Goal: Contribute content: Contribute content

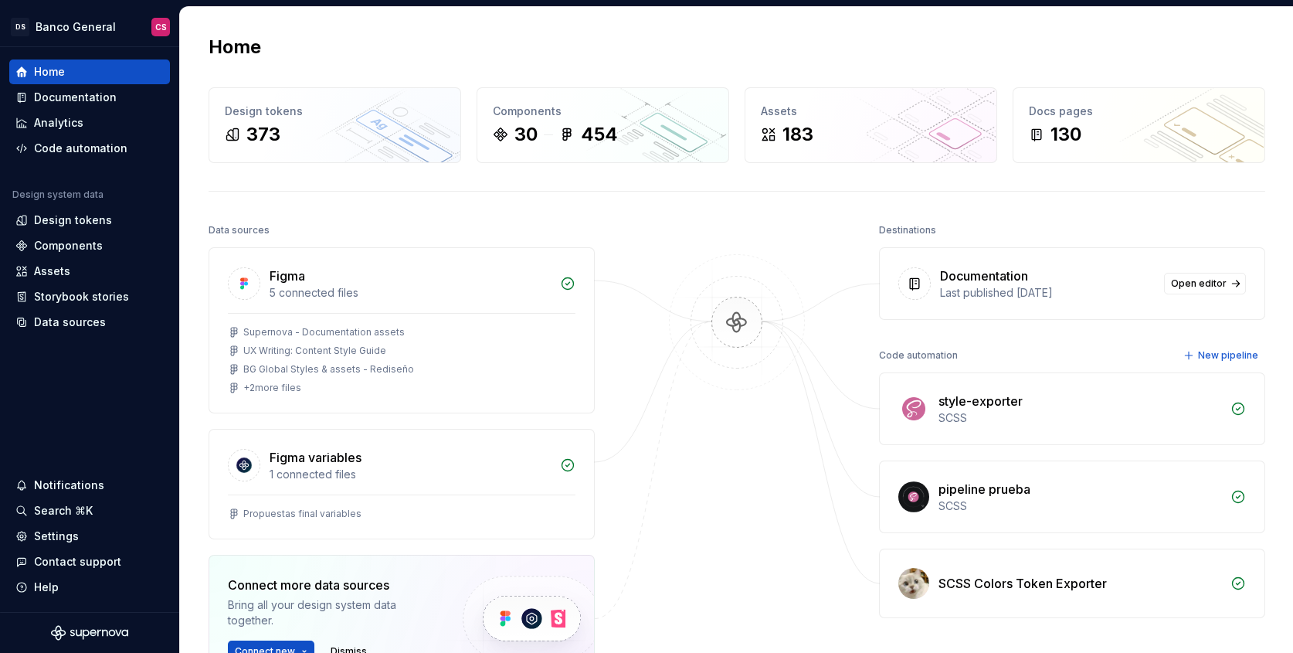
scroll to position [409, 0]
click at [86, 100] on div "Documentation" at bounding box center [75, 97] width 83 height 15
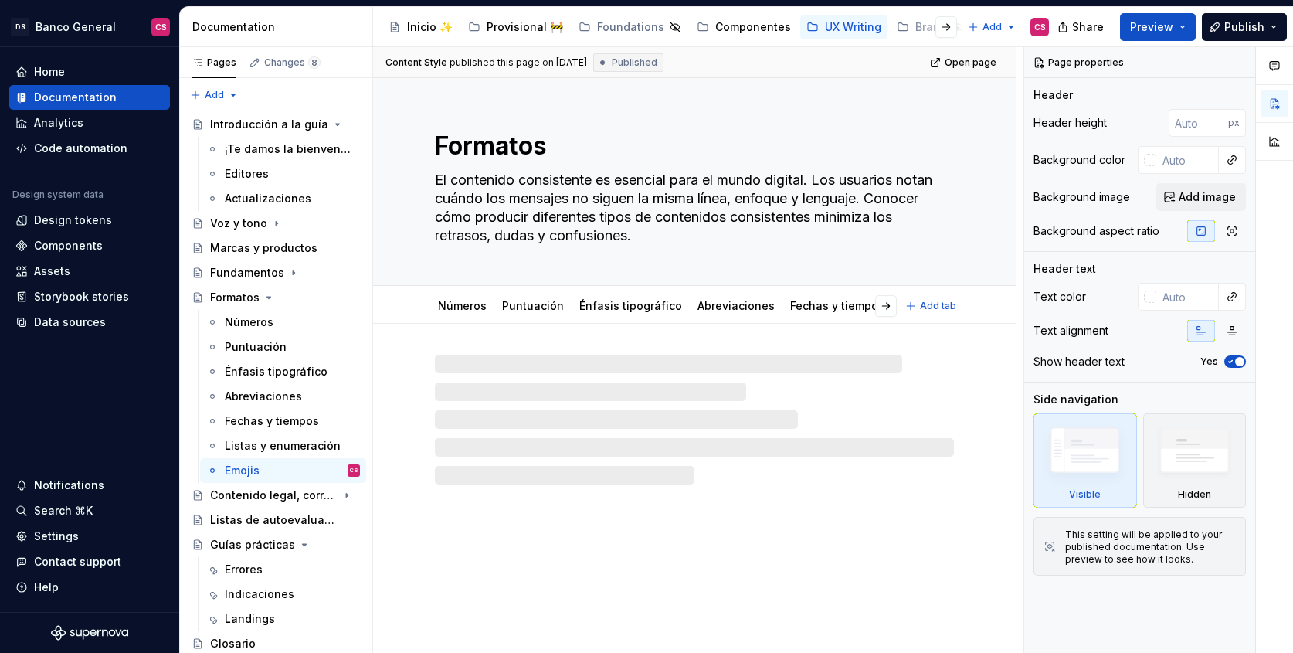
type textarea "*"
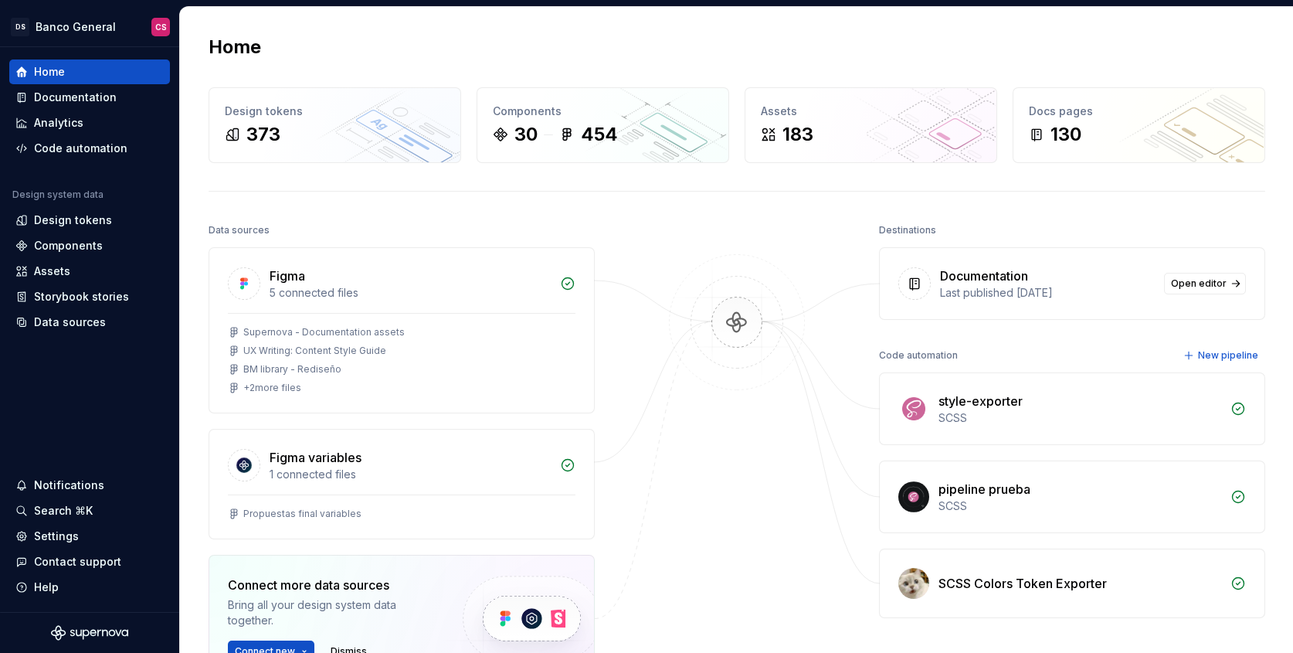
scroll to position [409, 0]
click at [98, 97] on div "Documentation" at bounding box center [75, 97] width 83 height 15
click at [97, 97] on div "Documentation" at bounding box center [75, 97] width 83 height 15
click at [35, 94] on div "Documentation" at bounding box center [75, 97] width 83 height 15
click at [108, 95] on div "Documentation" at bounding box center [75, 97] width 83 height 15
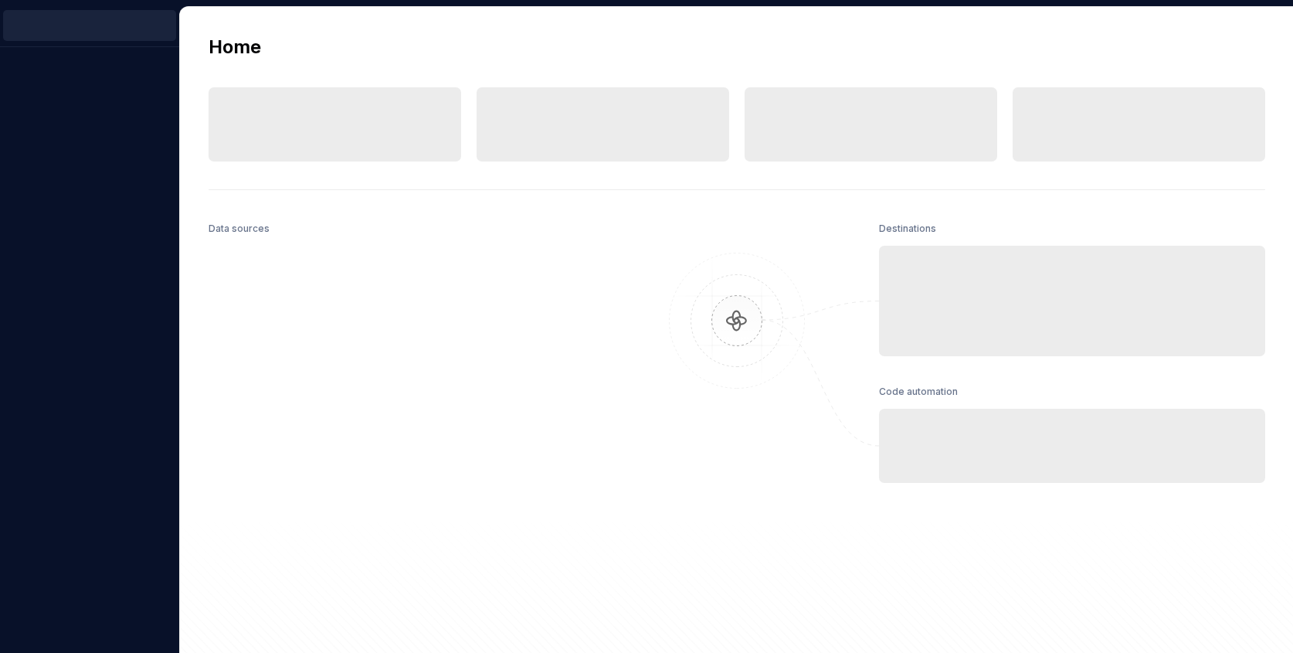
scroll to position [409, 0]
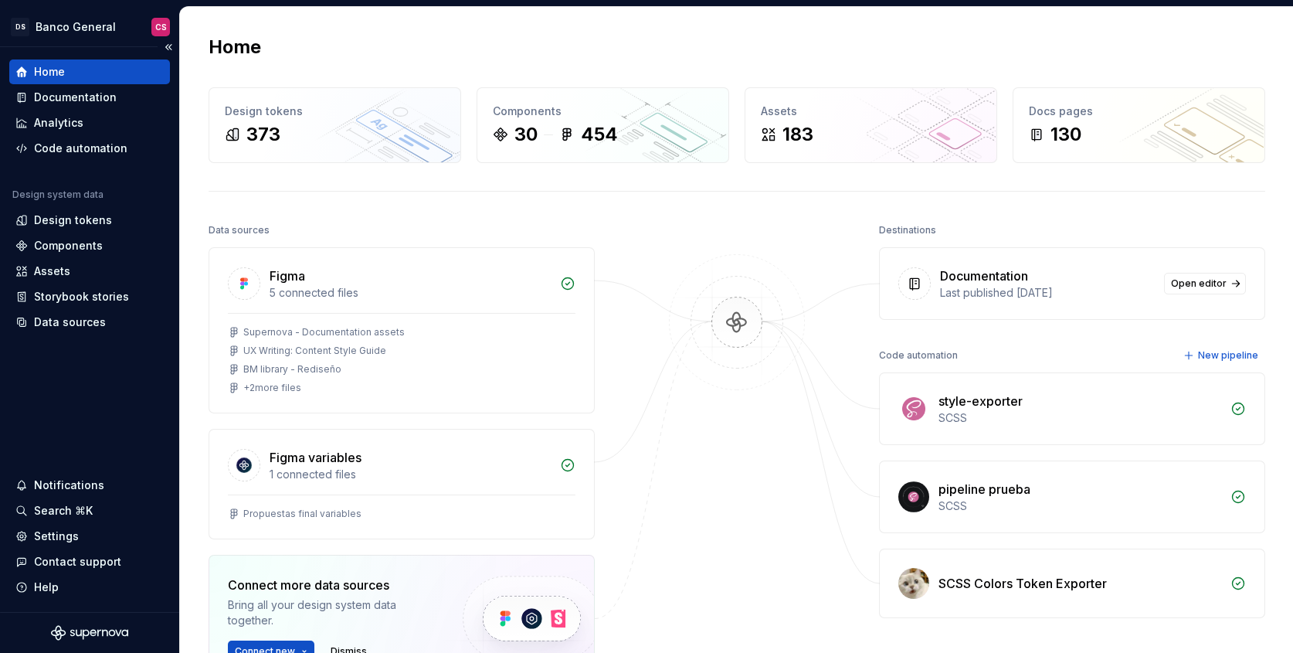
click at [94, 84] on div "Home Documentation Analytics Code automation" at bounding box center [89, 109] width 161 height 101
click at [96, 89] on div "Documentation" at bounding box center [89, 97] width 161 height 25
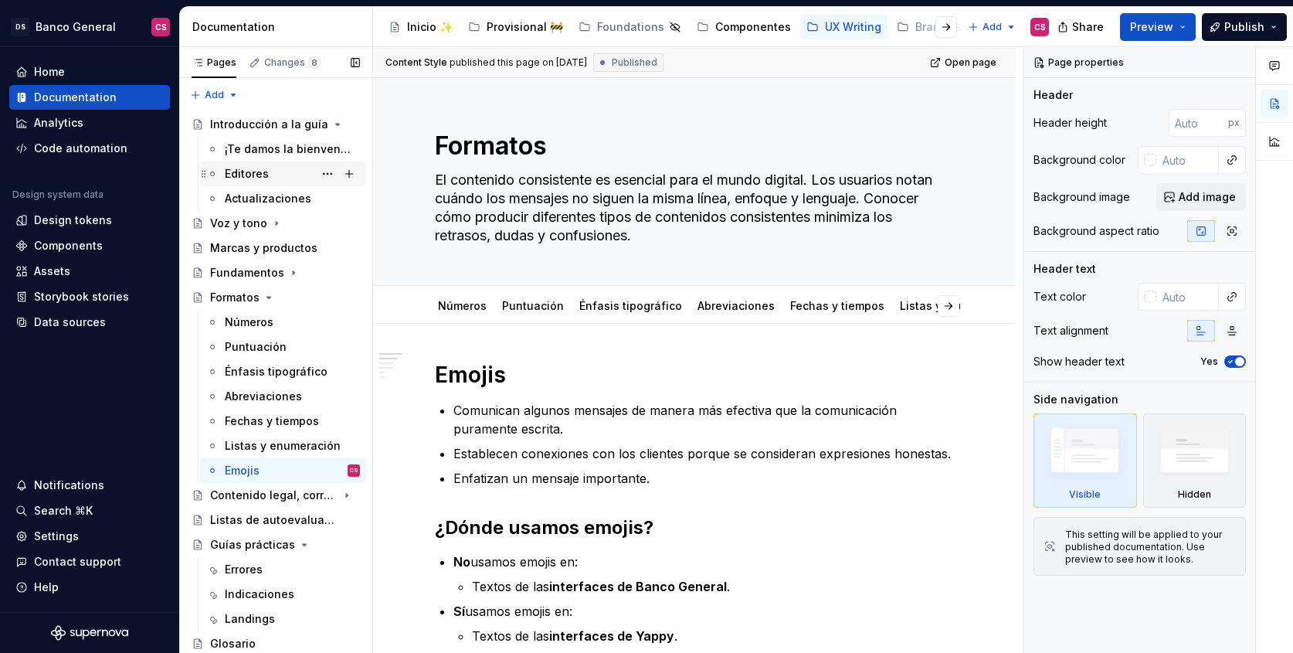
click at [249, 174] on div "Editores" at bounding box center [247, 173] width 44 height 15
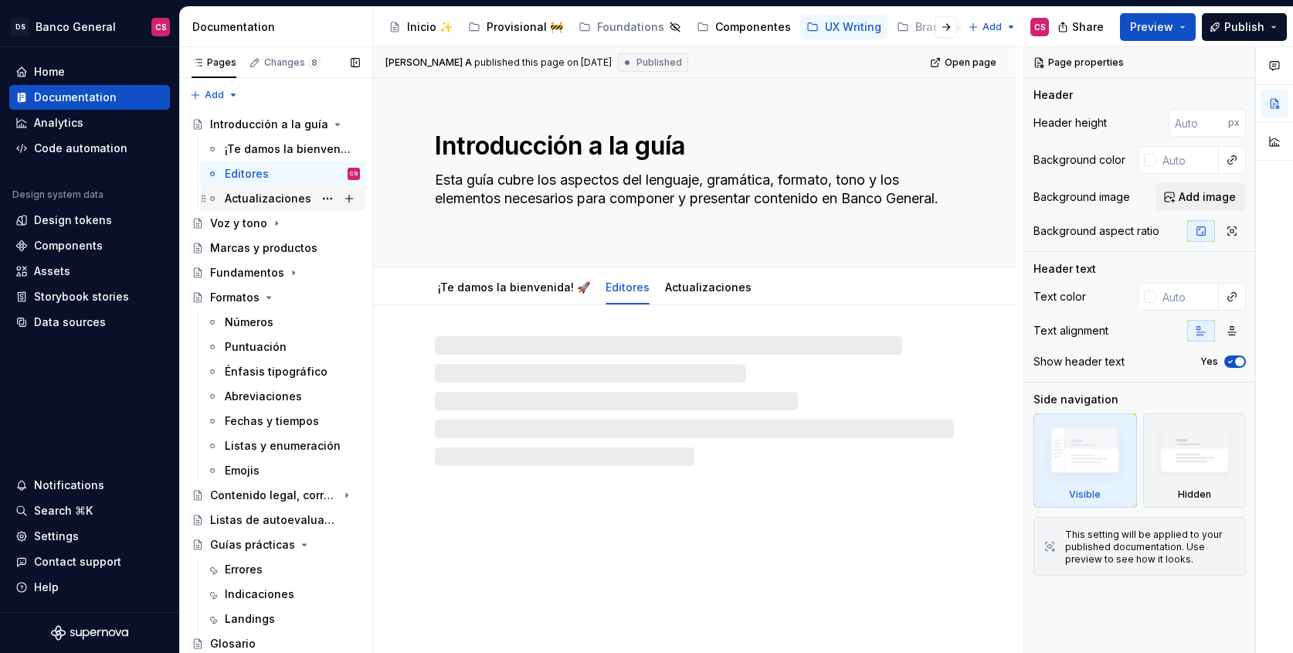
click at [271, 196] on div "Actualizaciones" at bounding box center [268, 198] width 87 height 15
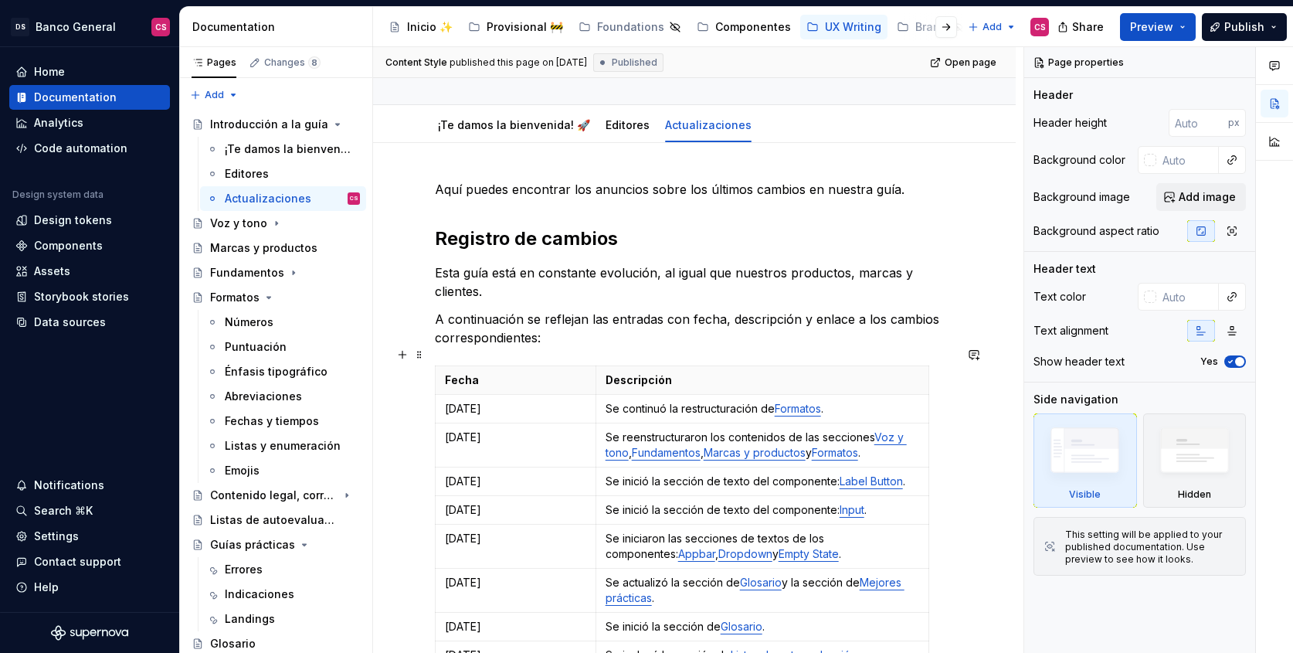
scroll to position [215, 0]
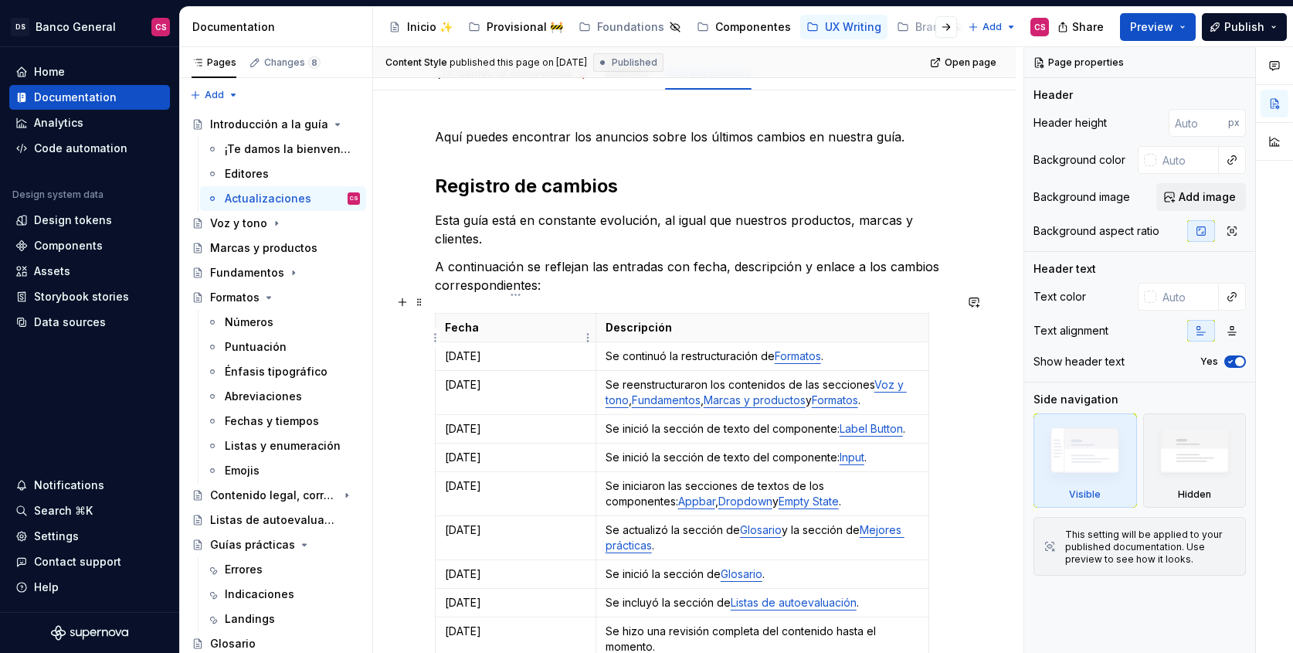
type textarea "*"
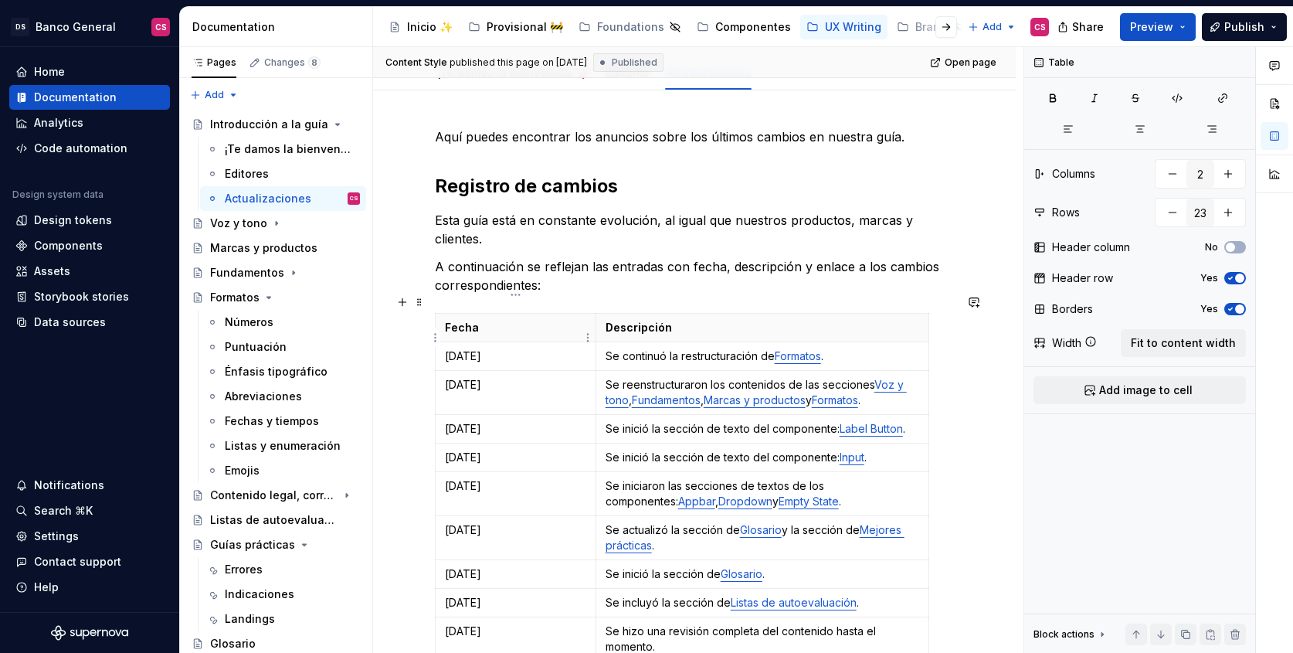
click at [464, 345] on td "[DATE]" at bounding box center [516, 356] width 161 height 29
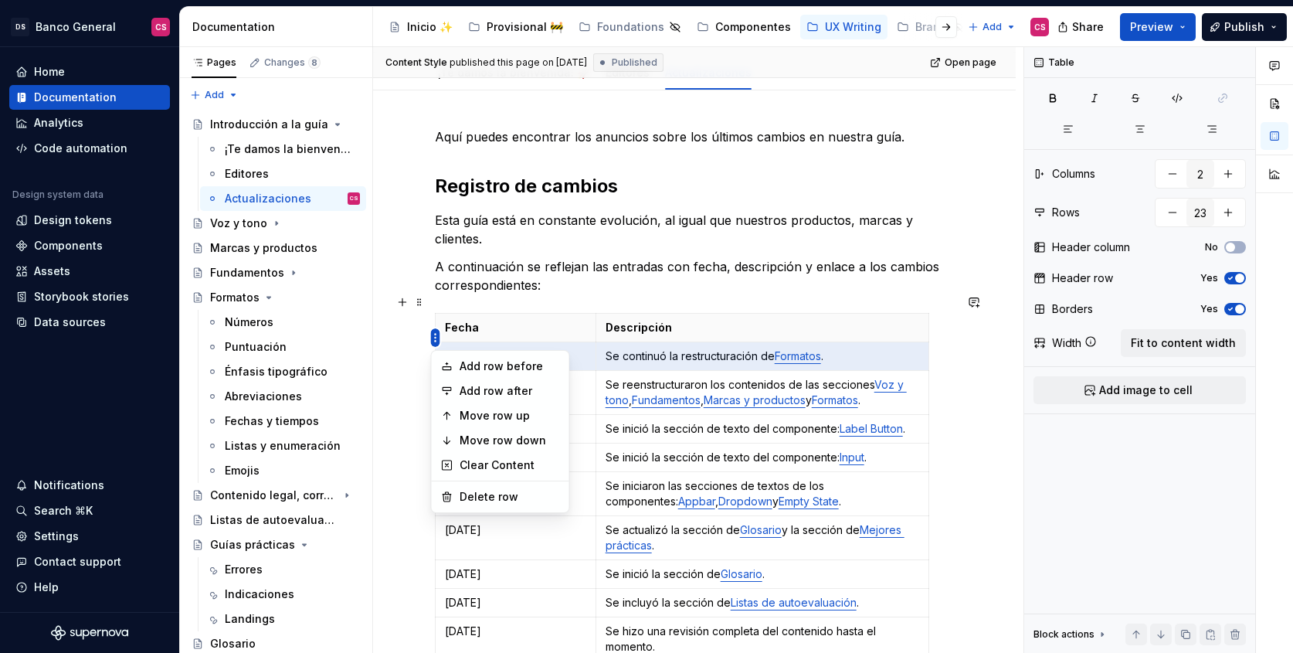
click at [436, 338] on html "DS Banco General CS Home Documentation Analytics Code automation Design system …" at bounding box center [646, 326] width 1293 height 653
click at [457, 361] on div "Add row before" at bounding box center [500, 366] width 131 height 25
type input "24"
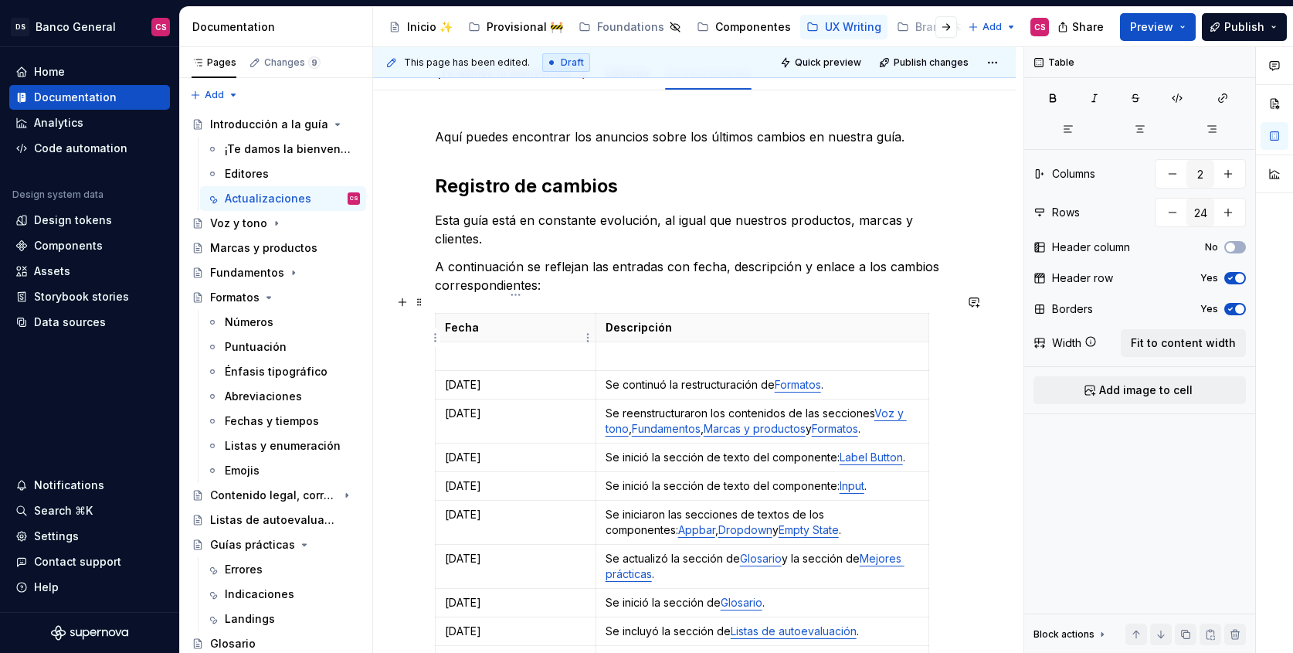
click at [479, 348] on p at bounding box center [515, 355] width 141 height 15
click at [654, 348] on p at bounding box center [763, 355] width 314 height 15
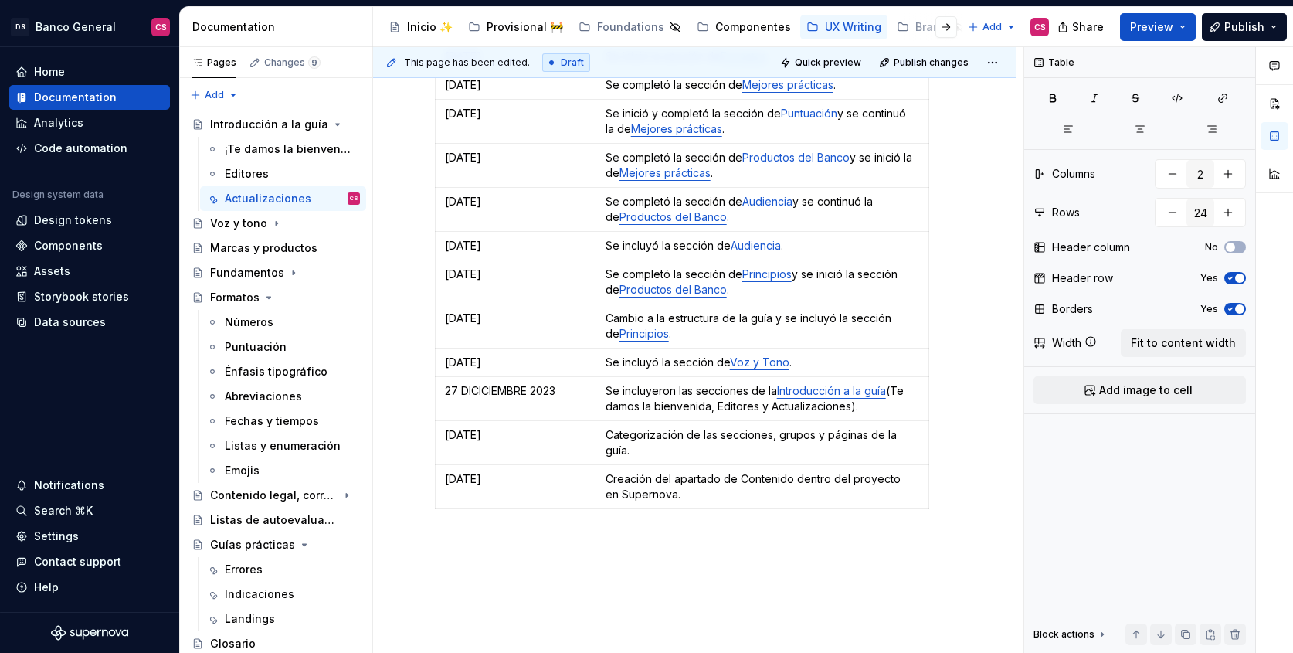
scroll to position [876, 0]
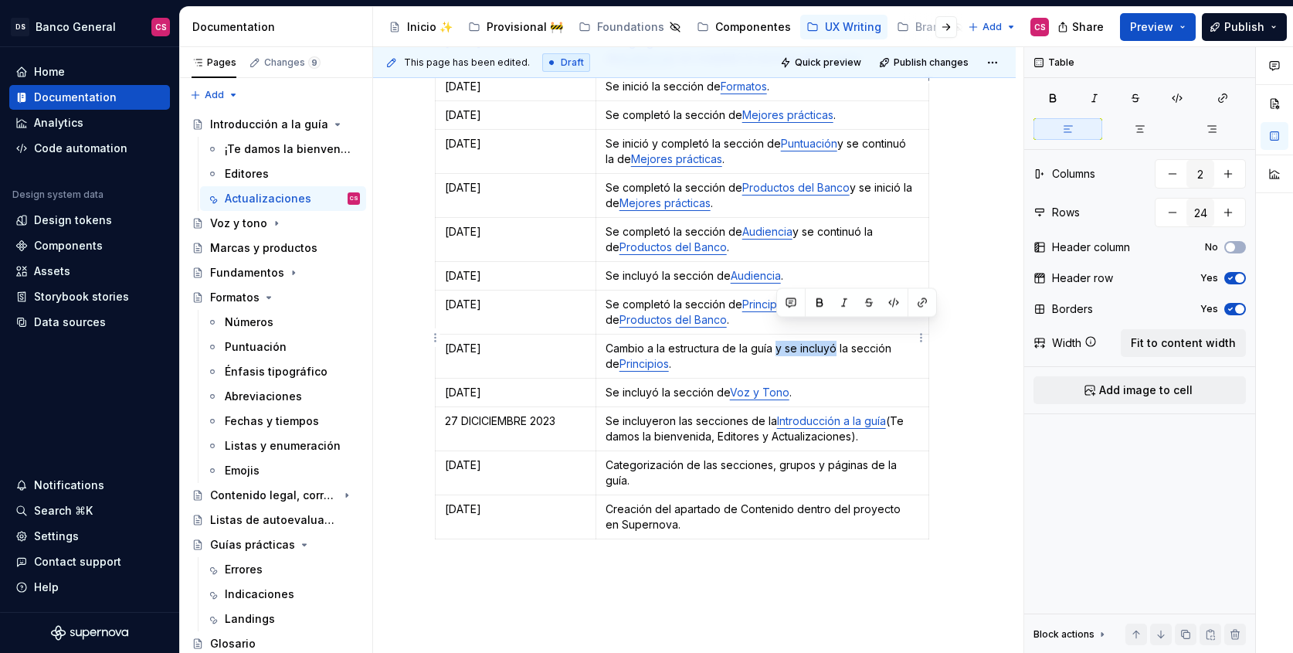
drag, startPoint x: 777, startPoint y: 330, endPoint x: 835, endPoint y: 333, distance: 58.0
click at [835, 341] on p "Cambio a la estructura de la guía y se incluyó la sección de Principios ." at bounding box center [763, 356] width 314 height 31
click at [790, 341] on p "Cambio a la estructura de la guía y se incluyó la sección de Principios ." at bounding box center [763, 356] width 314 height 31
drag, startPoint x: 790, startPoint y: 331, endPoint x: 846, endPoint y: 329, distance: 55.7
click at [846, 341] on p "Cambio a la estructura de la guía y se incluyó la sección de Principios ." at bounding box center [763, 356] width 314 height 31
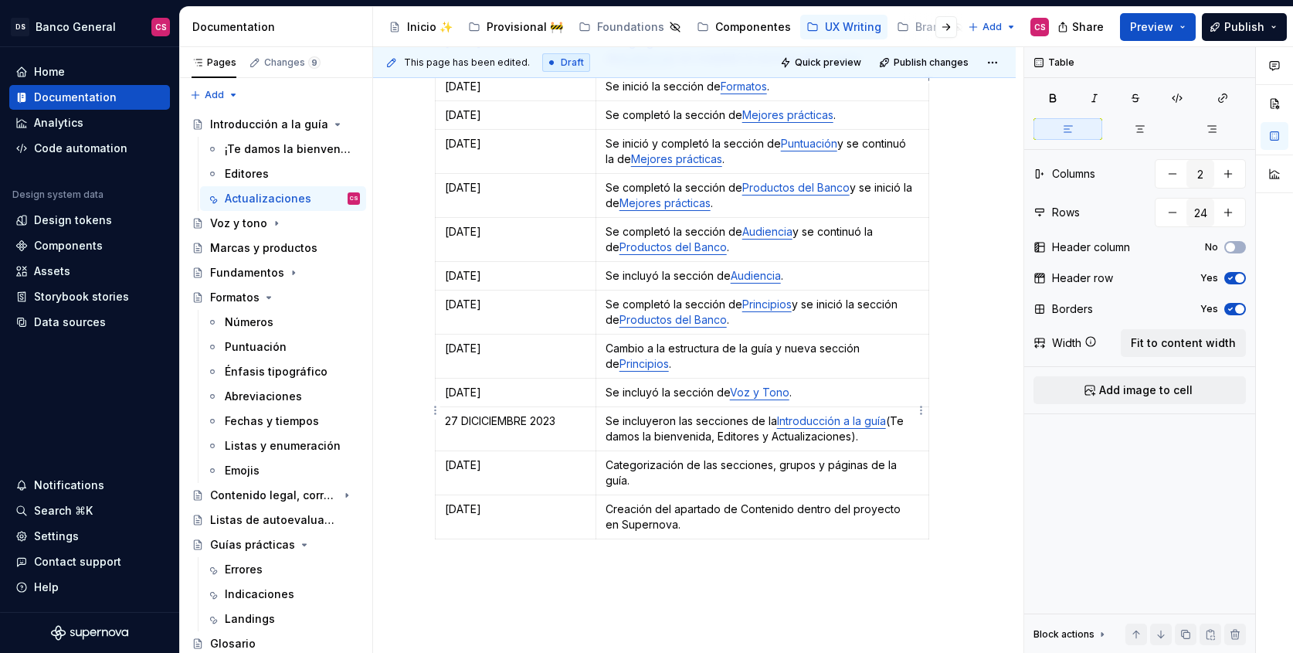
click at [656, 413] on p "Se incluyeron las secciones de la Introducción a la guía (Te damos la bienvenid…" at bounding box center [763, 428] width 314 height 31
drag, startPoint x: 656, startPoint y: 399, endPoint x: 612, endPoint y: 400, distance: 44.0
click at [612, 413] on p "Se incluyeron las secciones de la Introducción a la guía (Te damos la bienvenid…" at bounding box center [763, 428] width 314 height 31
click at [684, 413] on p "Se incluyeron las secciones de la Introducción a la guía (Te damos la bienvenid…" at bounding box center [763, 428] width 314 height 31
drag, startPoint x: 684, startPoint y: 401, endPoint x: 629, endPoint y: 401, distance: 54.8
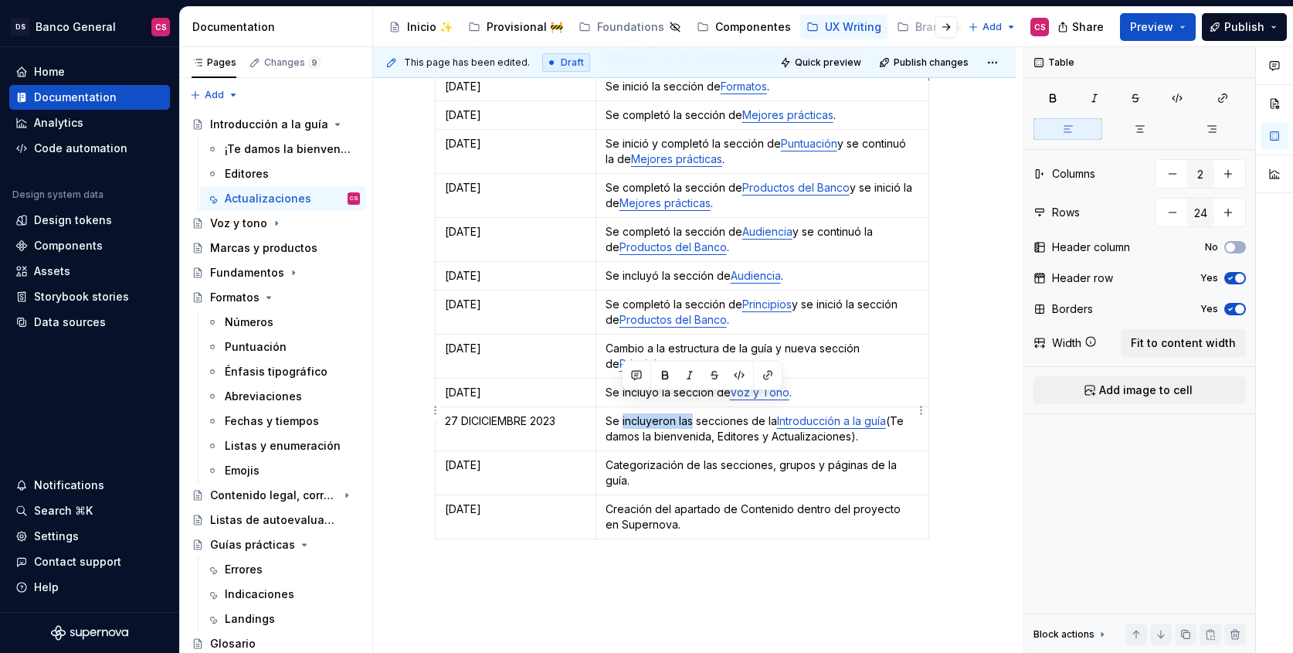
click at [629, 413] on p "Se incluyeron las secciones de la Introducción a la guía (Te damos la bienvenid…" at bounding box center [763, 428] width 314 height 31
click at [684, 413] on p "Se incluyeron las secciones de la Introducción a la guía (Te damos la bienvenid…" at bounding box center [763, 428] width 314 height 31
drag, startPoint x: 684, startPoint y: 399, endPoint x: 609, endPoint y: 398, distance: 74.9
click at [609, 413] on p "Se incluyeron las secciones de la Introducción a la guía (Te damos la bienvenid…" at bounding box center [763, 428] width 314 height 31
click at [691, 413] on p "Nueva secciones de la Introducción a la guía (Te damos la bienvenida, Editores …" at bounding box center [763, 428] width 314 height 31
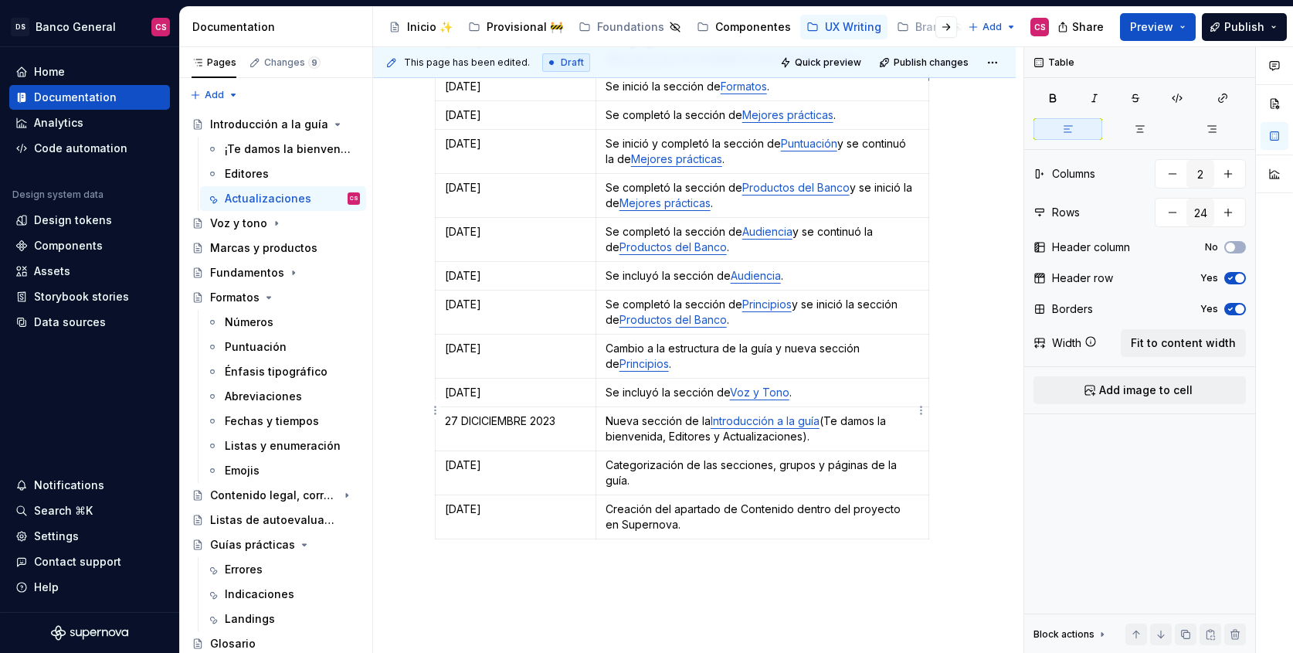
click at [704, 413] on p "Nueva sección de la Introducción a la guía (Te damos la bienvenida, Editores y …" at bounding box center [763, 428] width 314 height 31
click at [669, 385] on p "Se incluyó la sección de Voz y Tono ." at bounding box center [763, 392] width 314 height 15
drag, startPoint x: 669, startPoint y: 372, endPoint x: 610, endPoint y: 367, distance: 59.0
click at [610, 385] on p "Se incluyó la sección de Voz y Tono ." at bounding box center [763, 392] width 314 height 15
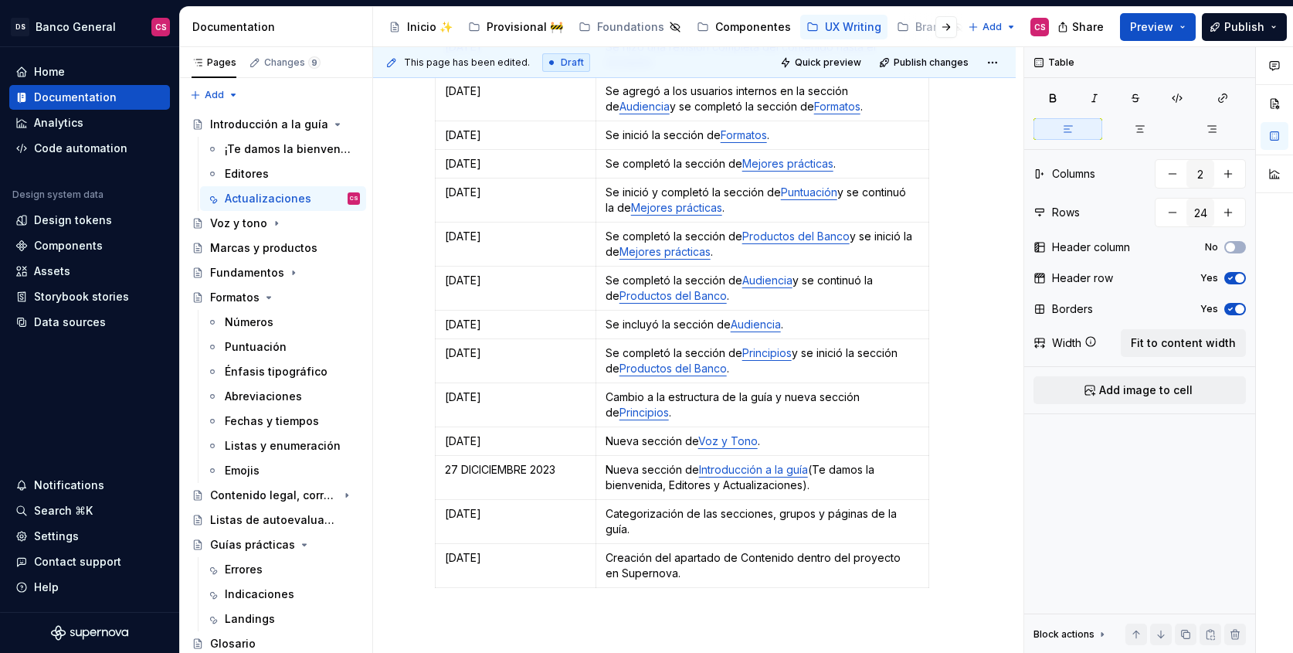
scroll to position [818, 0]
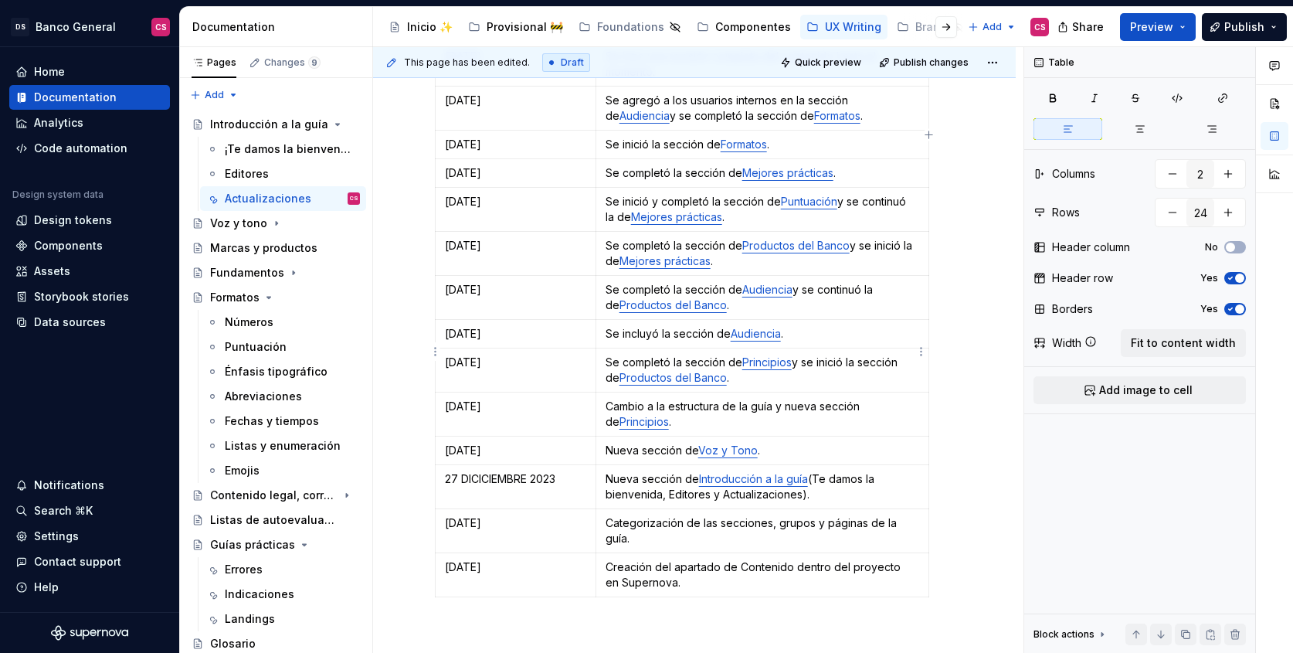
click at [650, 355] on p "Se completó la sección de Principios y se inició la sección de Productos del Ba…" at bounding box center [763, 370] width 314 height 31
drag, startPoint x: 650, startPoint y: 343, endPoint x: 610, endPoint y: 341, distance: 39.4
click at [610, 355] on p "Se completó la sección de Principios y se inició la sección de Productos del Ba…" at bounding box center [763, 370] width 314 height 31
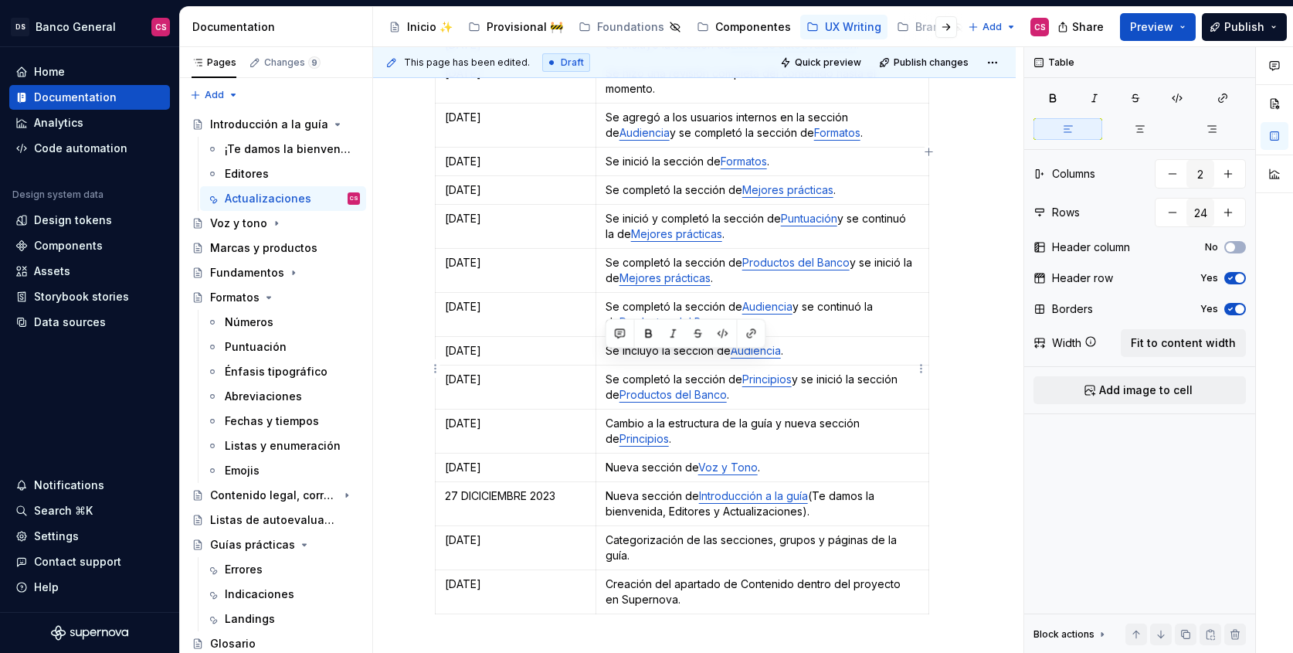
click at [810, 372] on p "Se completó la sección de Principios y se inició la sección de Productos del Ba…" at bounding box center [763, 387] width 314 height 31
drag, startPoint x: 810, startPoint y: 362, endPoint x: 852, endPoint y: 362, distance: 41.7
click at [852, 372] on p "Se completó la sección de Principios y se inició la sección de Productos del Ba…" at bounding box center [763, 387] width 314 height 31
click at [806, 372] on p "Se completó la sección de Principios y nueva sección de Productos del Banco ." at bounding box center [763, 387] width 314 height 31
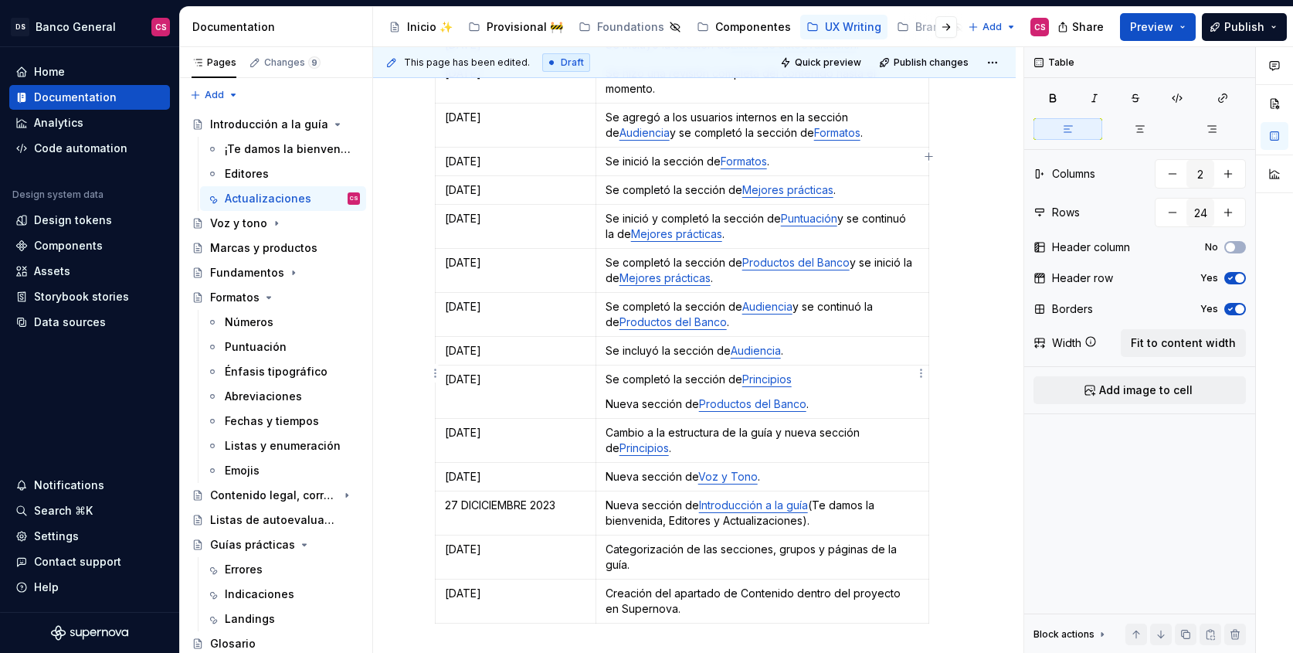
click at [828, 372] on p "Se completó la sección de Principios" at bounding box center [763, 379] width 314 height 15
click at [824, 395] on td "Se completó la sección de Principios Nueva sección de Productos del Banco ." at bounding box center [762, 391] width 333 height 53
click at [643, 372] on p "Se completó la sección de Principios" at bounding box center [763, 379] width 314 height 15
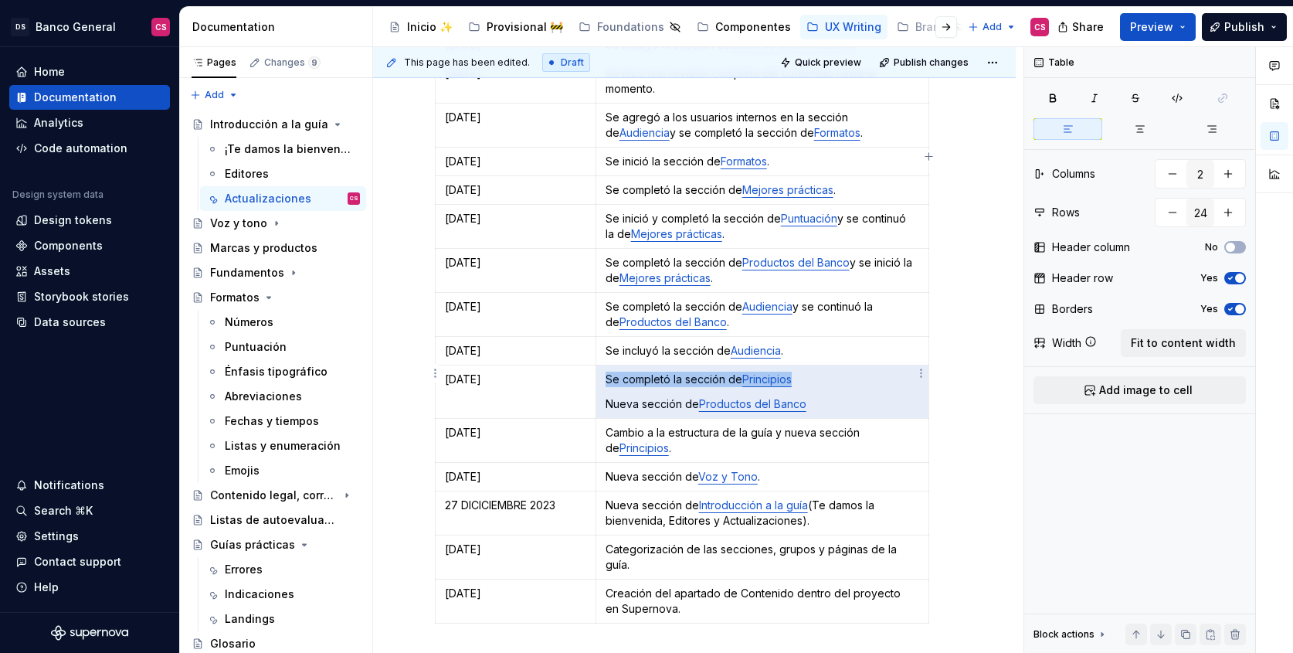
click at [643, 372] on p "Se completó la sección de Principios" at bounding box center [763, 379] width 314 height 15
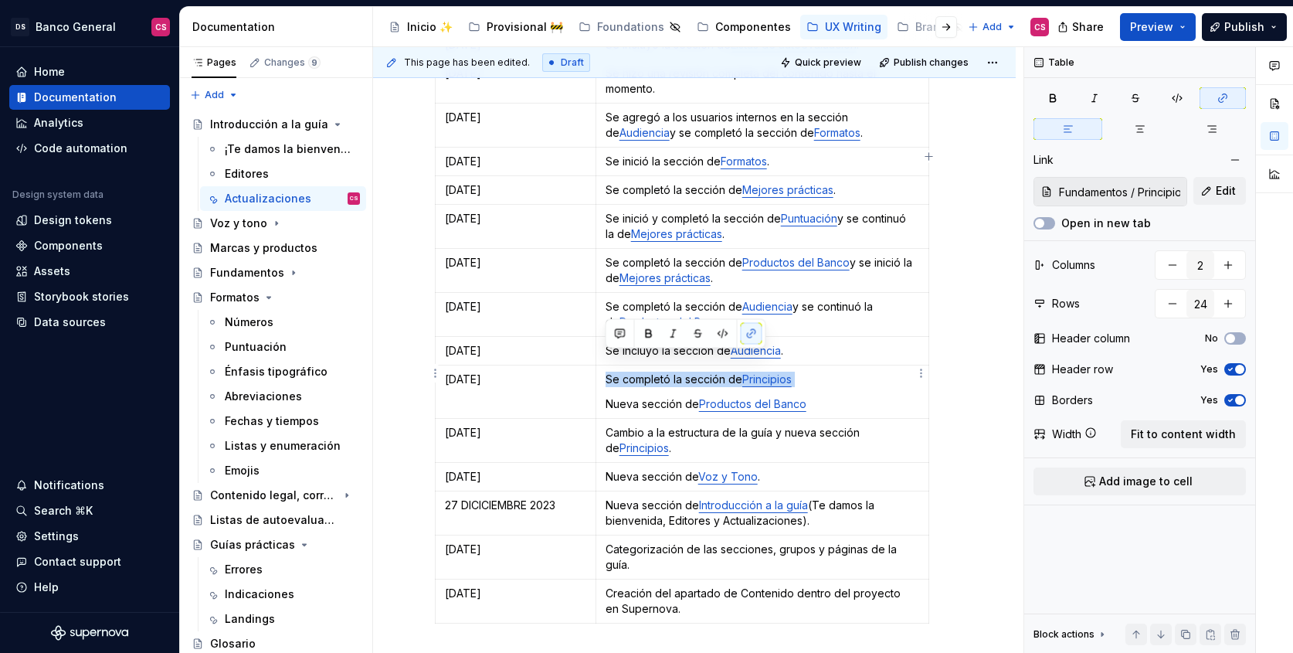
click at [628, 368] on td "Se completó la sección de Principios Nueva sección de Productos del Banco" at bounding box center [762, 391] width 333 height 53
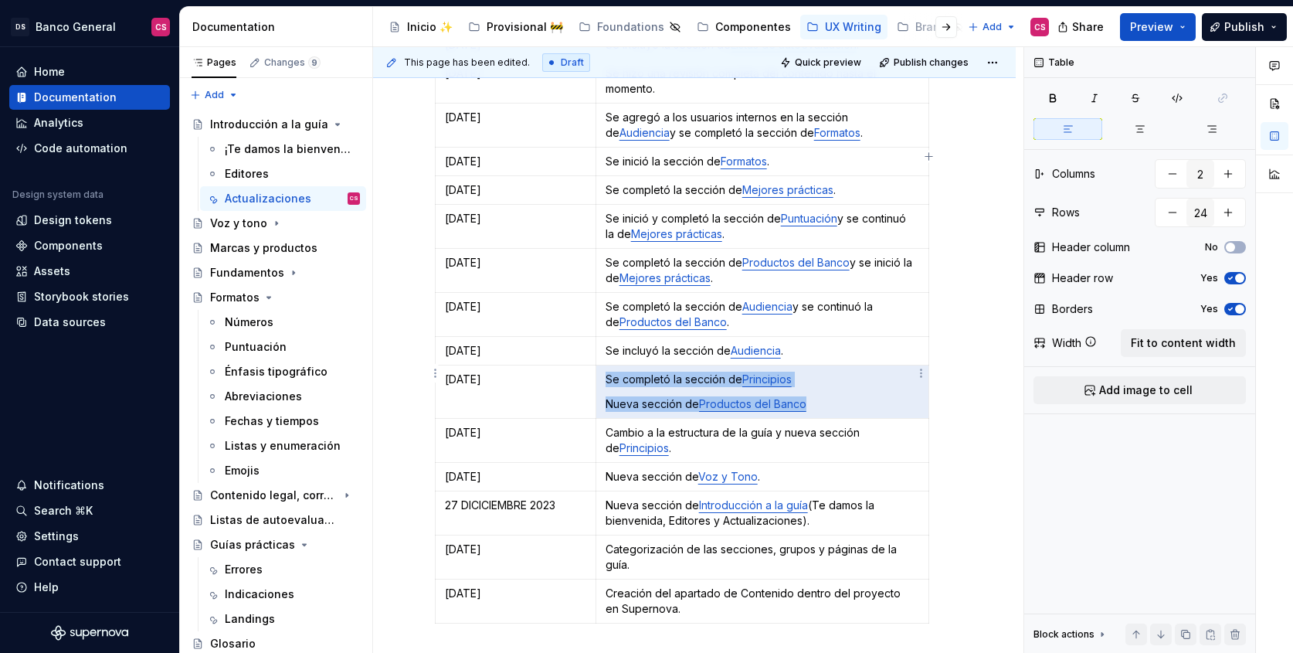
drag, startPoint x: 628, startPoint y: 368, endPoint x: 799, endPoint y: 396, distance: 173.0
click at [799, 396] on td "Se completó la sección de Principios Nueva sección de Productos del Banco" at bounding box center [762, 391] width 333 height 53
click at [823, 396] on p "Nueva sección de Productos del Banco" at bounding box center [763, 403] width 314 height 15
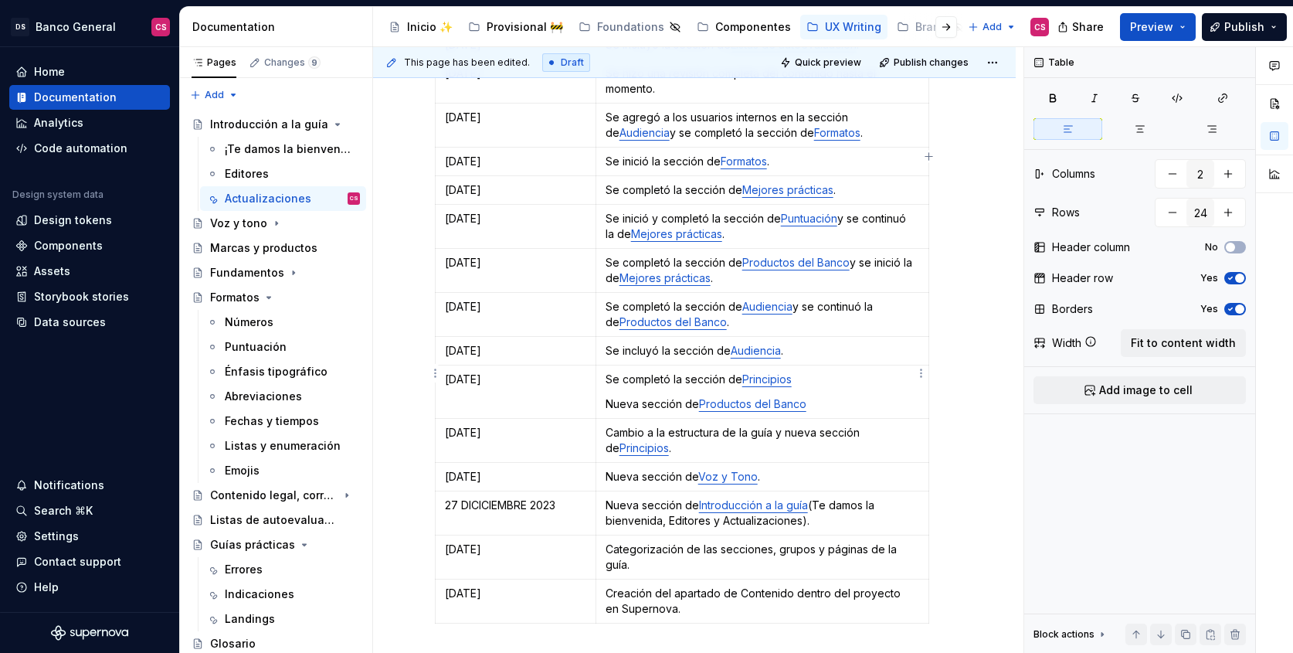
click at [603, 365] on td "Se completó la sección de Principios Nueva sección de Productos del Banco" at bounding box center [762, 391] width 333 height 53
click at [606, 469] on p "Nueva sección de Voz y Tono ." at bounding box center [763, 476] width 314 height 15
click at [606, 585] on p "Creación del apartado de Contenido dentro del proyecto en Supernova." at bounding box center [763, 600] width 314 height 31
click at [699, 588] on p "Creación del apartado de Contenido dentro del proyecto en Supernova." at bounding box center [763, 600] width 314 height 31
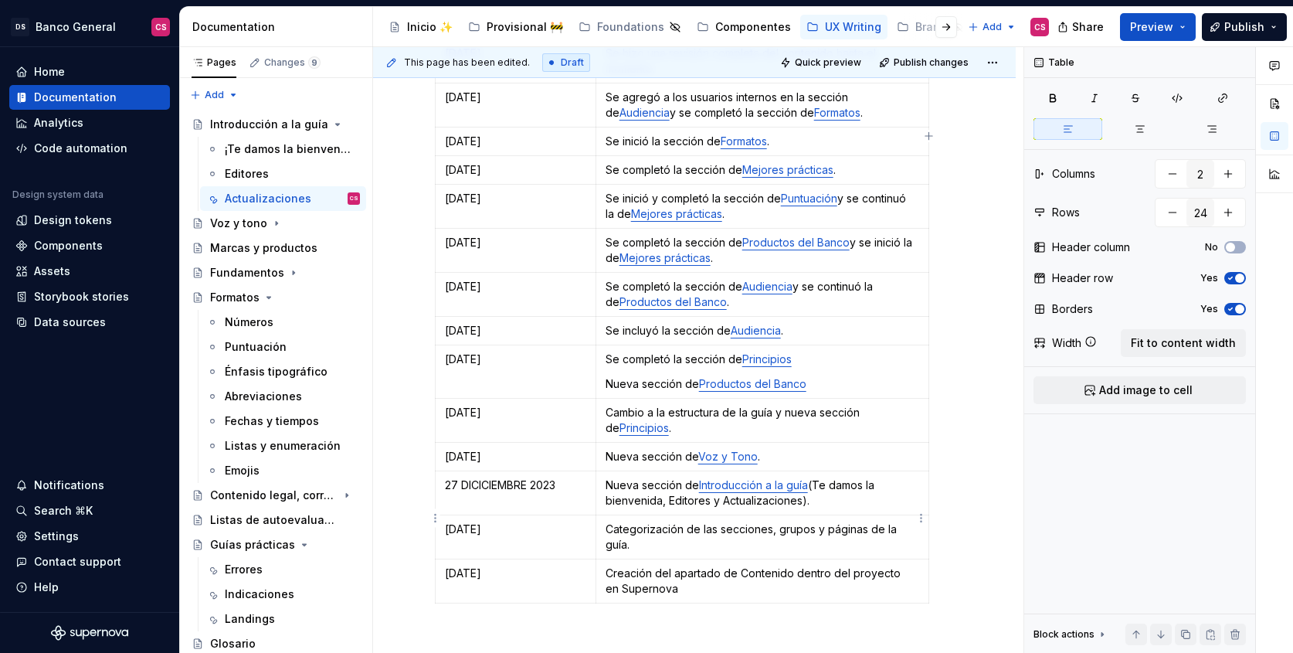
click at [652, 526] on p "Categorización de las secciones, grupos y páginas de la guía." at bounding box center [763, 536] width 314 height 31
click at [826, 482] on p "Nueva sección de Introducción a la guía (Te damos la bienvenida, Editores y Act…" at bounding box center [763, 492] width 314 height 31
drag, startPoint x: 826, startPoint y: 482, endPoint x: 813, endPoint y: 459, distance: 26.6
click at [813, 477] on p "Nueva sección de Introducción a la guía (Te damos la bienvenida, Editores y Act…" at bounding box center [763, 492] width 314 height 31
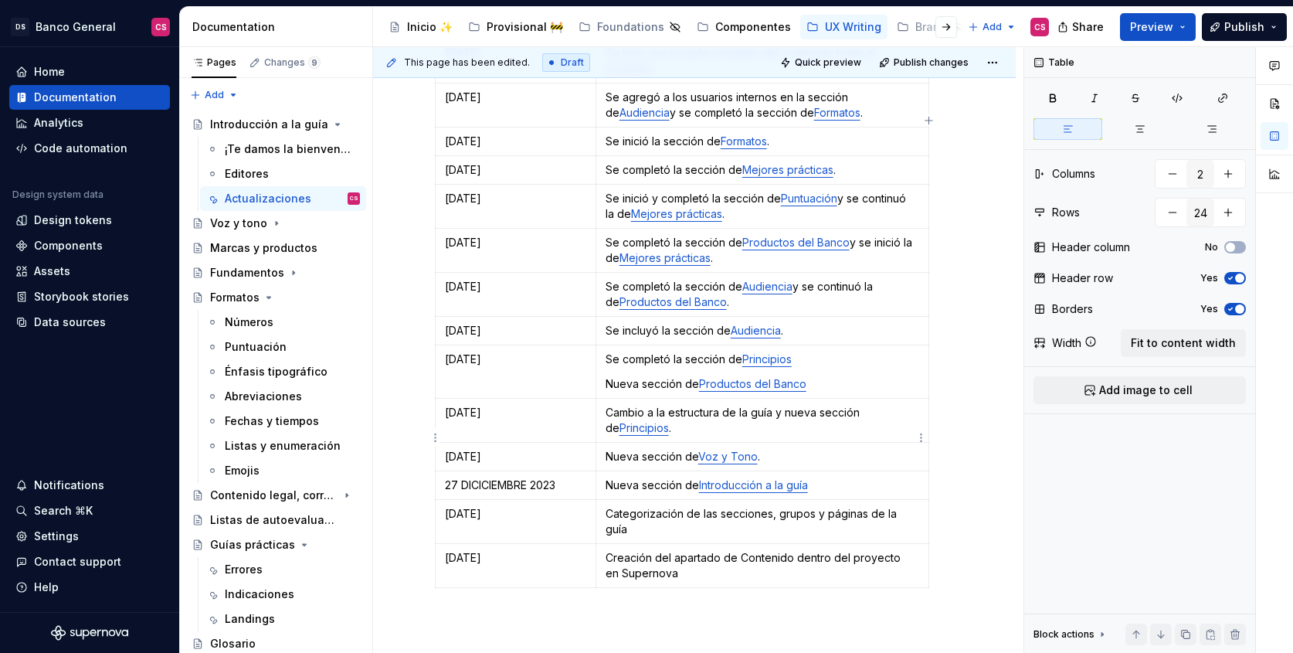
click at [778, 449] on p "Nueva sección de Voz y Tono ." at bounding box center [763, 456] width 314 height 15
click at [771, 412] on p "Cambio a la estructura de la guía y nueva sección de Principios ." at bounding box center [763, 420] width 314 height 31
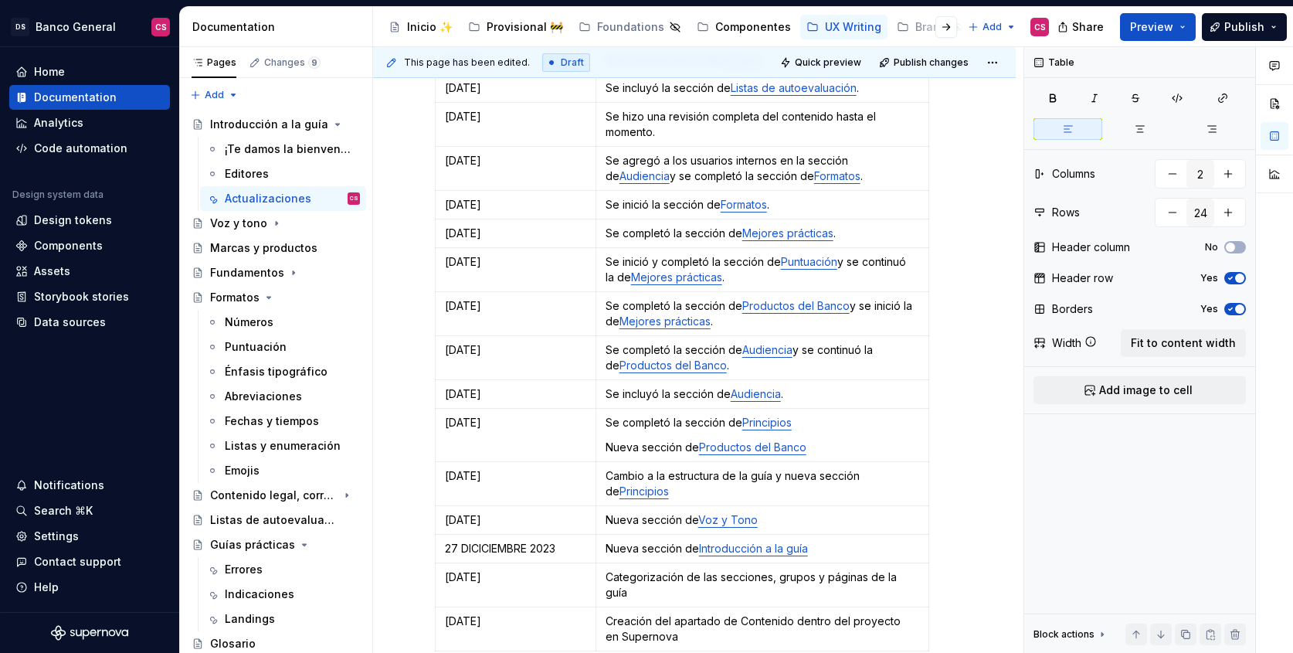
scroll to position [753, 0]
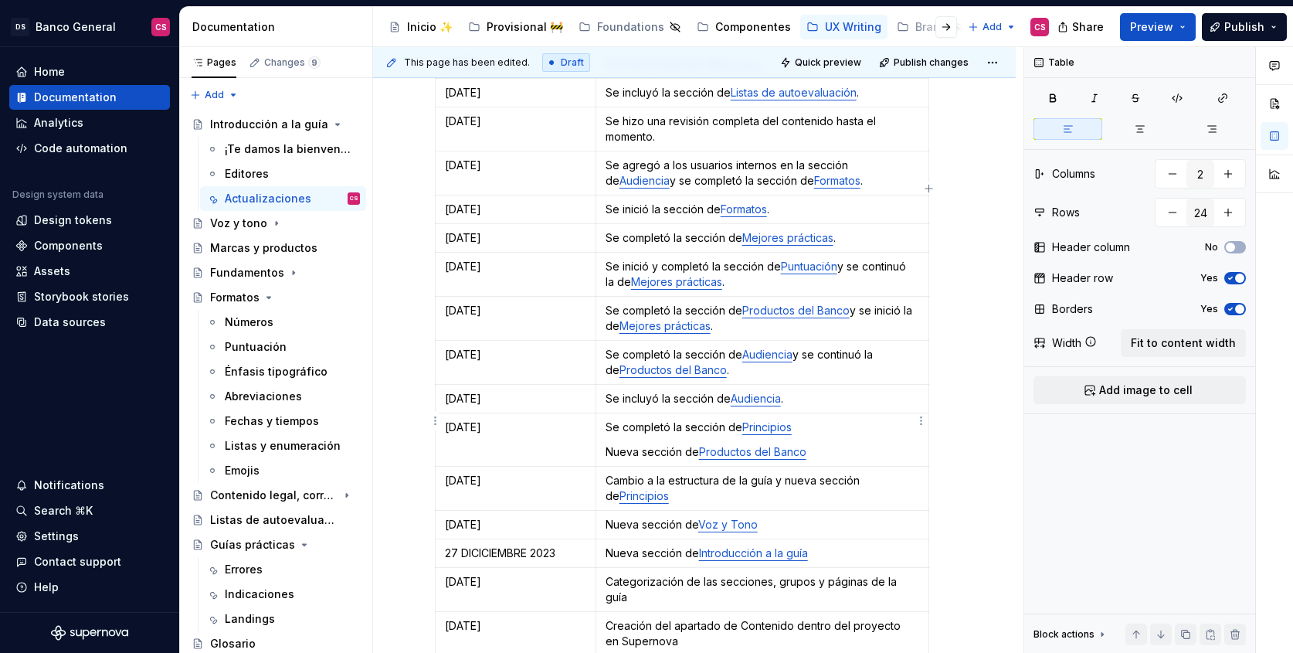
click at [657, 419] on p "Se completó la sección de Principios" at bounding box center [763, 426] width 314 height 15
drag, startPoint x: 657, startPoint y: 402, endPoint x: 613, endPoint y: 402, distance: 44.8
click at [613, 419] on p "Se completó la sección de Principios" at bounding box center [763, 426] width 314 height 15
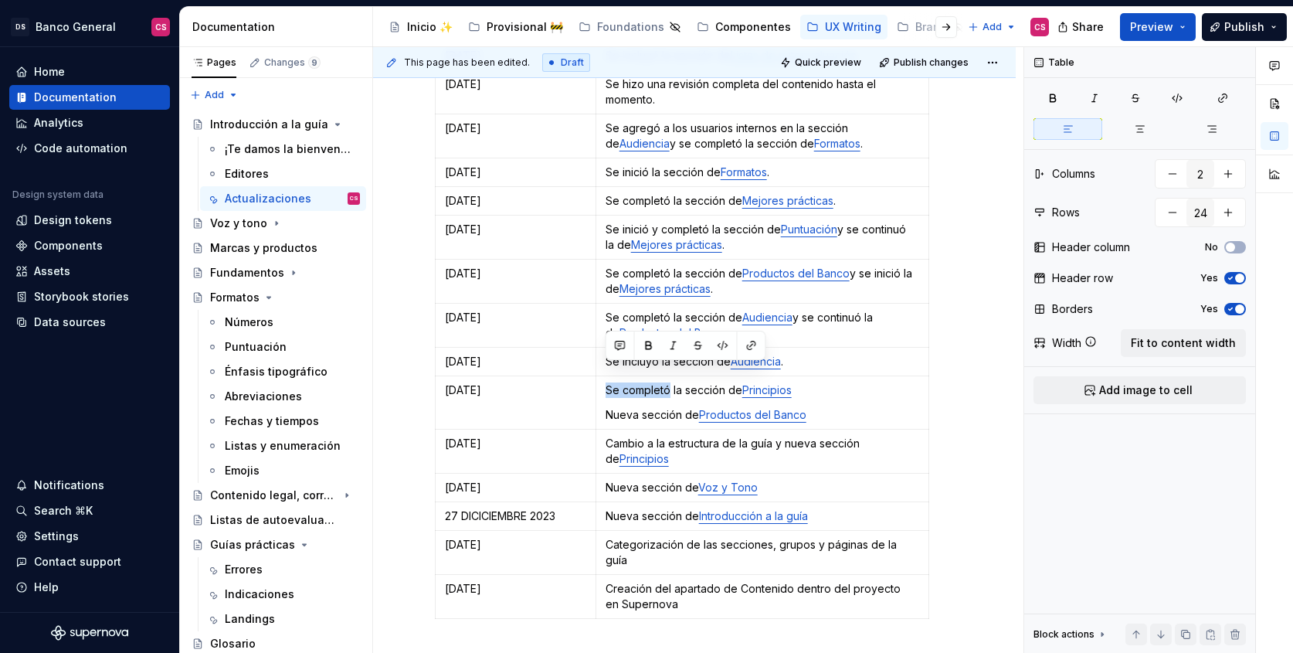
scroll to position [792, 0]
click at [675, 381] on p "Finalización de la sección de Principios" at bounding box center [763, 388] width 314 height 15
drag, startPoint x: 675, startPoint y: 372, endPoint x: 601, endPoint y: 370, distance: 74.2
click at [601, 375] on td "Finalización de la sección de Principios Nueva sección de Productos del Banco" at bounding box center [762, 401] width 333 height 53
copy p "Finalización de"
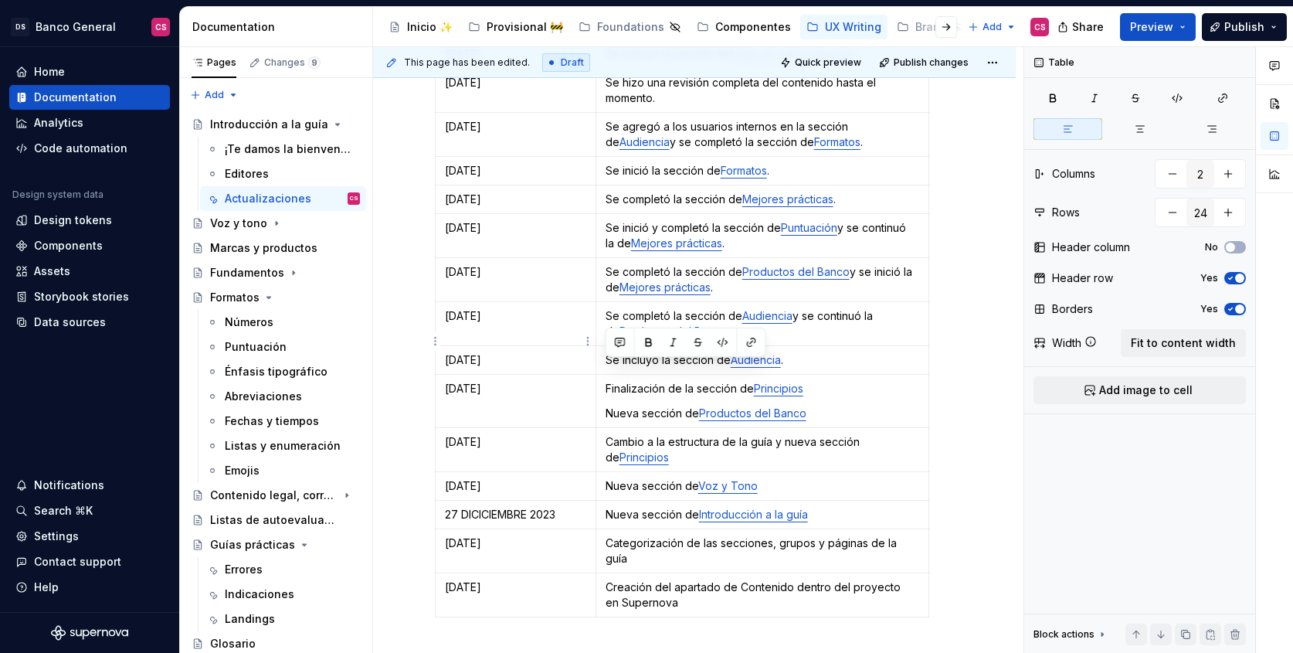
click at [559, 352] on p "[DATE]" at bounding box center [515, 359] width 141 height 15
click at [608, 352] on p "Se incluyó la sección de Audiencia ." at bounding box center [763, 359] width 314 height 15
drag, startPoint x: 608, startPoint y: 339, endPoint x: 666, endPoint y: 339, distance: 57.9
click at [666, 352] on p "Se incluyó la sección de Audiencia ." at bounding box center [763, 359] width 314 height 15
click at [636, 352] on p "Finalización de la sección de Audiencia ." at bounding box center [763, 359] width 314 height 15
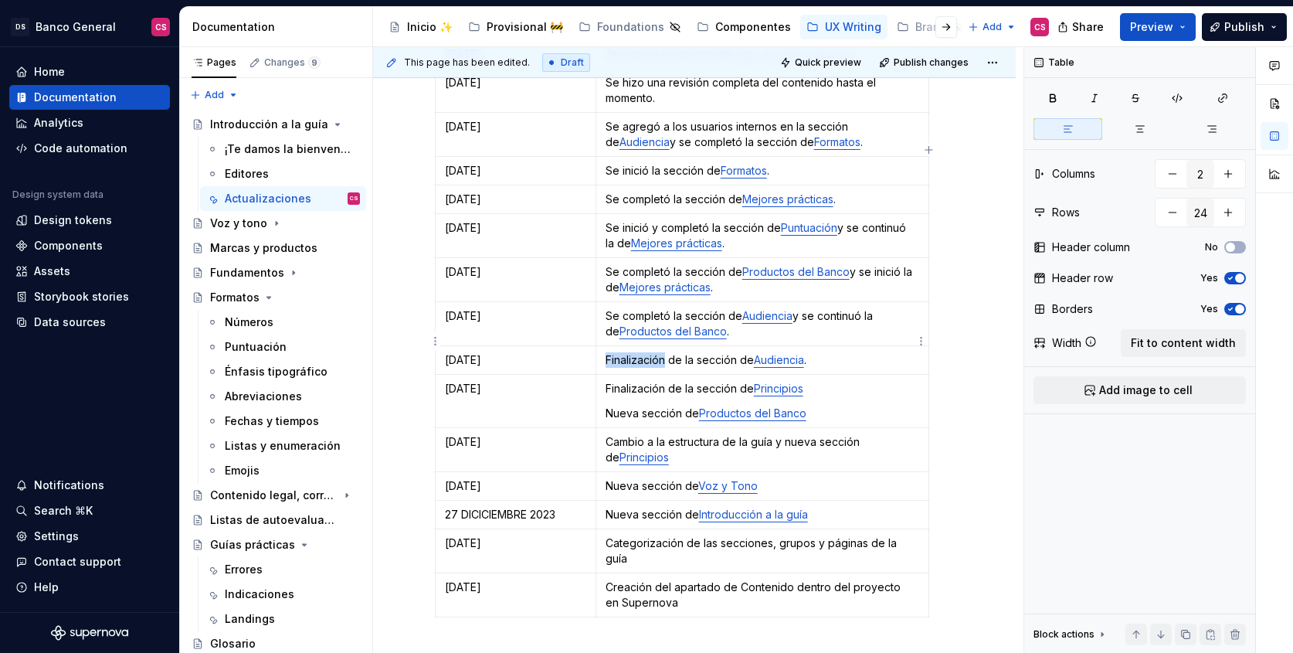
click at [636, 352] on p "Finalización de la sección de Audiencia ." at bounding box center [763, 359] width 314 height 15
click at [614, 381] on p "Finalización de la sección de Principios" at bounding box center [763, 388] width 314 height 15
click at [612, 308] on p "Se completó la sección de Audiencia y se continuó la de Productos del Banco ." at bounding box center [763, 323] width 314 height 31
drag, startPoint x: 612, startPoint y: 297, endPoint x: 643, endPoint y: 300, distance: 31.8
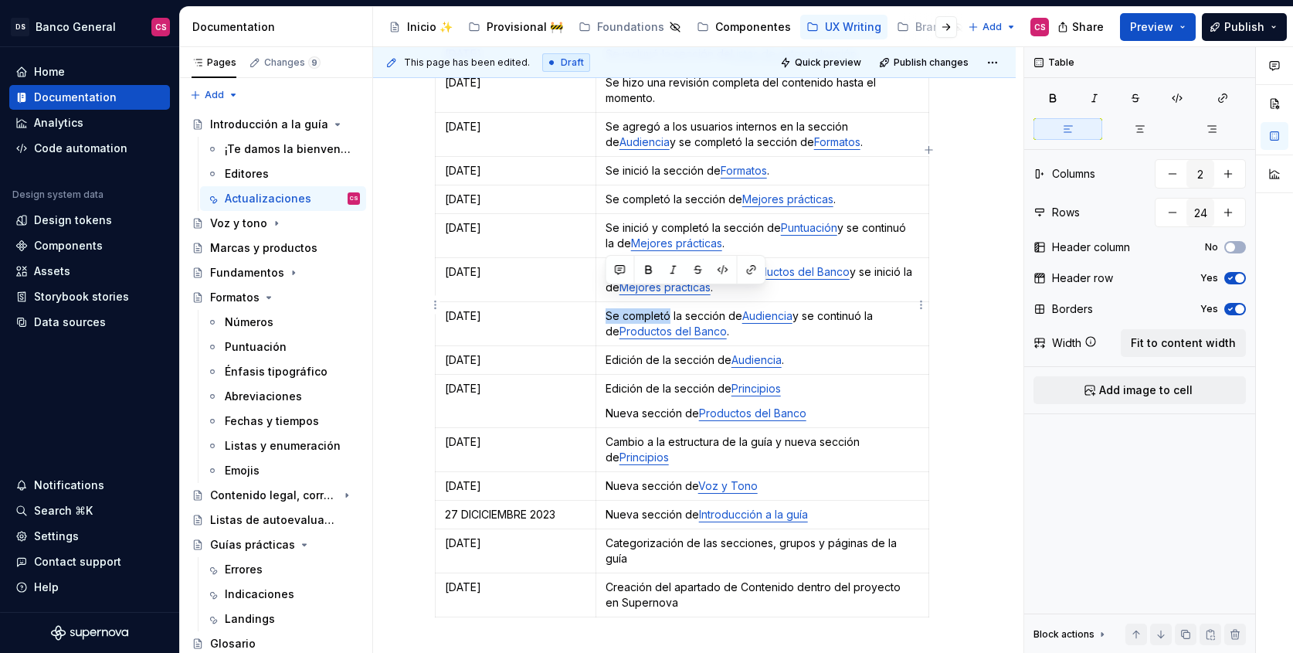
click at [643, 308] on p "Se completó la sección de Audiencia y se continuó la de Productos del Banco ." at bounding box center [763, 323] width 314 height 31
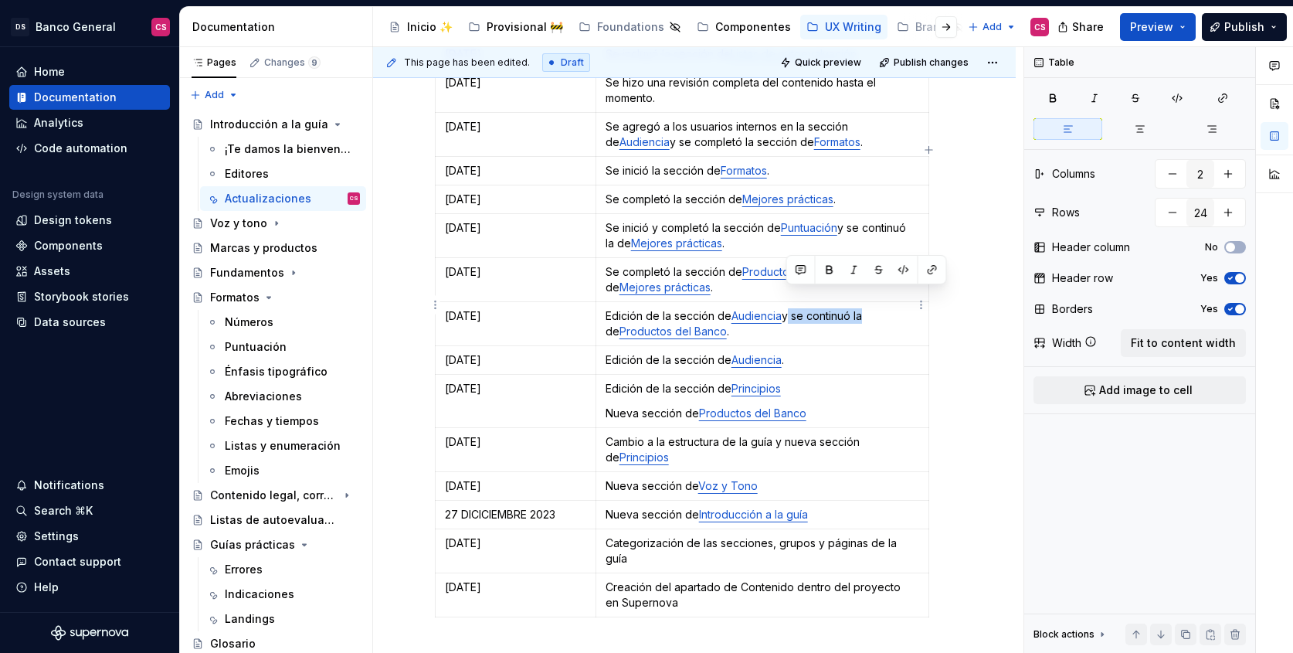
drag, startPoint x: 788, startPoint y: 297, endPoint x: 860, endPoint y: 294, distance: 72.7
click at [860, 308] on p "Edición de la sección de Audiencia y se continuó la de Productos del Banco ." at bounding box center [763, 323] width 314 height 31
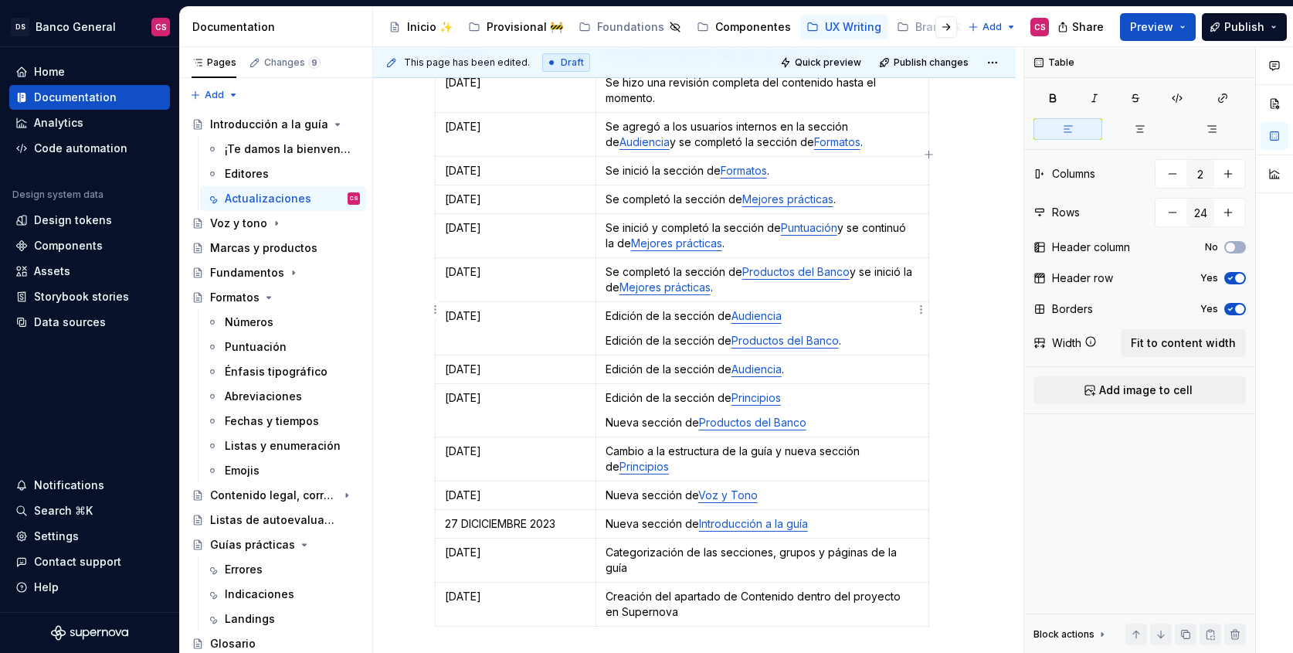
click at [859, 331] on td "Edición de la sección de Audiencia Edición de la sección de Productos del Banco…" at bounding box center [762, 328] width 333 height 53
click at [657, 264] on p "Se completó la sección de Productos del Banco y se inició la de Mejores práctic…" at bounding box center [763, 279] width 314 height 31
drag, startPoint x: 657, startPoint y: 253, endPoint x: 611, endPoint y: 249, distance: 46.6
click at [611, 264] on p "Se completó la sección de Productos del Banco y se inició la de Mejores práctic…" at bounding box center [763, 279] width 314 height 31
drag, startPoint x: 842, startPoint y: 253, endPoint x: 905, endPoint y: 250, distance: 63.4
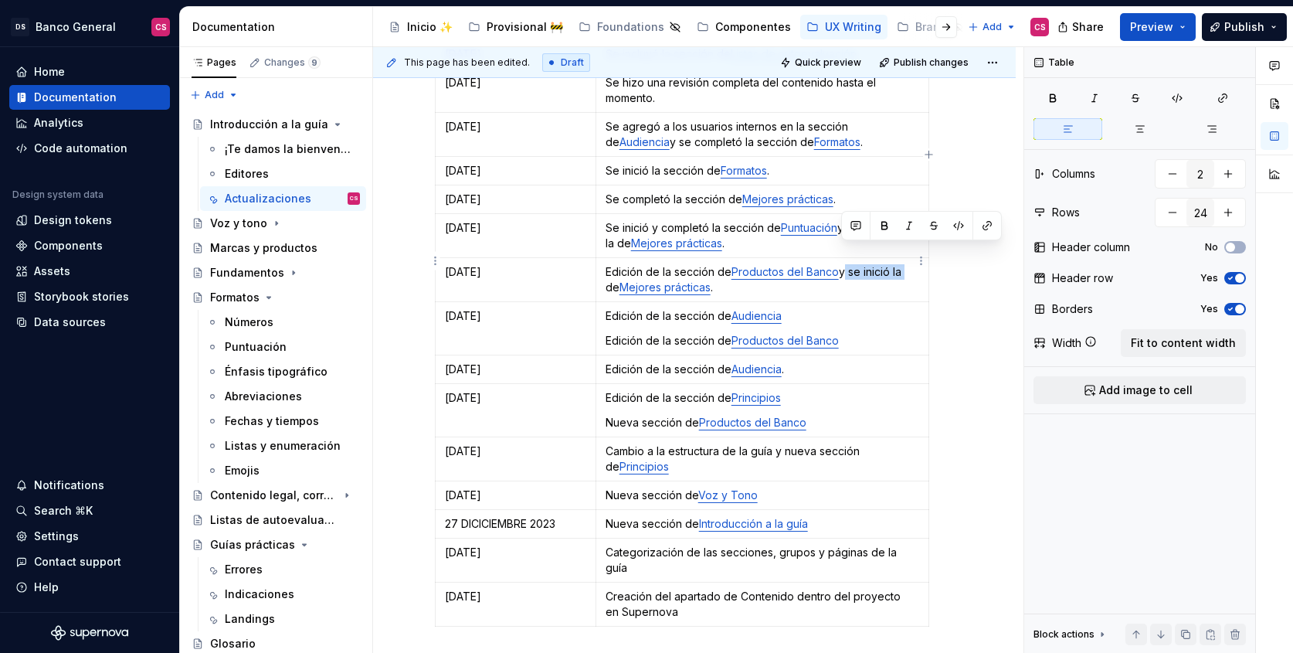
click at [905, 264] on p "Edición de la sección de Productos del Banco y se inició la de Mejores práctica…" at bounding box center [763, 279] width 314 height 31
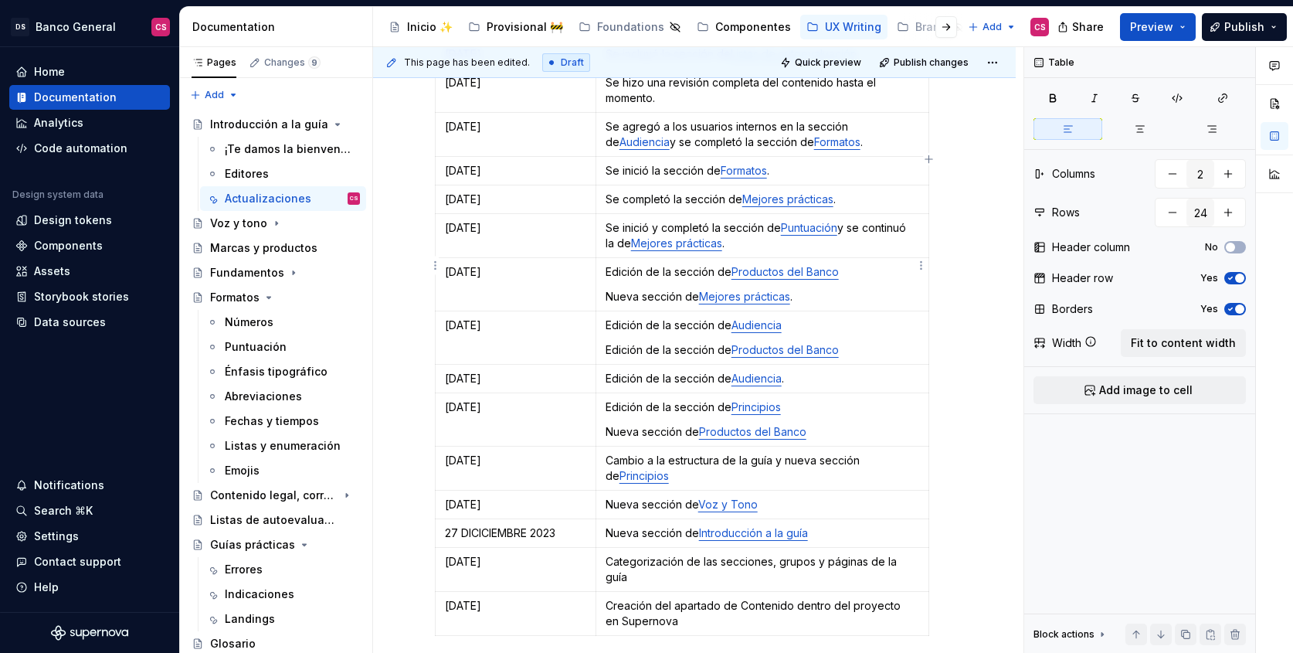
click at [877, 289] on p "Nueva sección de Mejores prácticas ." at bounding box center [763, 296] width 314 height 15
click at [614, 220] on p "Se inició y completó la sección de Puntuación y se continuó la de Mejores práct…" at bounding box center [763, 235] width 314 height 31
drag, startPoint x: 614, startPoint y: 209, endPoint x: 684, endPoint y: 208, distance: 69.5
click at [684, 220] on p "Se inició y completó la sección de Puntuación y se continuó la de Mejores práct…" at bounding box center [763, 235] width 314 height 31
click at [646, 220] on p "Nueva la sección de Puntuación y se continuó la de Mejores prácticas ." at bounding box center [763, 235] width 314 height 31
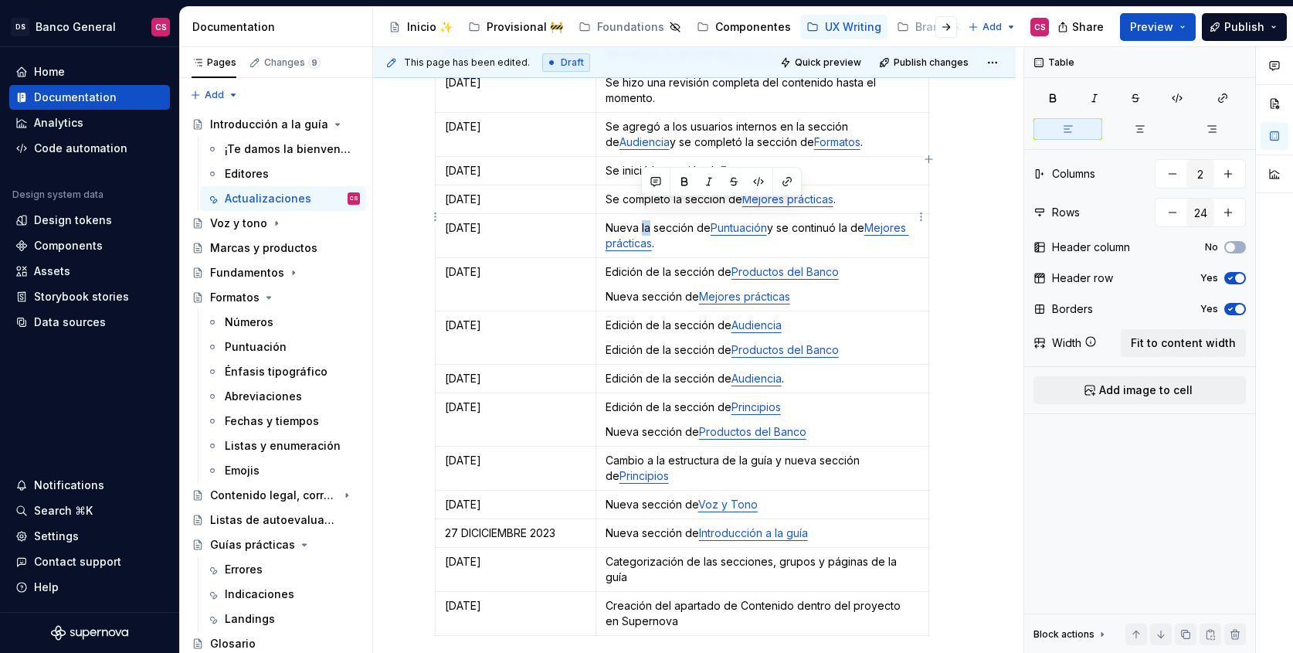
click at [646, 220] on p "Nueva la sección de Puntuación y se continuó la de Mejores prácticas ." at bounding box center [763, 235] width 314 height 31
drag, startPoint x: 759, startPoint y: 209, endPoint x: 840, endPoint y: 207, distance: 80.3
click at [840, 220] on p "Nueva sección de Puntuación y se continuó la de Mejores prácticas ." at bounding box center [763, 235] width 314 height 31
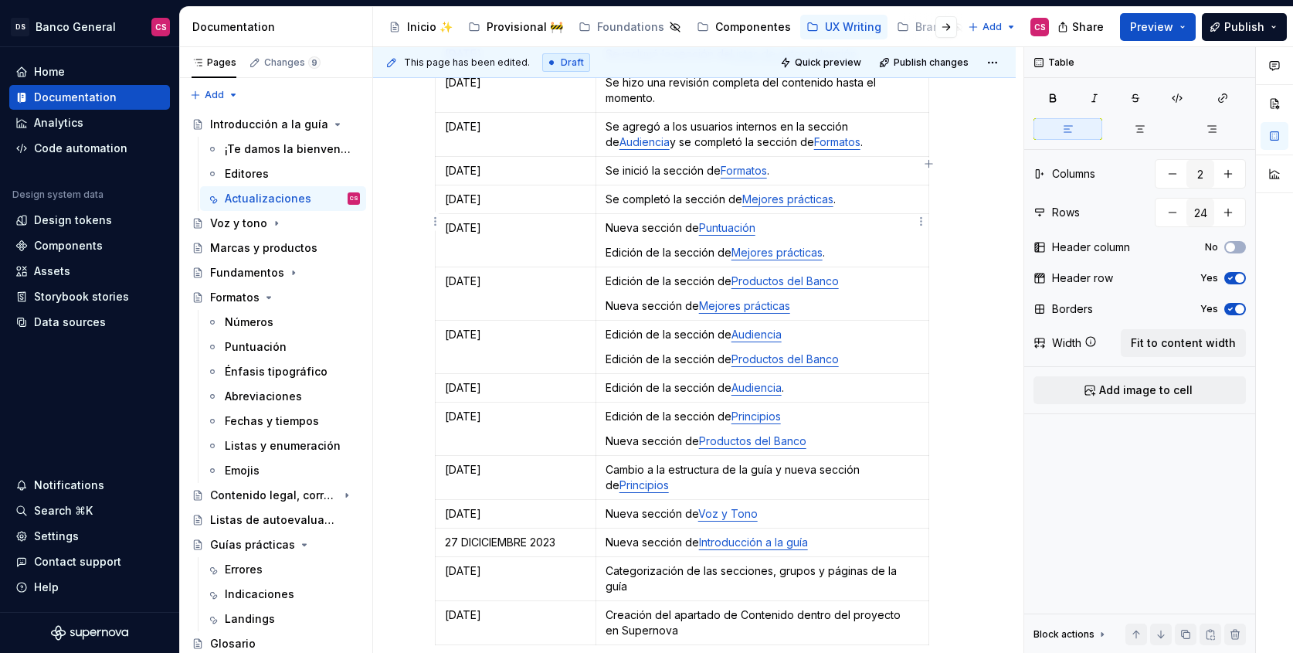
click at [856, 245] on p "Edición de la sección de Mejores prácticas ." at bounding box center [763, 252] width 314 height 15
click at [613, 192] on p "Se completó la sección de Mejores prácticas ." at bounding box center [763, 199] width 314 height 15
drag, startPoint x: 613, startPoint y: 180, endPoint x: 639, endPoint y: 182, distance: 26.3
click at [639, 192] on p "Se completó la sección de Mejores prácticas ." at bounding box center [763, 199] width 314 height 15
click at [612, 245] on p "Edición de la sección de Mejores prácticas" at bounding box center [763, 252] width 314 height 15
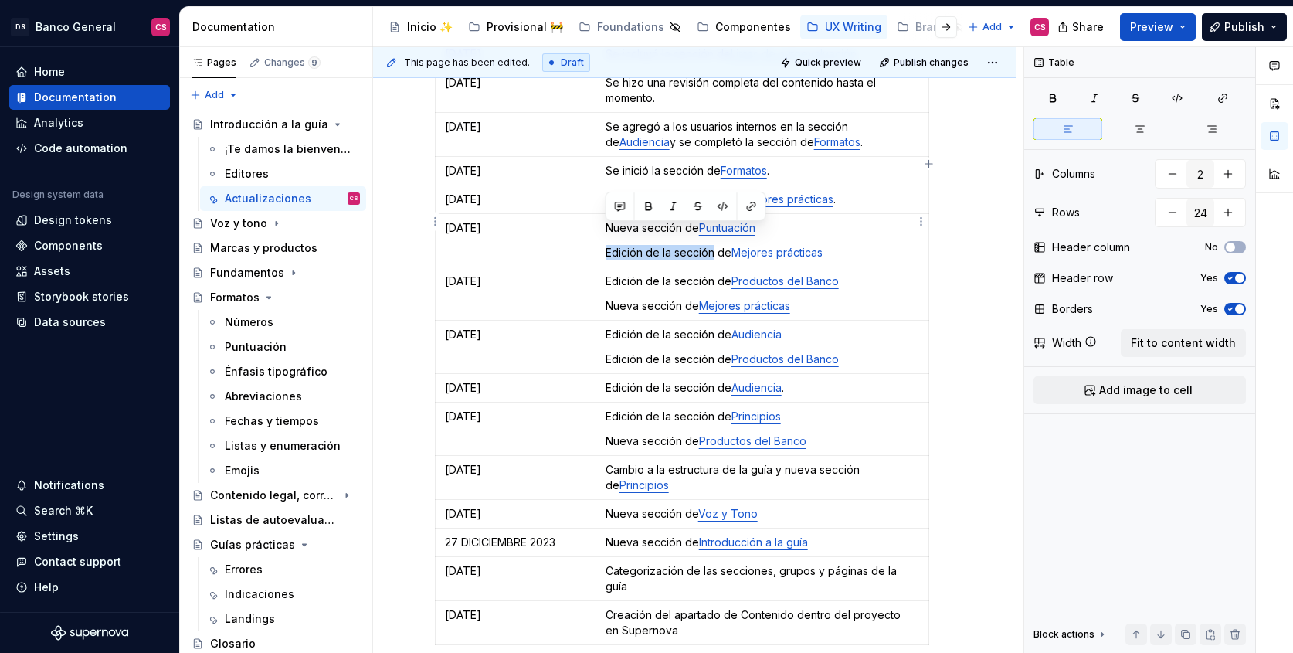
drag, startPoint x: 612, startPoint y: 233, endPoint x: 682, endPoint y: 235, distance: 70.3
click at [682, 245] on p "Edición de la sección de Mejores prácticas" at bounding box center [763, 252] width 314 height 15
copy p "Edición de la sección"
click at [706, 192] on p "Se completó la sección de Mejores prácticas ." at bounding box center [763, 199] width 314 height 15
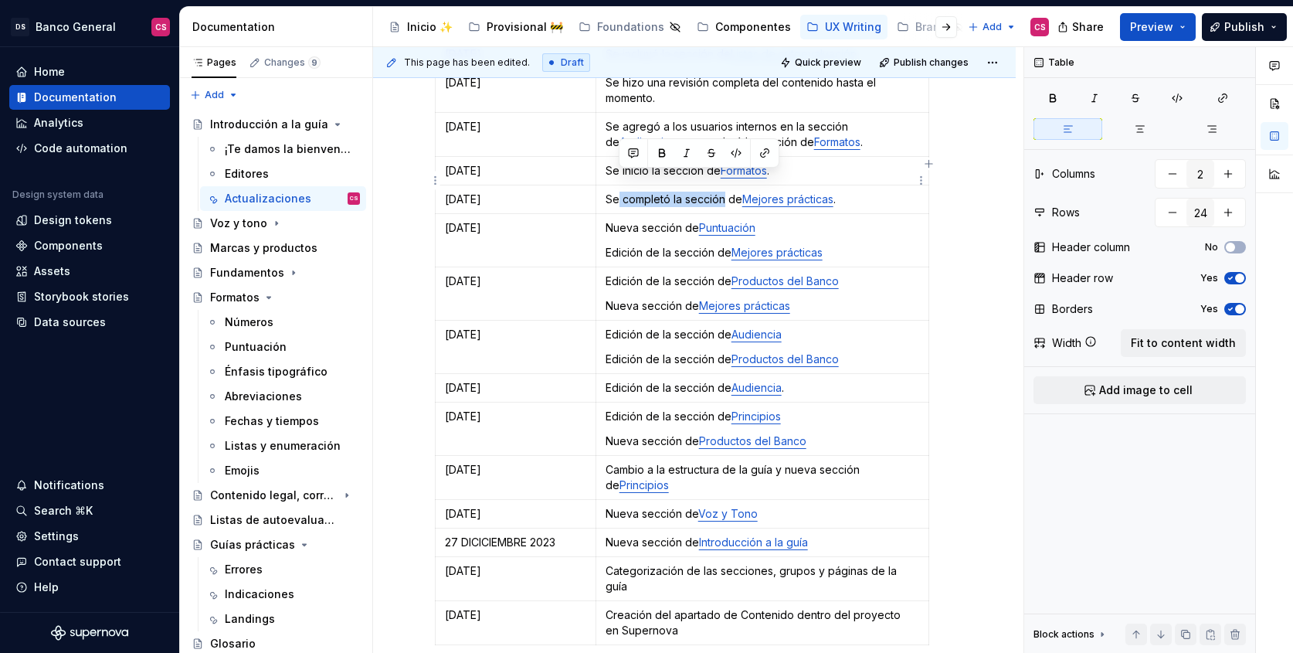
drag, startPoint x: 706, startPoint y: 181, endPoint x: 617, endPoint y: 178, distance: 88.9
click at [617, 192] on p "Se completó la sección de Mejores prácticas ." at bounding box center [763, 199] width 314 height 15
click at [607, 192] on p "Se completó la sección de Mejores prácticas ." at bounding box center [763, 199] width 314 height 15
drag, startPoint x: 607, startPoint y: 177, endPoint x: 692, endPoint y: 185, distance: 85.3
click at [692, 192] on p "Se completó la sección de Mejores prácticas ." at bounding box center [763, 199] width 314 height 15
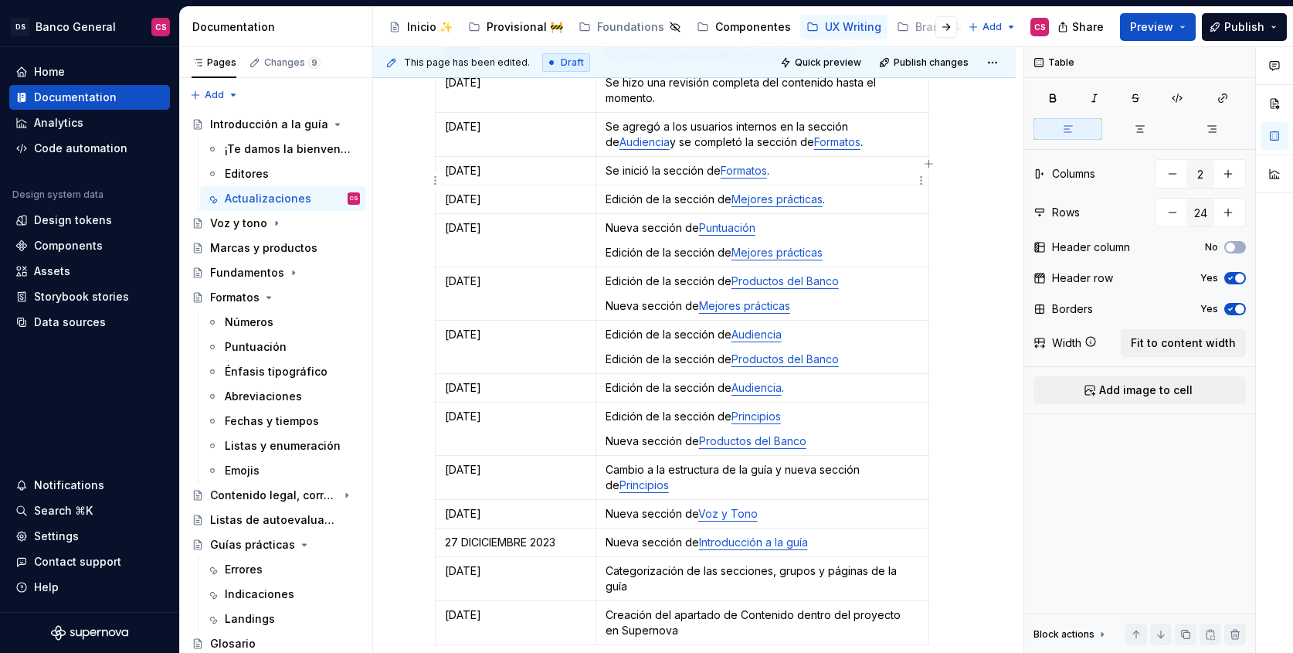
click at [865, 192] on p "Edición de la sección de Mejores prácticas ." at bounding box center [763, 199] width 314 height 15
click at [613, 163] on p "Se inició la sección de Formatos ." at bounding box center [763, 170] width 314 height 15
drag, startPoint x: 613, startPoint y: 151, endPoint x: 653, endPoint y: 151, distance: 39.4
click at [653, 163] on p "Se inició la sección de Formatos ." at bounding box center [763, 170] width 314 height 15
click at [776, 163] on p "Nueva sección de Formatos ." at bounding box center [763, 170] width 314 height 15
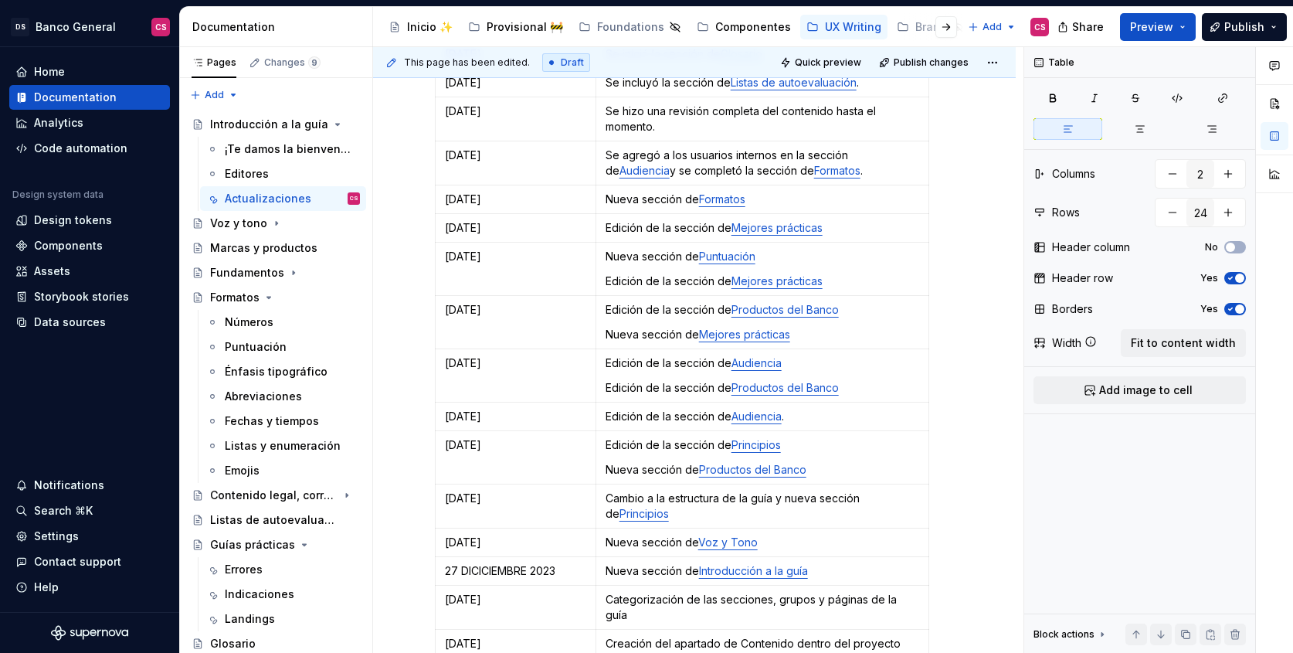
scroll to position [749, 0]
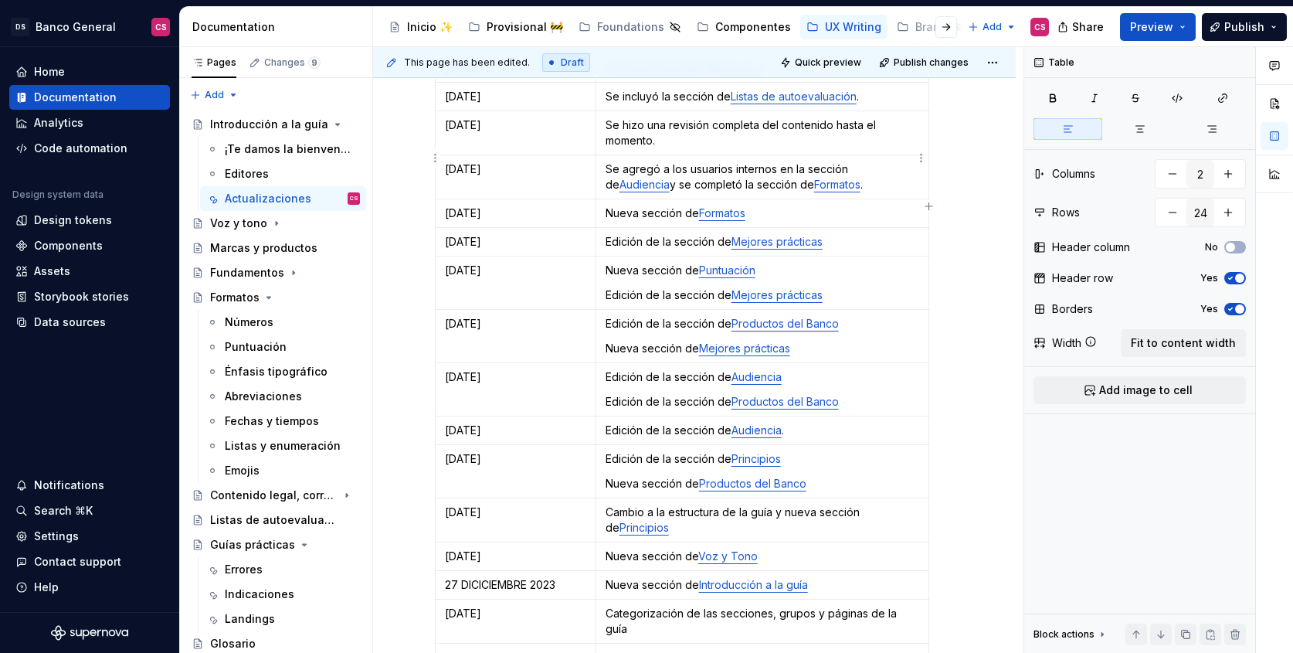
click at [610, 161] on p "Se agregó a los usuarios internos en la sección de Audiencia y se completó la s…" at bounding box center [763, 176] width 314 height 31
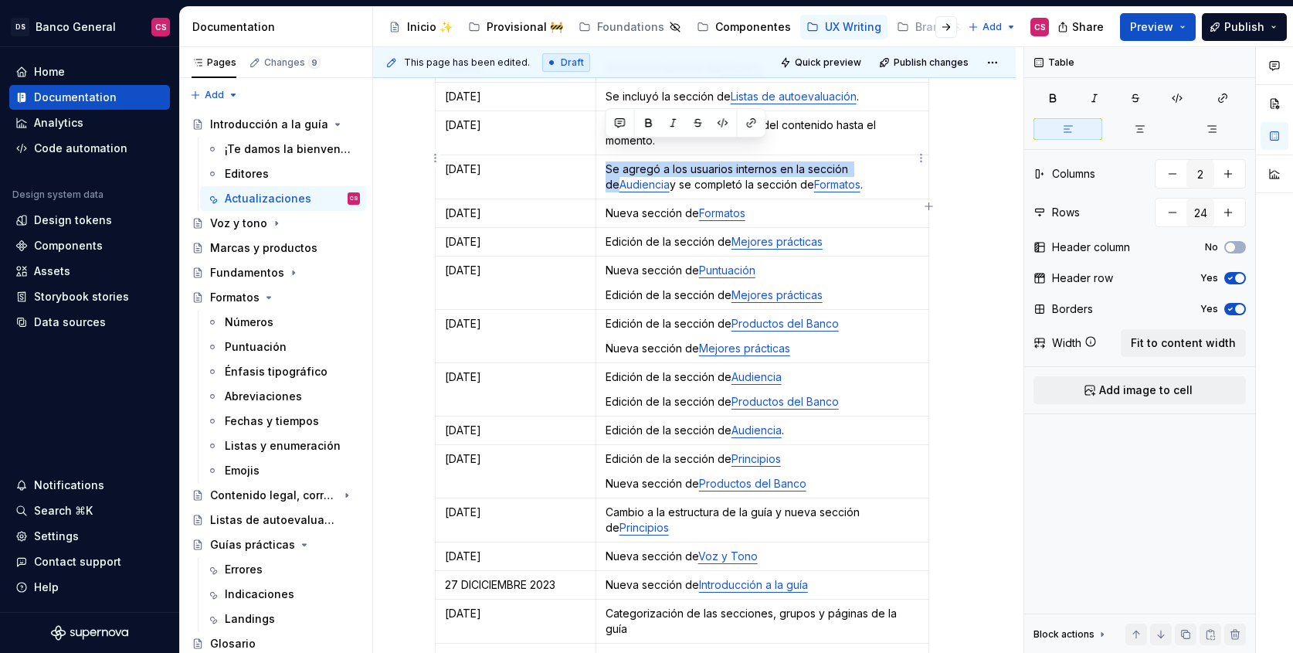
drag, startPoint x: 610, startPoint y: 147, endPoint x: 857, endPoint y: 152, distance: 246.5
click at [857, 161] on p "Se agregó a los usuarios internos en la sección de Audiencia y se completó la s…" at bounding box center [763, 176] width 314 height 31
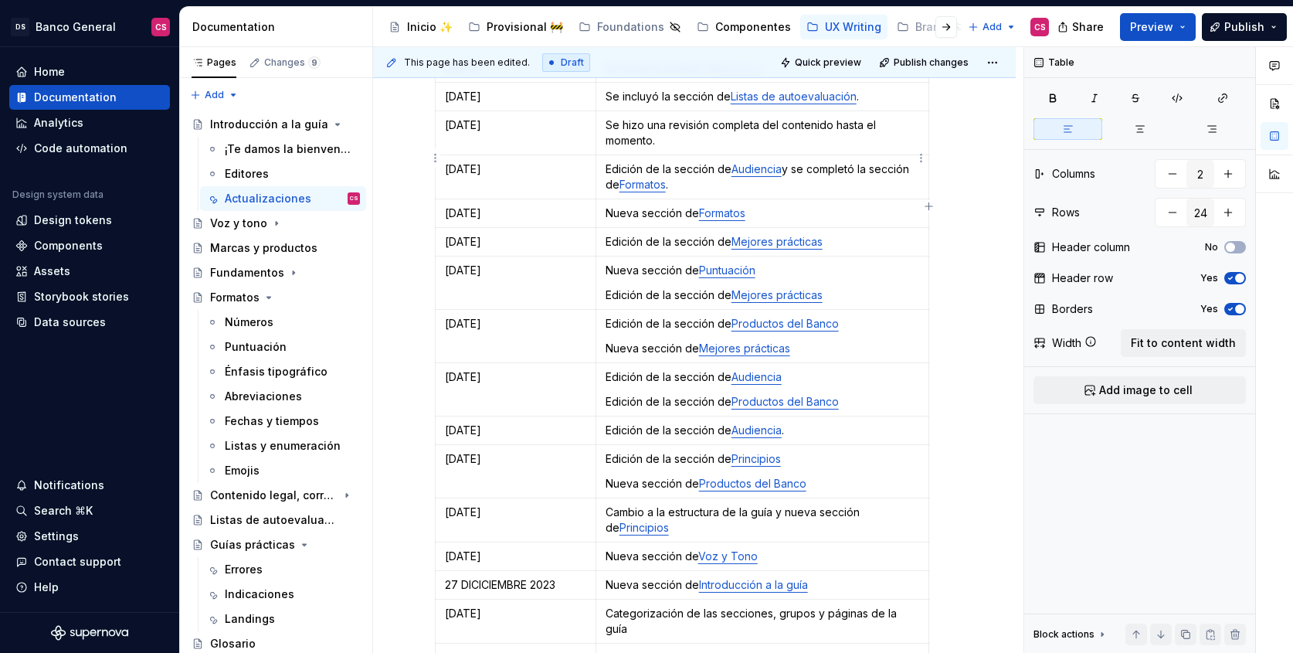
click at [787, 161] on p "Edición de la sección de Audiencia y se completó la sección de Formatos ." at bounding box center [763, 176] width 314 height 31
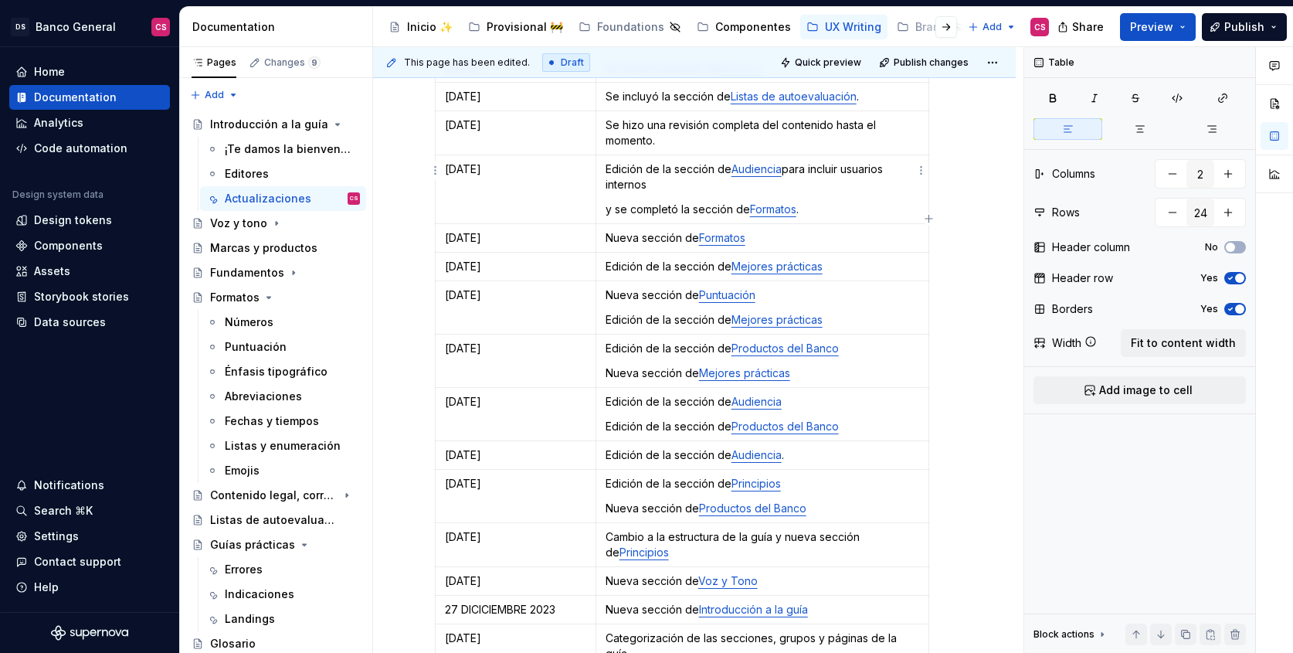
click at [671, 202] on p "y se completó la sección de Formatos ." at bounding box center [763, 209] width 314 height 15
drag, startPoint x: 671, startPoint y: 189, endPoint x: 605, endPoint y: 188, distance: 66.4
click at [606, 202] on p "y se completó la sección de Formatos ." at bounding box center [763, 209] width 314 height 15
click at [796, 202] on p "Edición de la sección de Formatos ." at bounding box center [763, 209] width 314 height 15
click at [608, 161] on p "Edición de la sección de Audiencia para incluir usuarios internos" at bounding box center [763, 176] width 314 height 31
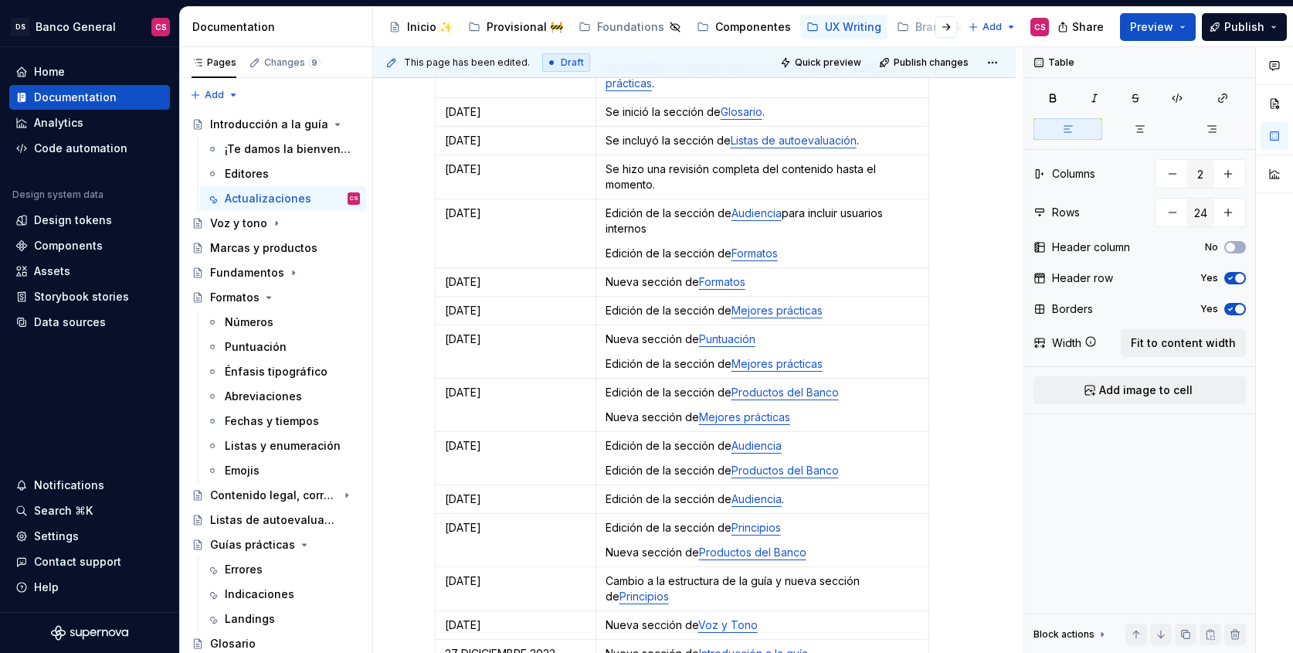
scroll to position [681, 0]
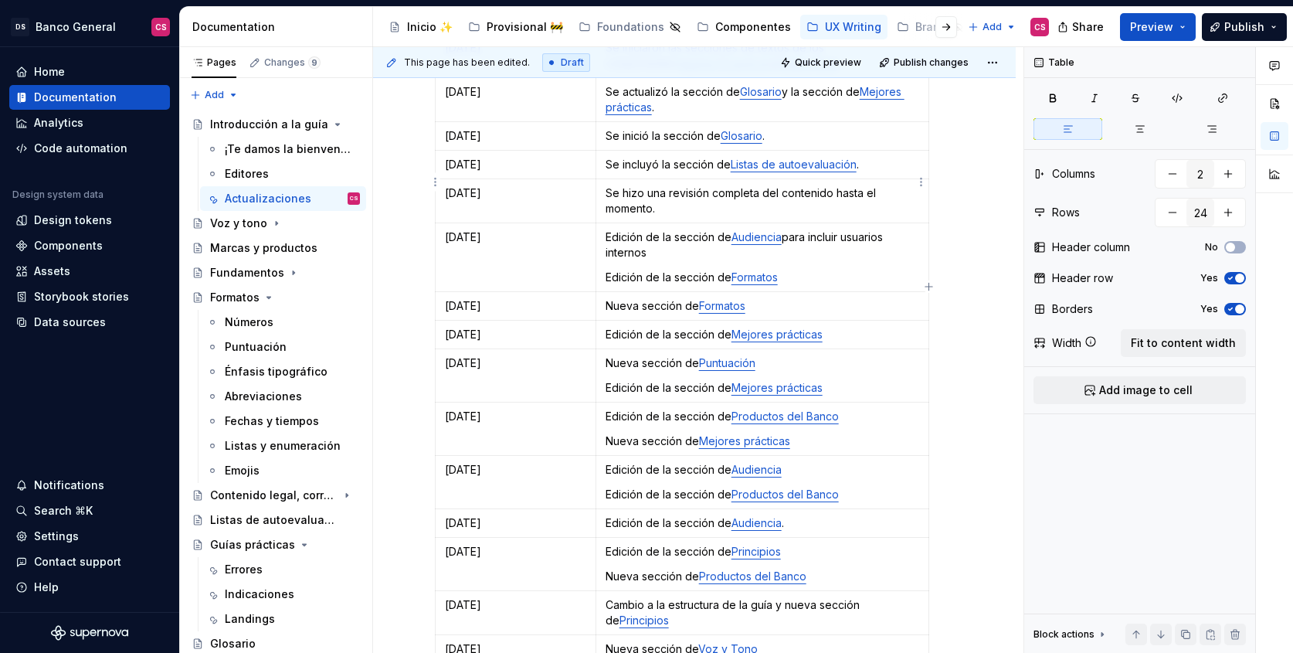
click at [609, 185] on p "Se hizo una revisión completa del contenido hasta el momento." at bounding box center [763, 200] width 314 height 31
drag, startPoint x: 609, startPoint y: 169, endPoint x: 684, endPoint y: 168, distance: 74.2
click at [684, 185] on p "Se hizo una revisión completa del contenido hasta el momento." at bounding box center [763, 200] width 314 height 31
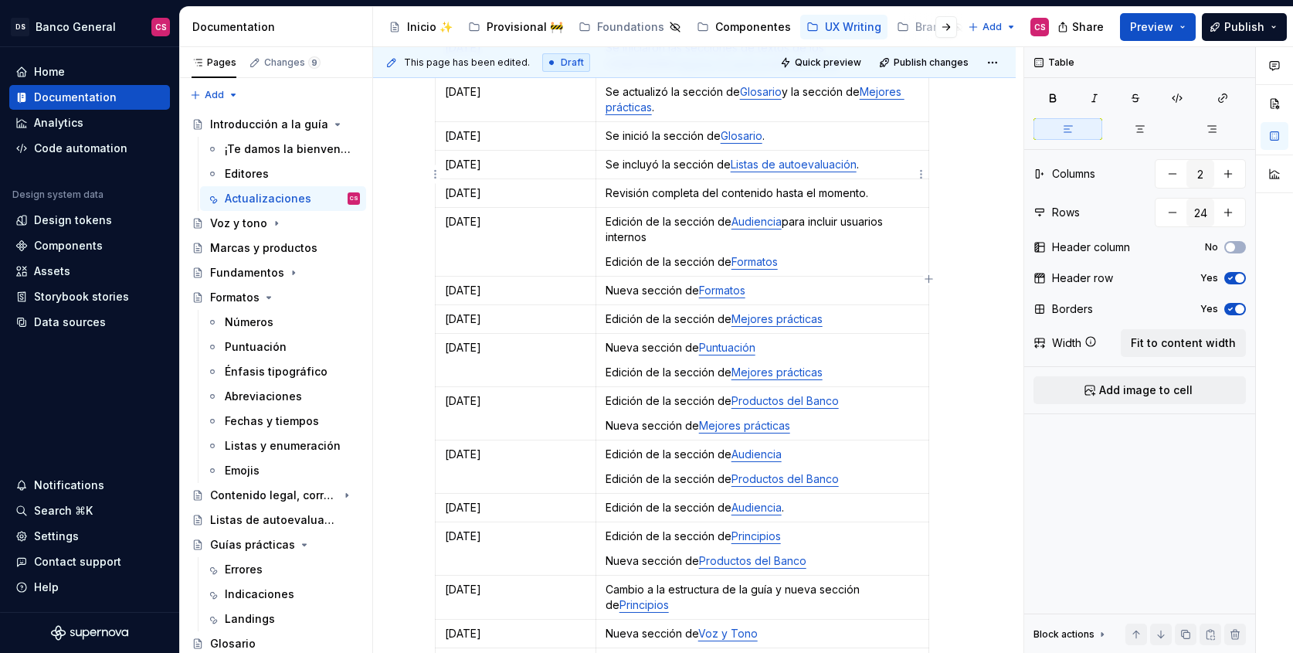
click at [867, 185] on p "Revisión completa del contenido hasta el momento." at bounding box center [763, 192] width 314 height 15
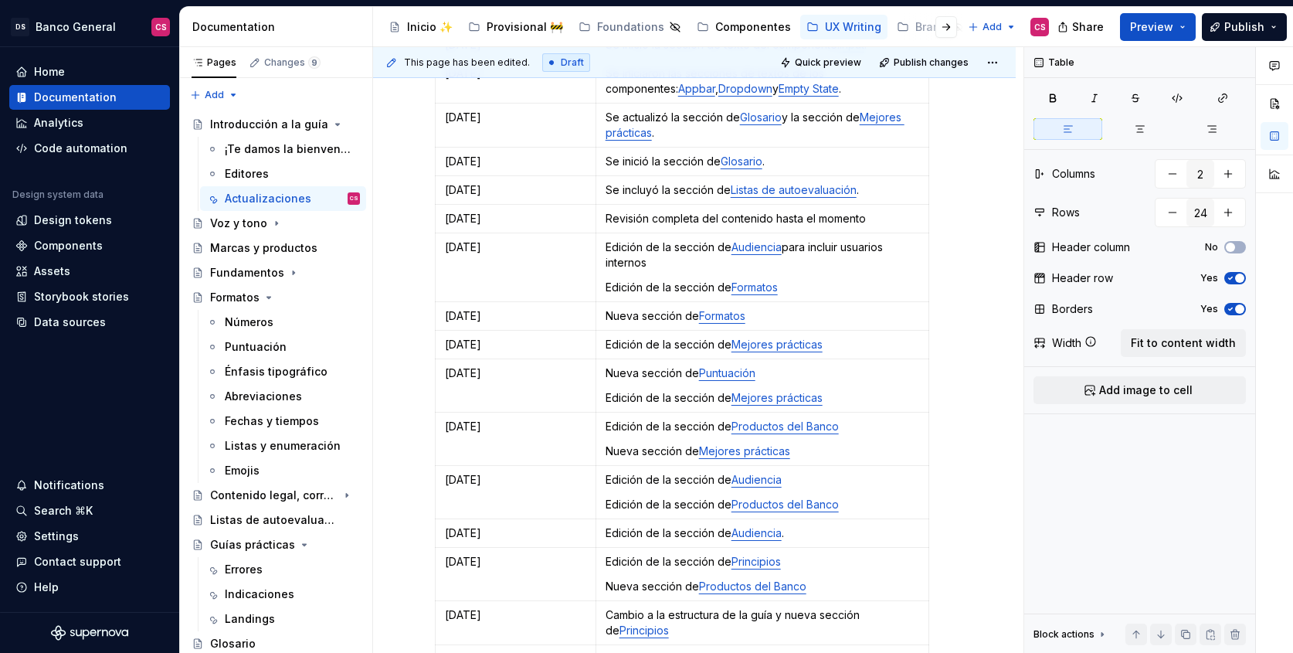
scroll to position [650, 0]
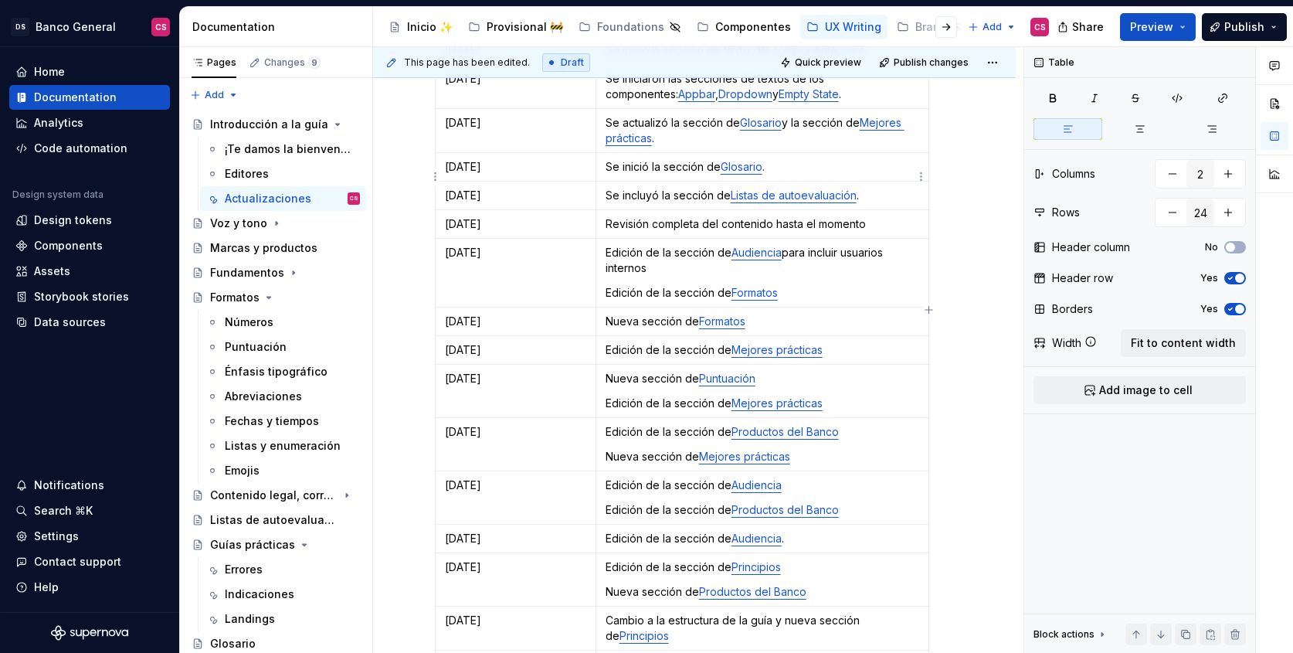
click at [609, 188] on p "Se incluyó la sección de Listas de autoevaluación ." at bounding box center [763, 195] width 314 height 15
drag, startPoint x: 609, startPoint y: 174, endPoint x: 661, endPoint y: 172, distance: 52.5
click at [661, 188] on p "Se incluyó la sección de Listas de autoevaluación ." at bounding box center [763, 195] width 314 height 15
click at [861, 188] on p "Nueva sección de Listas de autoevaluación ." at bounding box center [763, 195] width 314 height 15
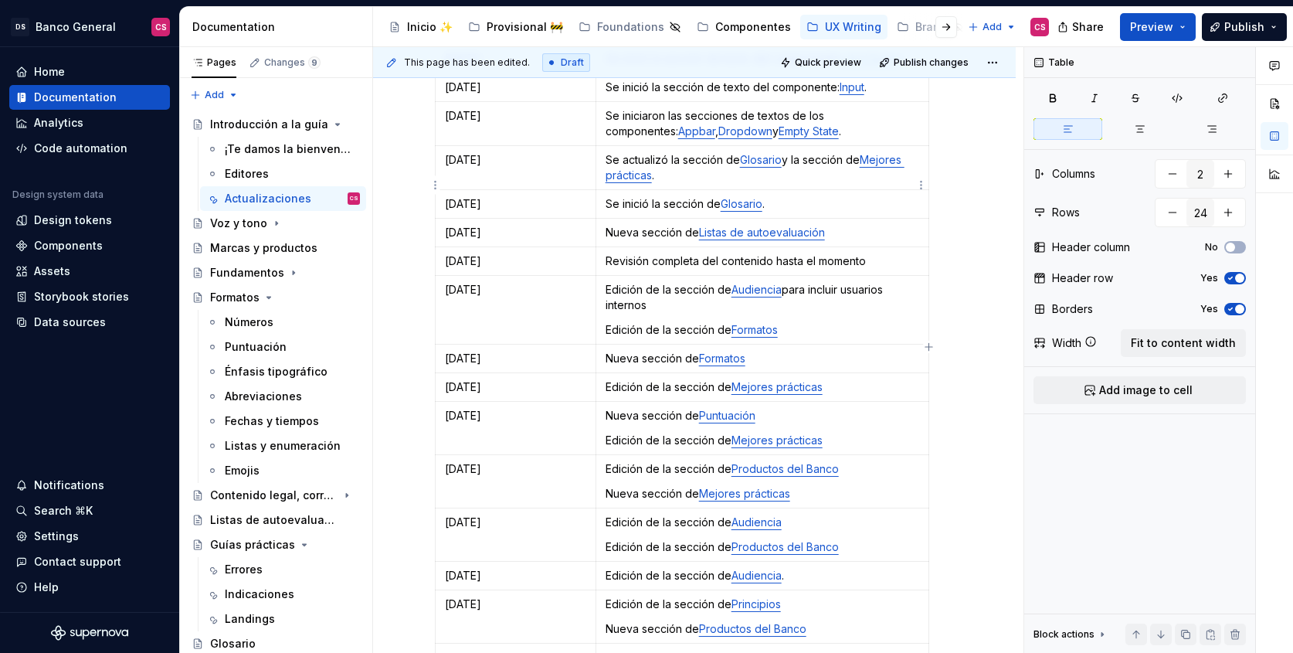
click at [609, 196] on p "Se inició la sección de Glosario ." at bounding box center [763, 203] width 314 height 15
drag, startPoint x: 609, startPoint y: 181, endPoint x: 655, endPoint y: 182, distance: 46.4
click at [655, 196] on p "Se inició la sección de Glosario ." at bounding box center [763, 203] width 314 height 15
click at [753, 196] on p "Nueva sección de Glosario ." at bounding box center [763, 203] width 314 height 15
click at [609, 152] on p "Se actualizó la sección de Glosario y la sección de Mejores prácticas ." at bounding box center [763, 167] width 314 height 31
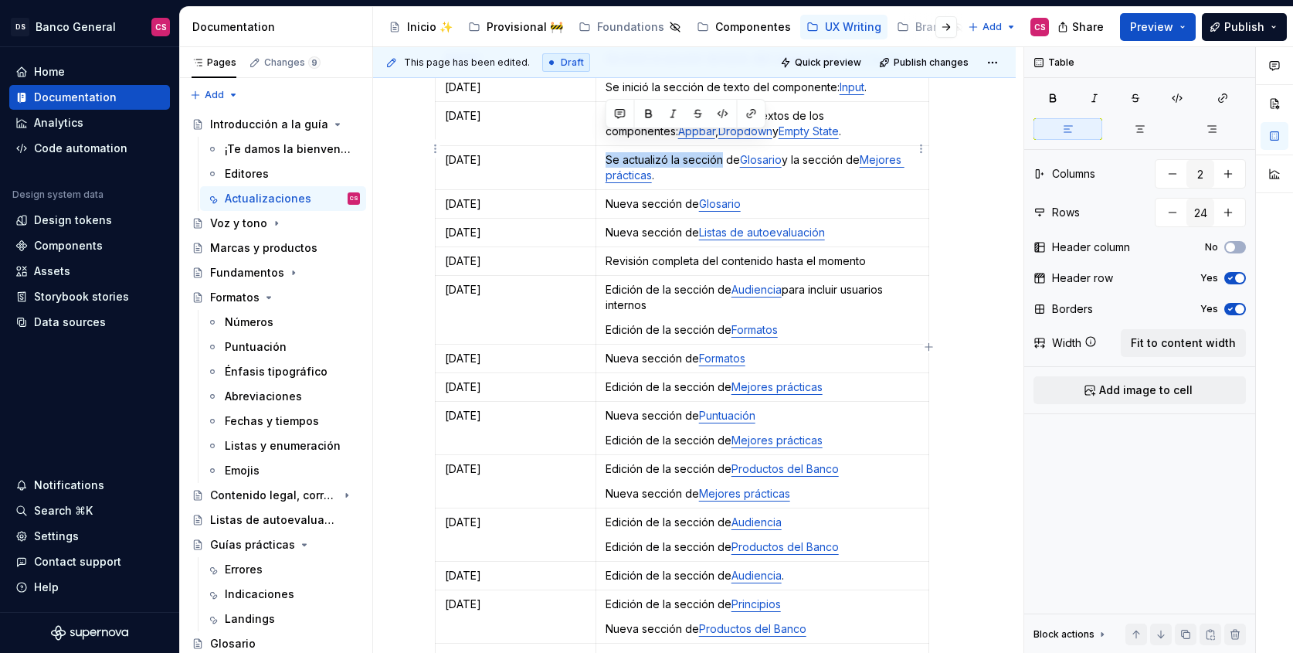
drag, startPoint x: 609, startPoint y: 137, endPoint x: 697, endPoint y: 141, distance: 88.9
click at [697, 152] on p "Se actualizó la sección de Glosario y la sección de Mejores prácticas ." at bounding box center [763, 167] width 314 height 31
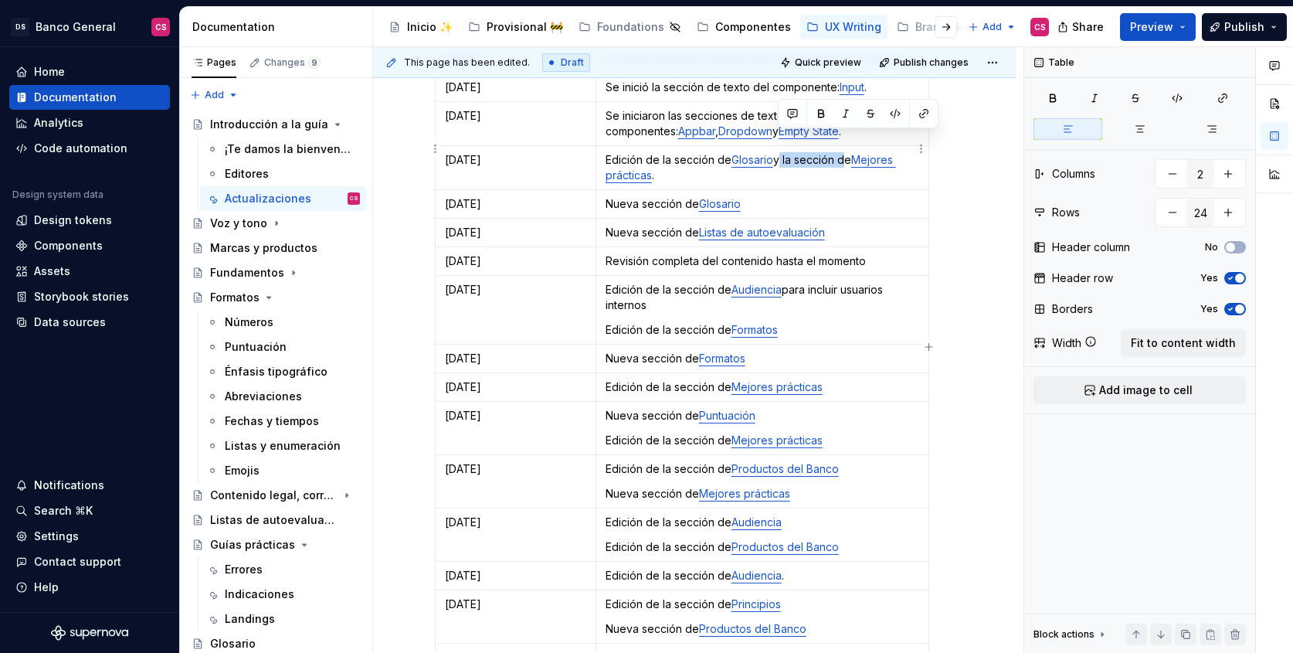
drag, startPoint x: 779, startPoint y: 139, endPoint x: 844, endPoint y: 138, distance: 64.9
click at [844, 152] on p "Edición de la sección de Glosario y la sección de Mejores prácticas ." at bounding box center [763, 167] width 314 height 31
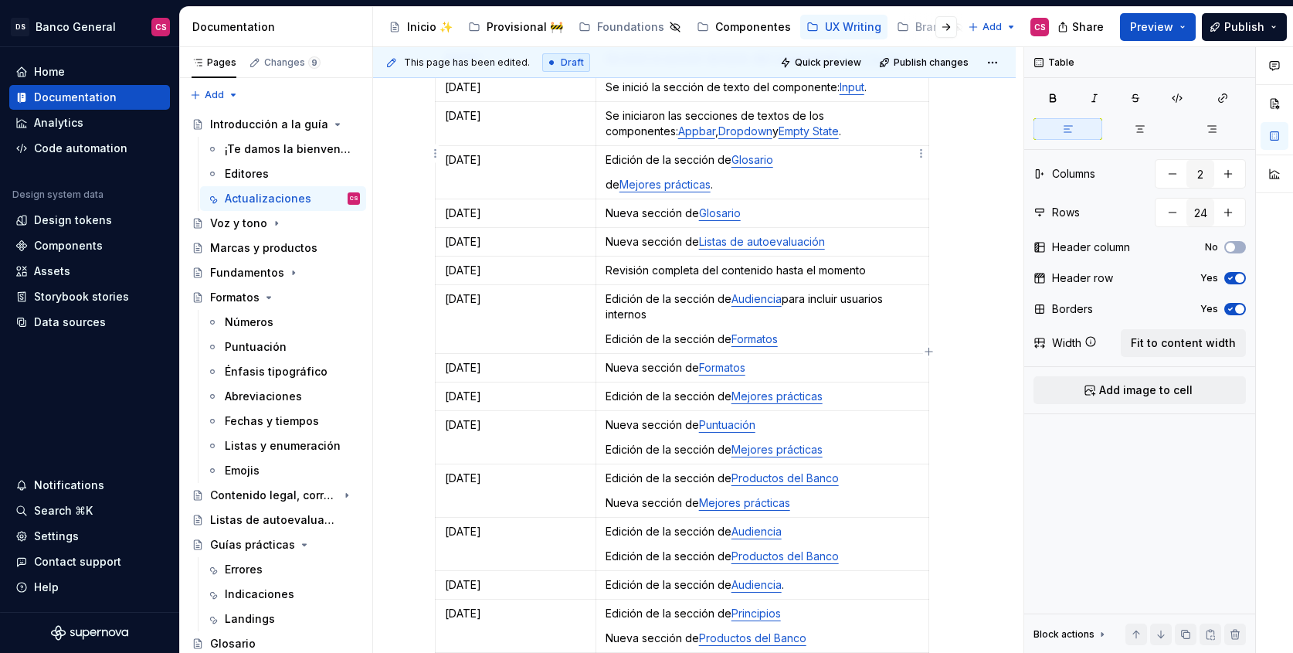
click at [719, 177] on p "de Mejores prácticas ." at bounding box center [763, 184] width 314 height 15
click at [616, 152] on p "Edición de la sección de Glosario" at bounding box center [763, 159] width 314 height 15
drag, startPoint x: 616, startPoint y: 137, endPoint x: 697, endPoint y: 141, distance: 81.9
click at [697, 152] on p "Edición de la sección de Glosario" at bounding box center [763, 159] width 314 height 15
copy p "Edición de la sección"
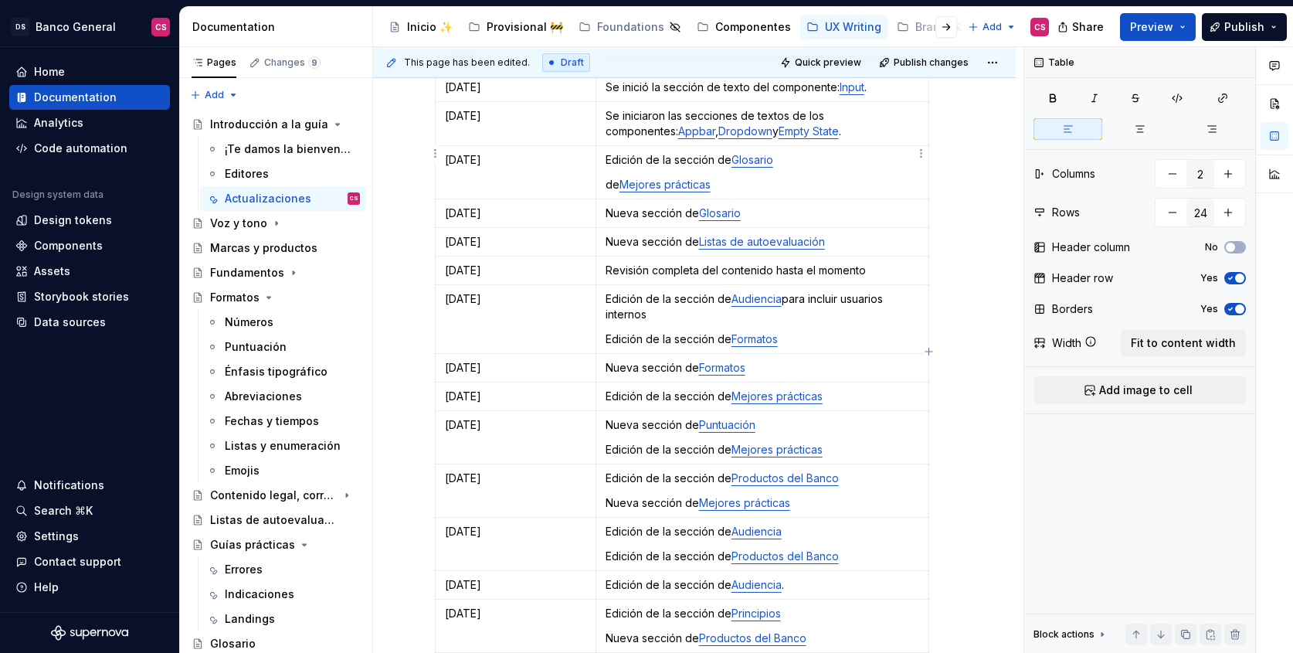
click at [609, 177] on p "de Mejores prácticas" at bounding box center [763, 184] width 314 height 15
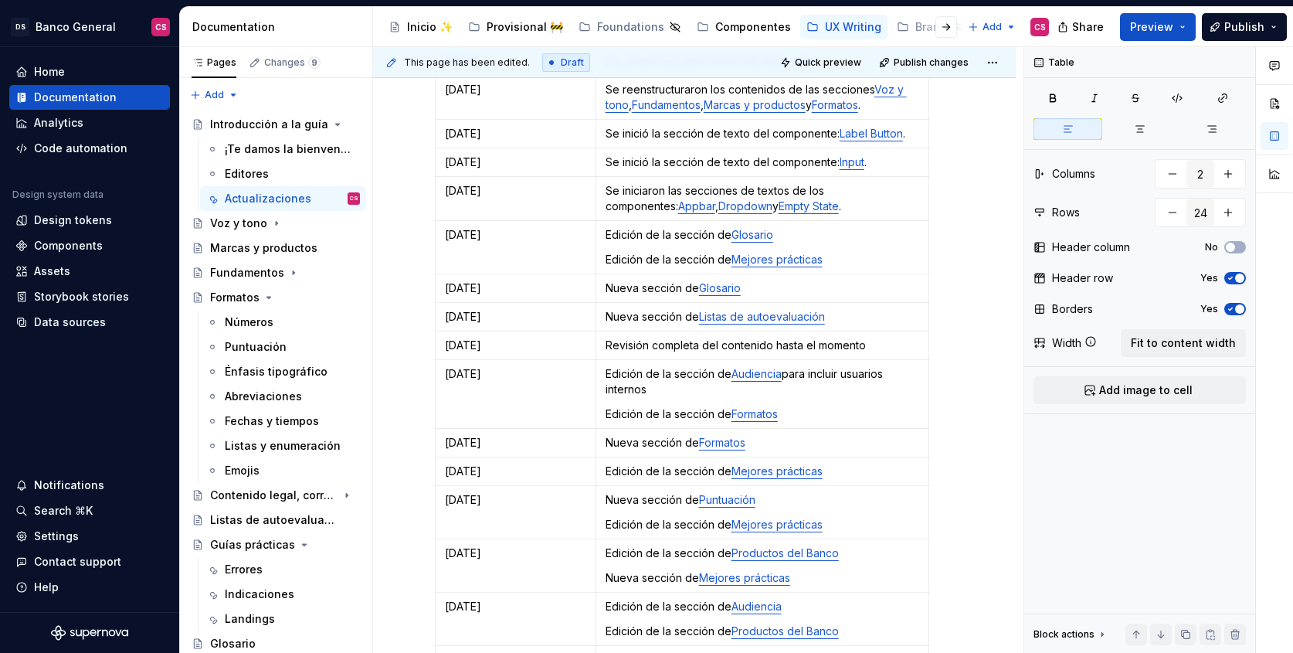
scroll to position [496, 0]
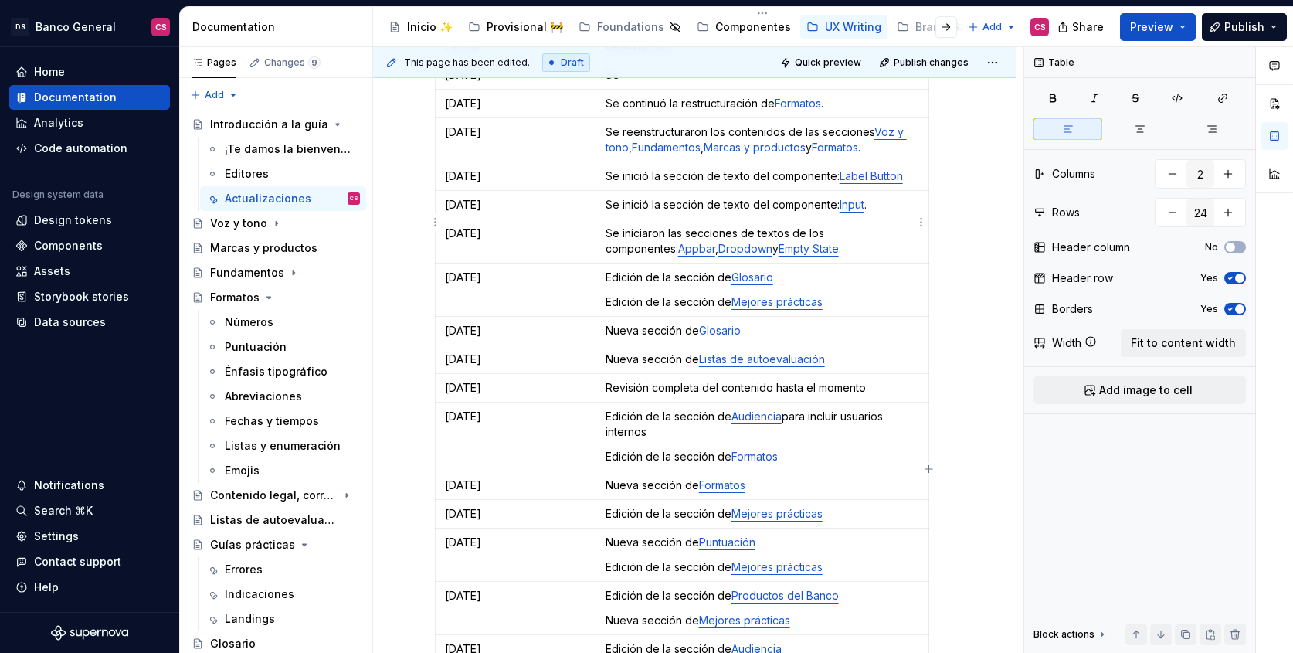
click at [611, 226] on p "Se iniciaron las secciones de textos de los componentes: Appbar , Dropdown y Em…" at bounding box center [763, 241] width 314 height 31
drag, startPoint x: 611, startPoint y: 212, endPoint x: 899, endPoint y: 210, distance: 288.1
click at [899, 226] on p "Se iniciaron las secciones de textos de los componentes: Appbar , Dropdown y Em…" at bounding box center [763, 241] width 314 height 31
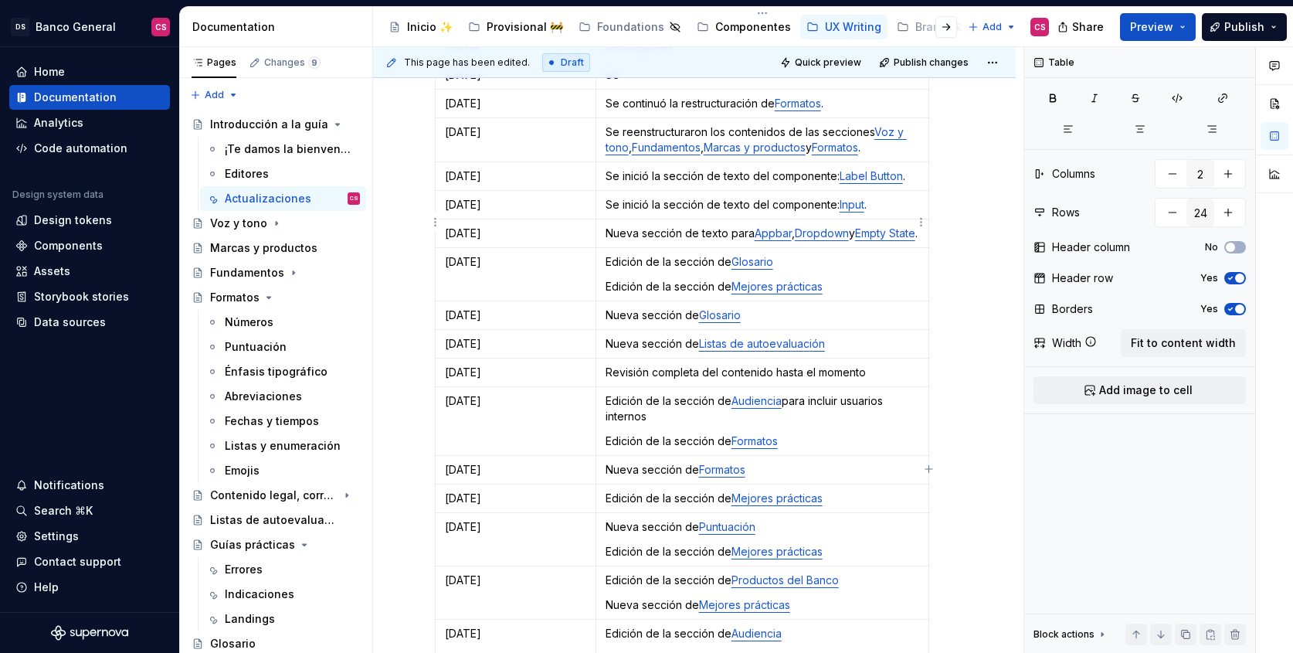
click at [799, 226] on link "Dropdown" at bounding box center [822, 232] width 54 height 13
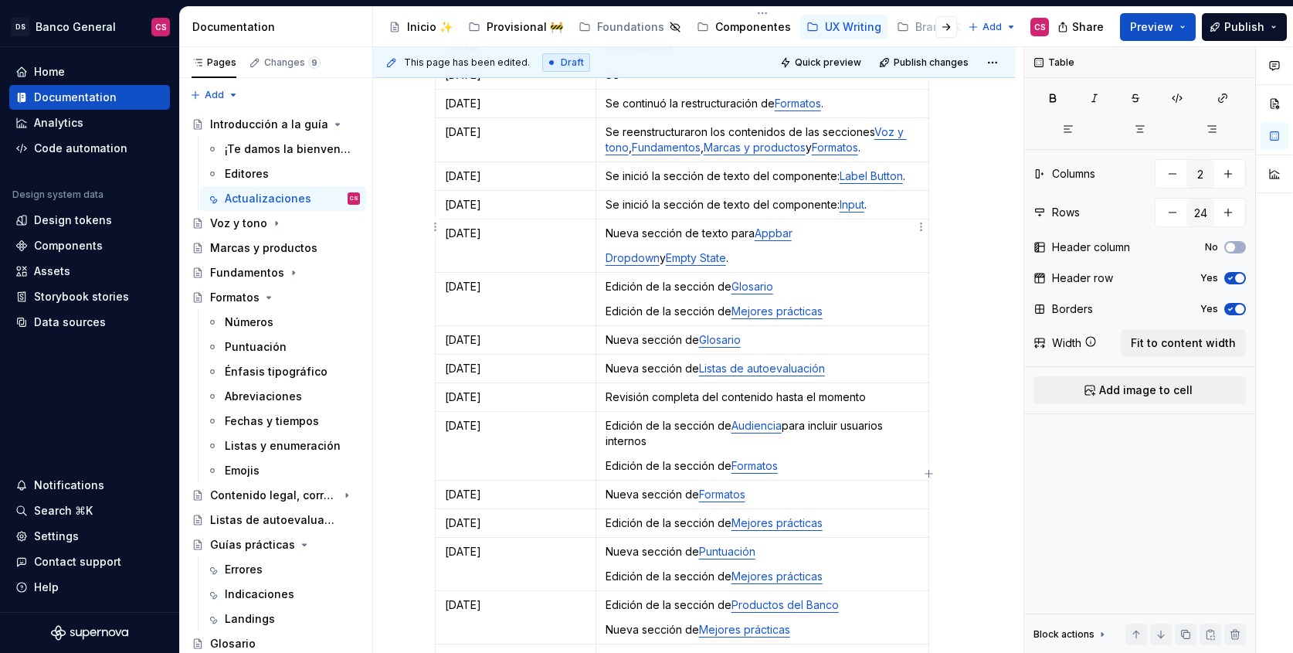
click at [744, 226] on p "Nueva sección de texto para Appbar" at bounding box center [763, 233] width 314 height 15
drag, startPoint x: 744, startPoint y: 213, endPoint x: 620, endPoint y: 205, distance: 123.8
click at [620, 219] on td "Nueva sección de texto para Appbar Dropdown y Empty State ." at bounding box center [762, 245] width 333 height 53
copy p "Nueva sección de texto para"
click at [609, 251] on link "Dropdown" at bounding box center [633, 257] width 54 height 13
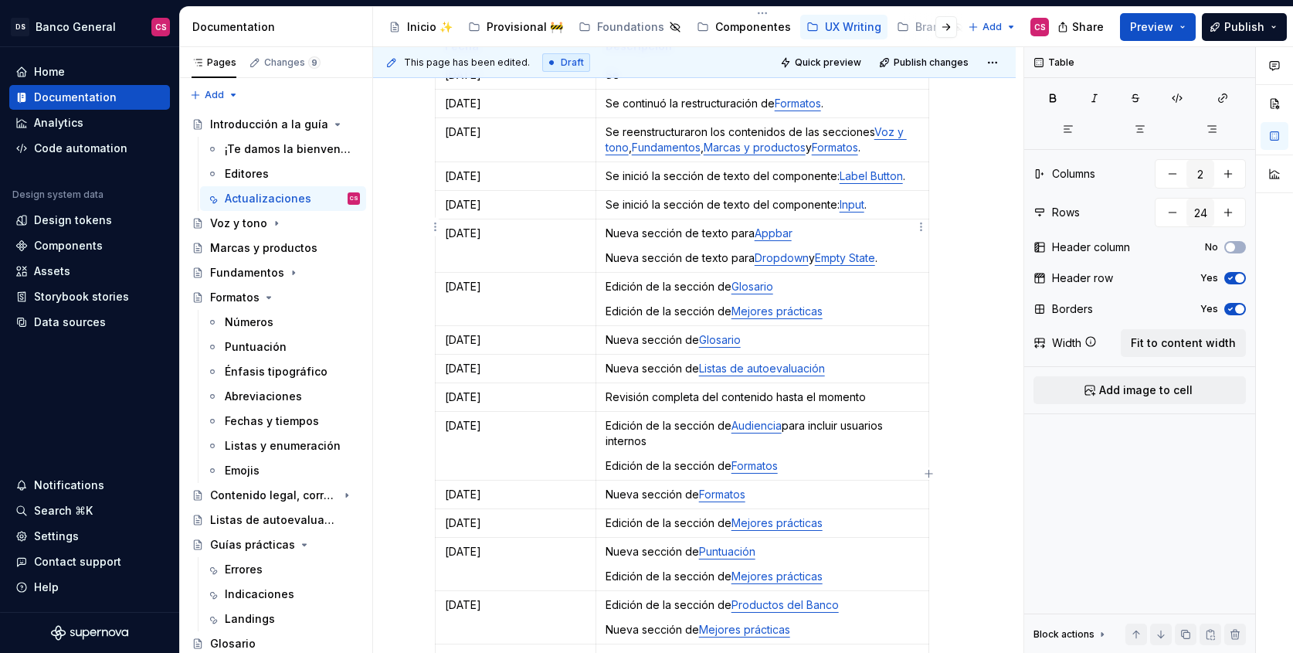
click at [819, 251] on link "Empty State" at bounding box center [845, 257] width 60 height 13
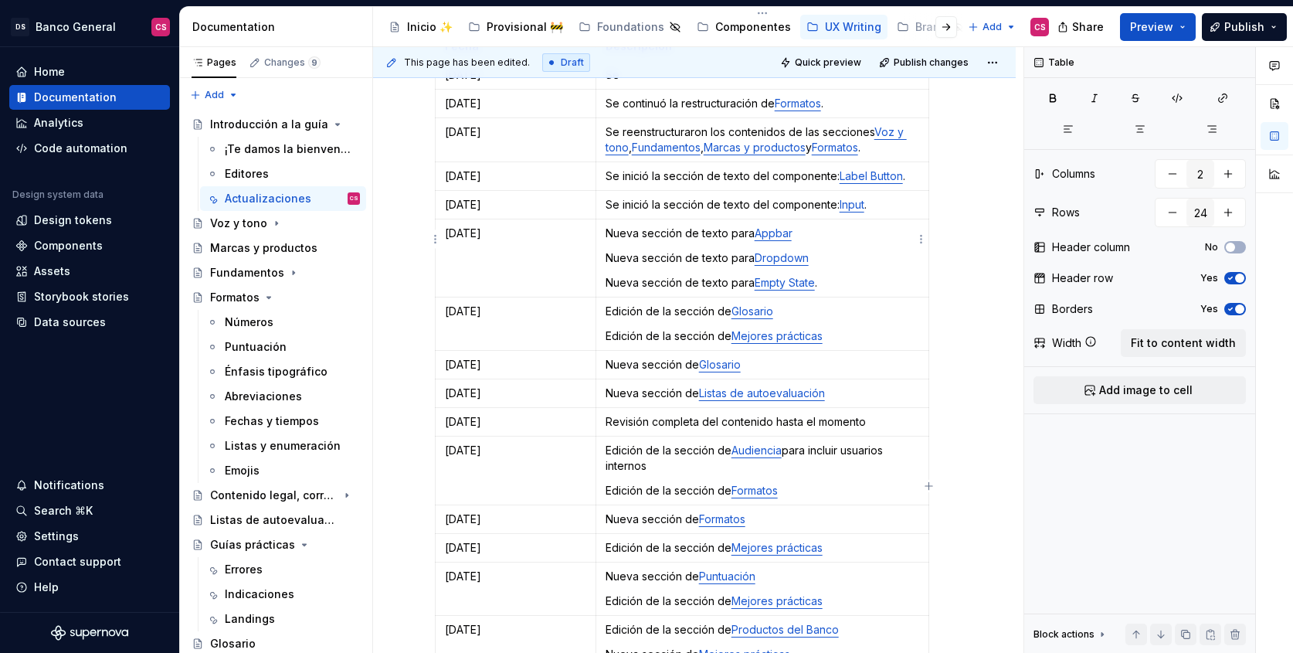
click at [872, 275] on p "Nueva sección de texto para Empty State ." at bounding box center [763, 282] width 314 height 15
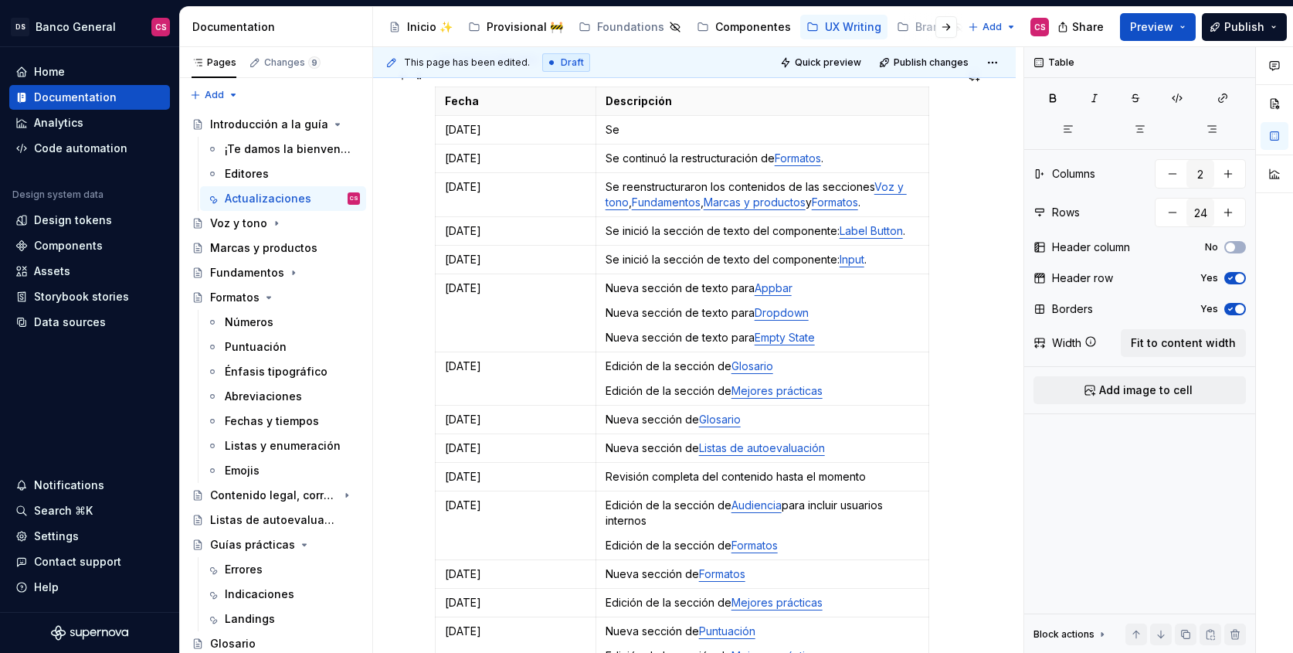
scroll to position [426, 0]
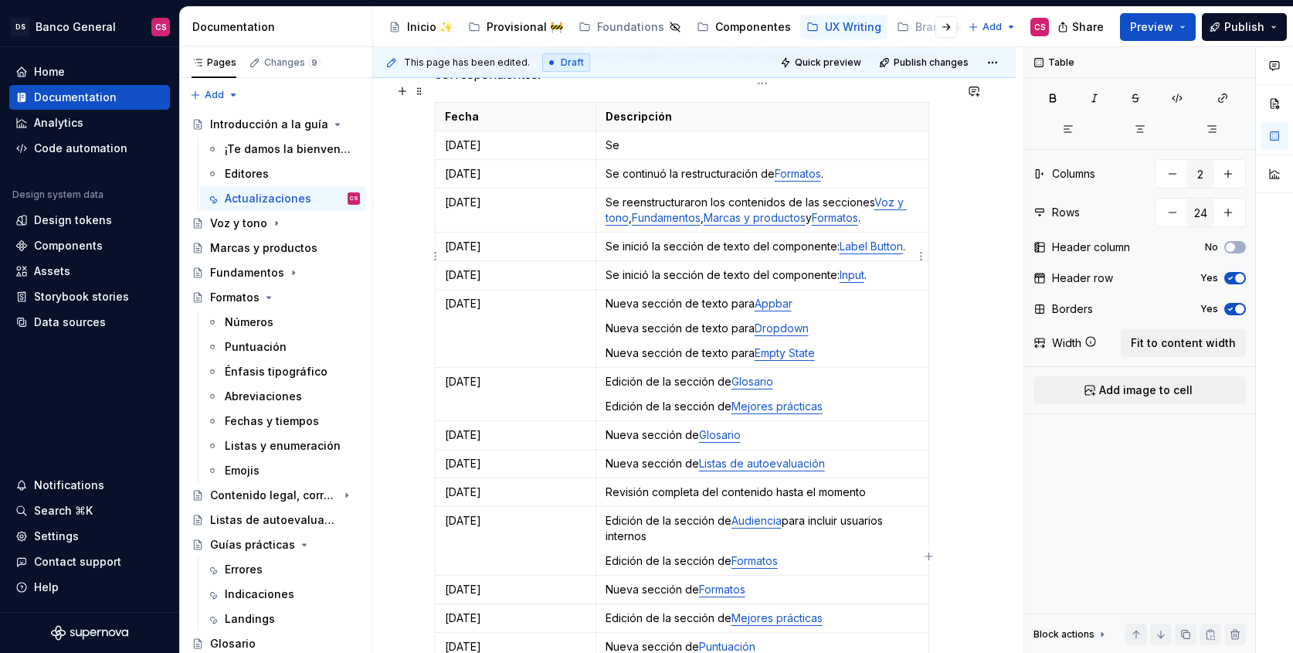
click at [609, 267] on p "Se inició la sección de texto del componente: Input ." at bounding box center [763, 274] width 314 height 15
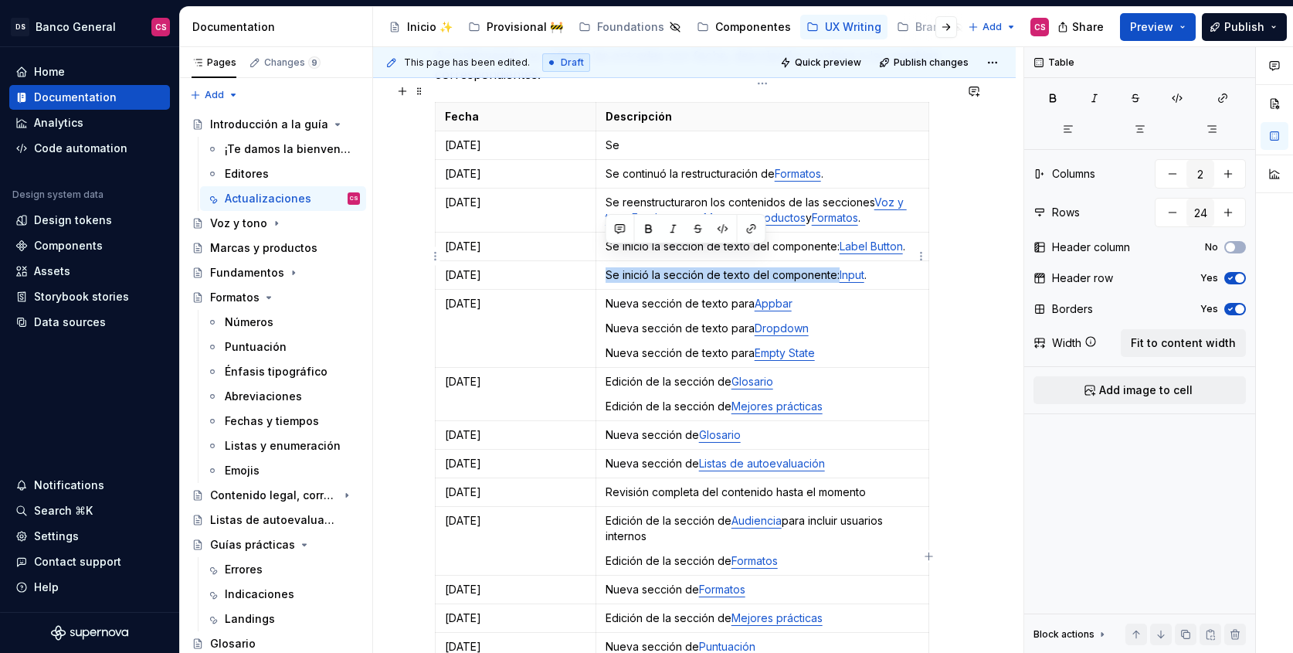
drag, startPoint x: 609, startPoint y: 254, endPoint x: 834, endPoint y: 256, distance: 224.8
click at [834, 267] on p "Se inició la sección de texto del componente: Input ." at bounding box center [763, 274] width 314 height 15
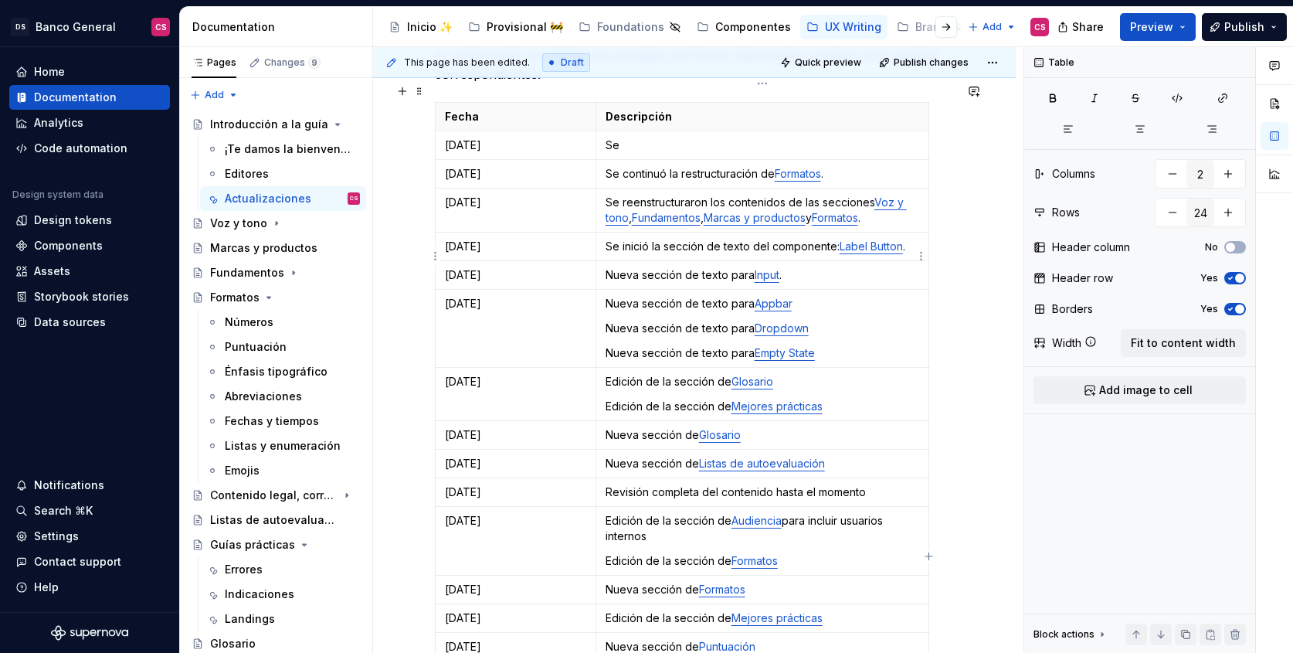
click at [814, 267] on p "Nueva sección de texto para Input ." at bounding box center [763, 274] width 314 height 15
click at [609, 239] on p "Se inició la sección de texto del componente: Label Button ." at bounding box center [763, 246] width 314 height 15
drag, startPoint x: 609, startPoint y: 224, endPoint x: 832, endPoint y: 227, distance: 222.5
click at [832, 239] on p "Se inició la sección de texto del componente: Label Button ." at bounding box center [763, 246] width 314 height 15
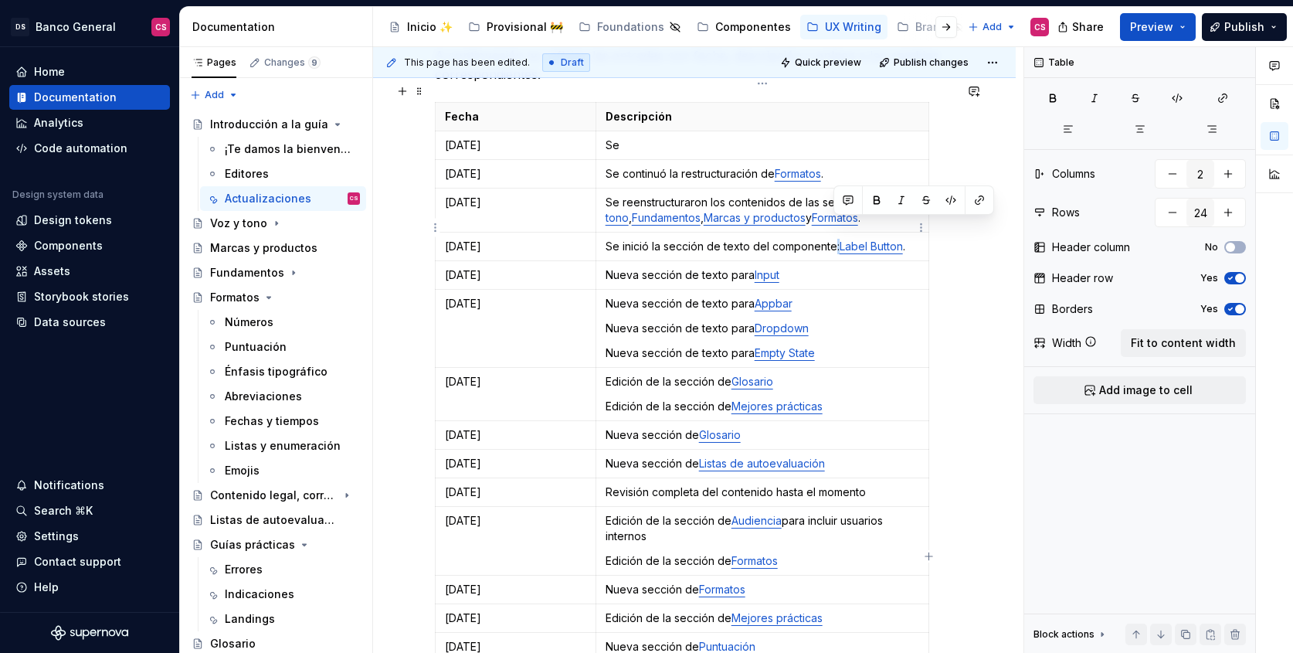
click at [832, 239] on p "Se inició la sección de texto del componente: Label Button ." at bounding box center [763, 246] width 314 height 15
click at [824, 239] on p "Se inició la sección de texto del componente: Label Button ." at bounding box center [763, 246] width 314 height 15
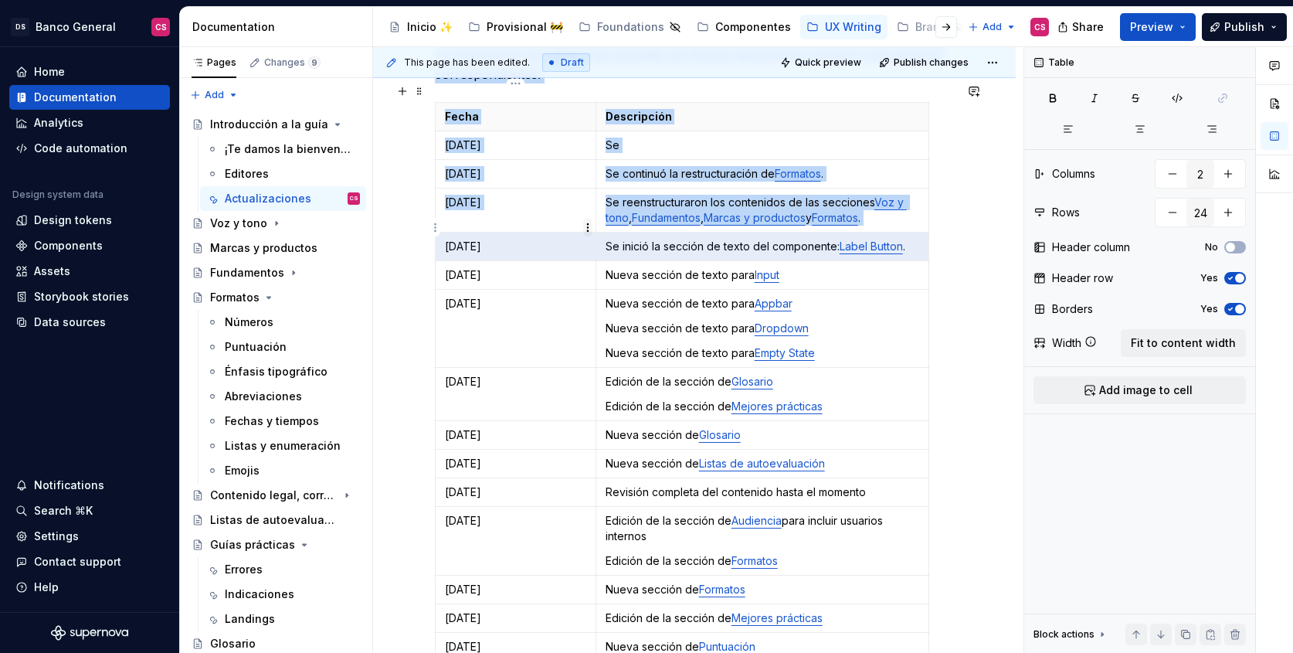
drag, startPoint x: 839, startPoint y: 226, endPoint x: 585, endPoint y: 229, distance: 253.4
click at [585, 229] on body "DS Banco General CS Home Documentation Analytics Code automation Design system …" at bounding box center [646, 326] width 1293 height 653
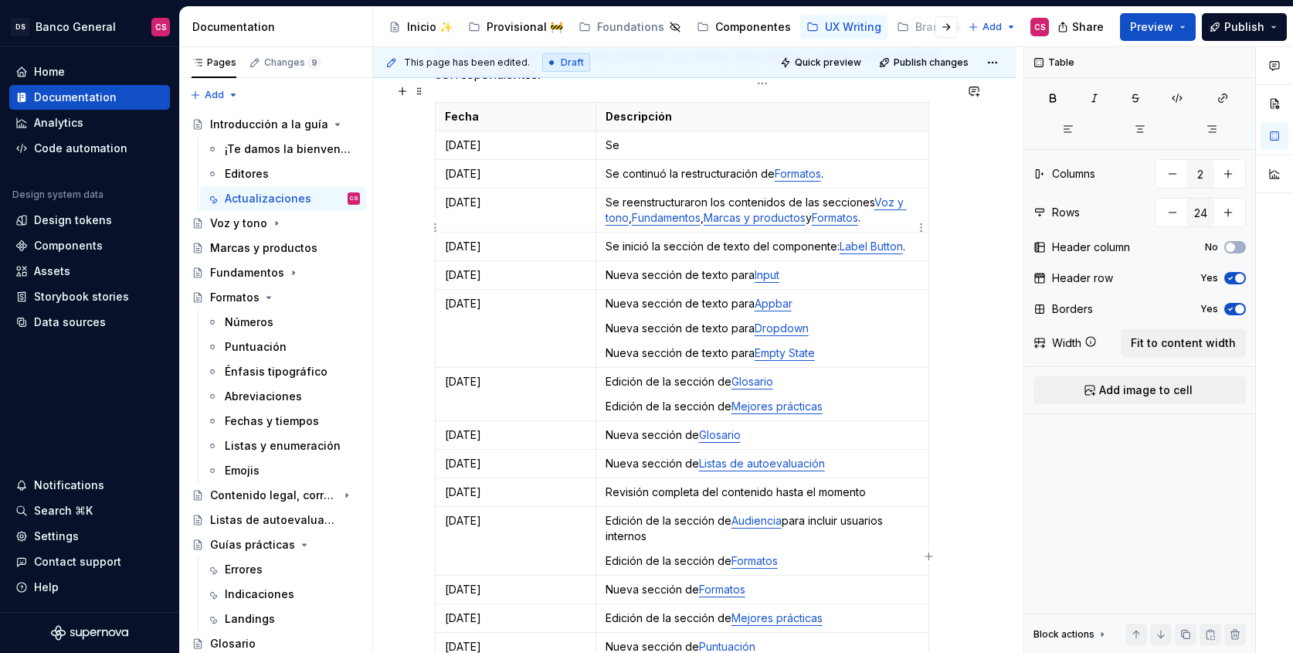
click at [609, 239] on p "Se inició la sección de texto del componente: Label Button ." at bounding box center [763, 246] width 314 height 15
drag, startPoint x: 609, startPoint y: 225, endPoint x: 833, endPoint y: 222, distance: 224.8
click at [833, 239] on p "Se inició la sección de texto del componente: Label Button ." at bounding box center [763, 246] width 314 height 15
click at [857, 239] on p "Nueva sección de texto para Label Button ." at bounding box center [763, 246] width 314 height 15
click at [611, 195] on p "Se reenstructuraron los contenidos de las secciones Voz y tono , Fundamentos , …" at bounding box center [763, 210] width 314 height 31
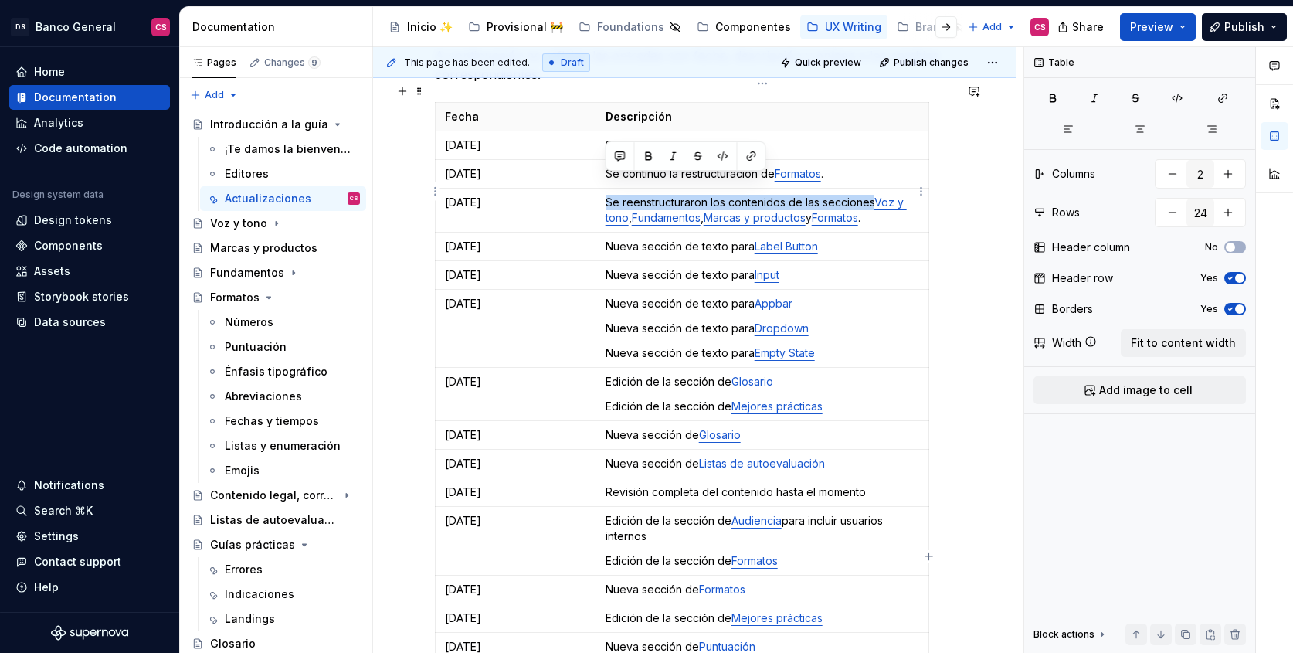
drag, startPoint x: 611, startPoint y: 183, endPoint x: 852, endPoint y: 185, distance: 241.0
click at [852, 195] on p "Se reenstructuraron los contenidos de las secciones Voz y tono , Fundamentos , …" at bounding box center [763, 210] width 314 height 31
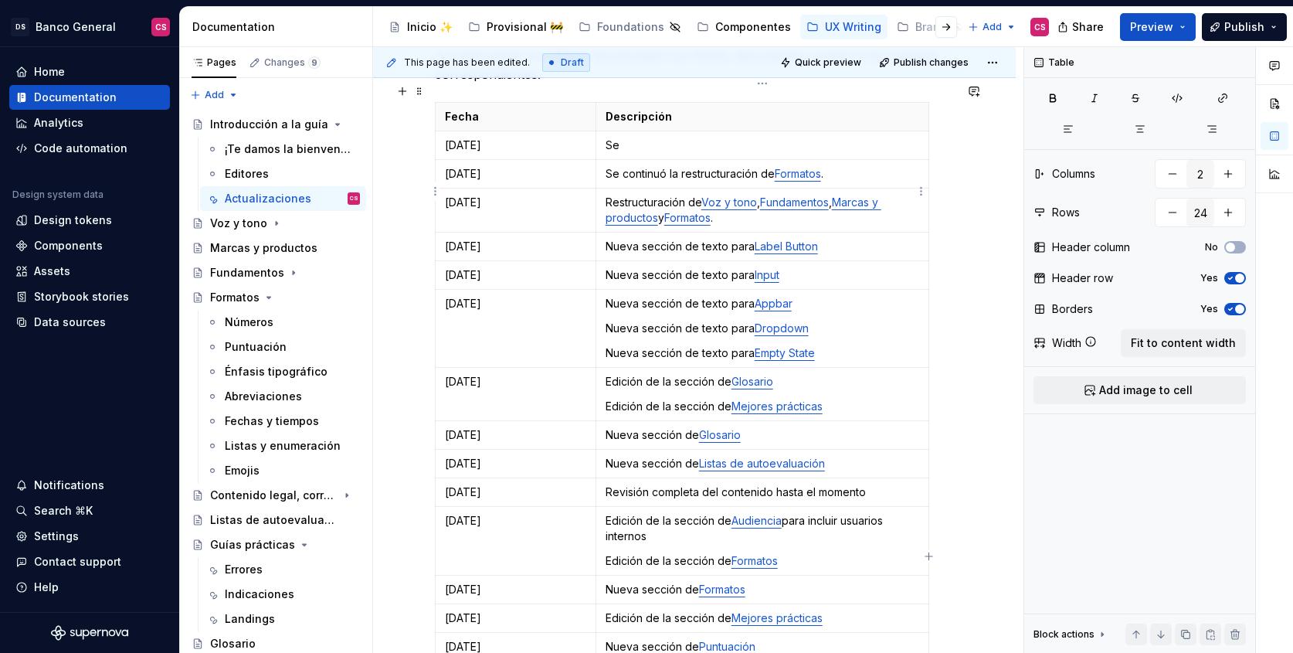
click at [764, 195] on p "Restructuración de Voz y tono , Fundamentos , Marcas y productos y Formatos ." at bounding box center [763, 210] width 314 height 31
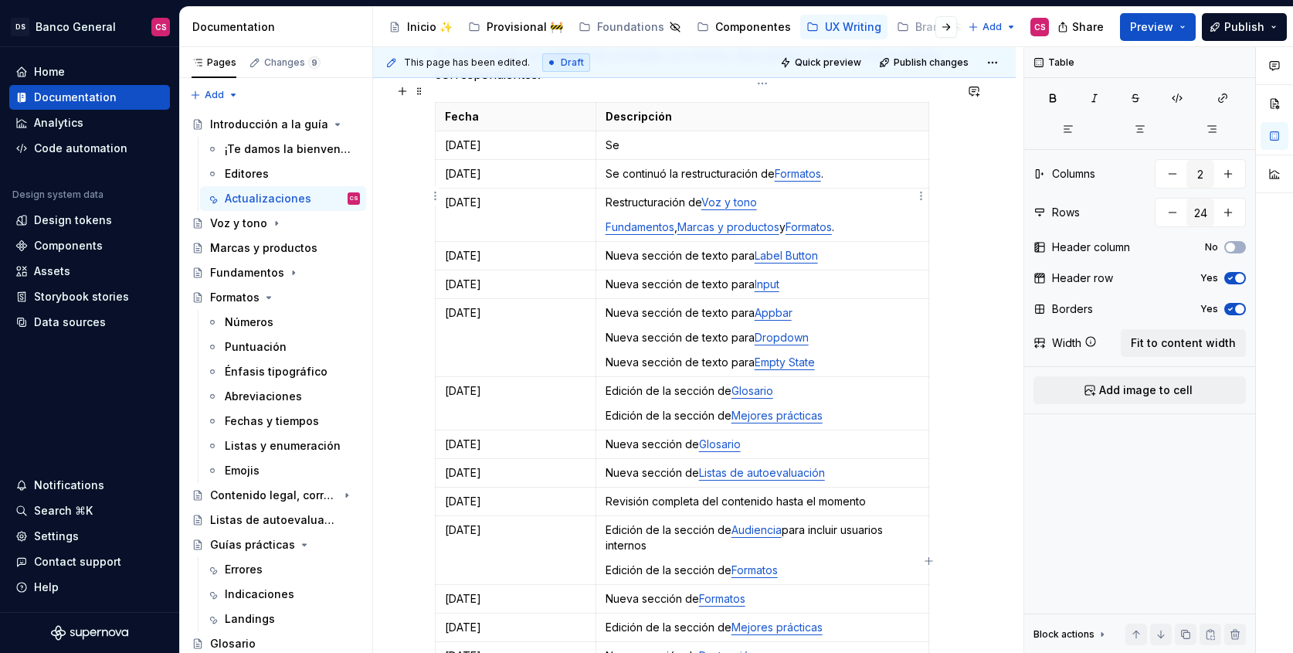
click at [695, 195] on p "Restructuración de Voz y tono" at bounding box center [763, 202] width 314 height 15
drag, startPoint x: 695, startPoint y: 188, endPoint x: 624, endPoint y: 182, distance: 71.3
click at [624, 195] on p "Restructuración de Voz y tono" at bounding box center [763, 202] width 314 height 15
copy p "Restructuración de"
click at [604, 203] on td "Restructuración de Voz y tono Fundamentos , Marcas y productos y Formatos ." at bounding box center [762, 214] width 333 height 53
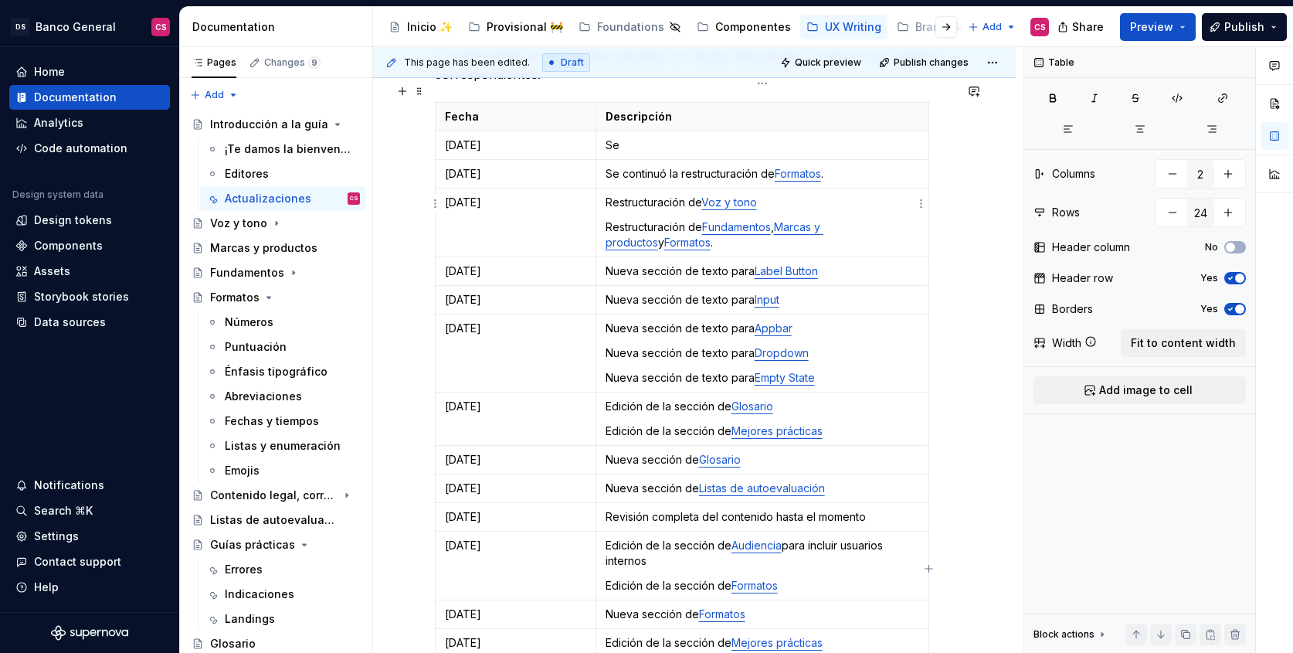
click at [780, 220] on link "Marcas y productos" at bounding box center [715, 234] width 218 height 29
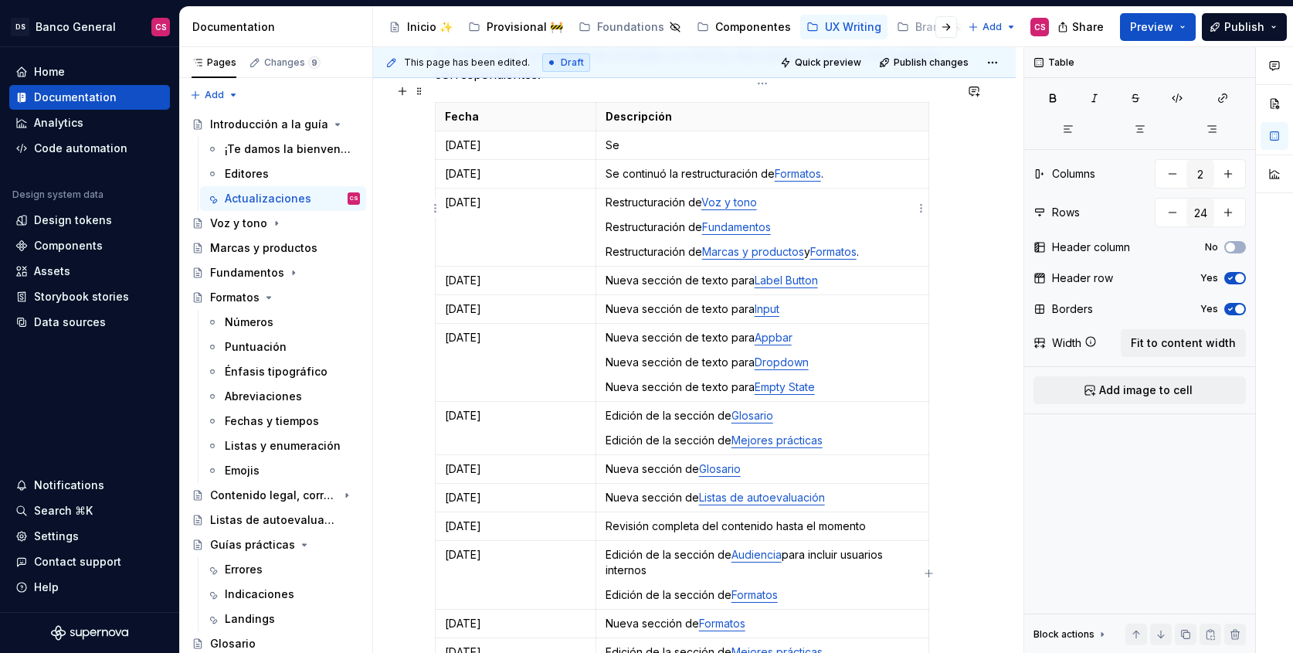
click at [892, 244] on p "Restructuración de Marcas y productos y Formatos ." at bounding box center [763, 251] width 314 height 15
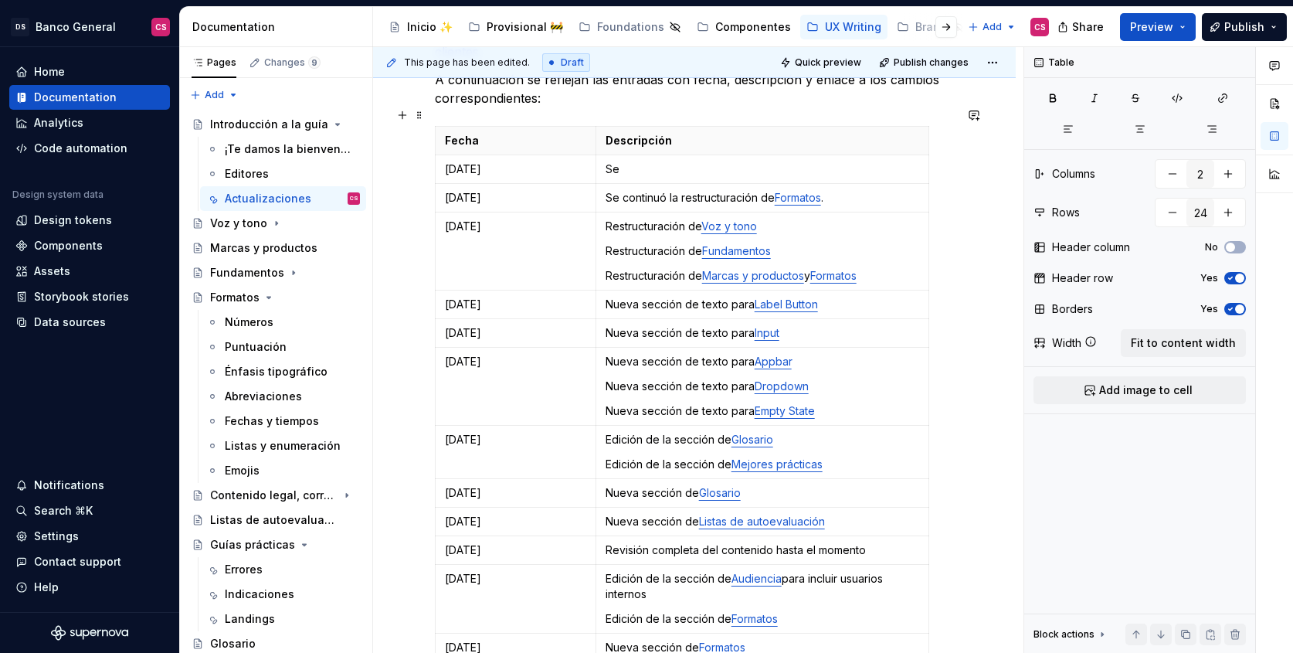
scroll to position [388, 0]
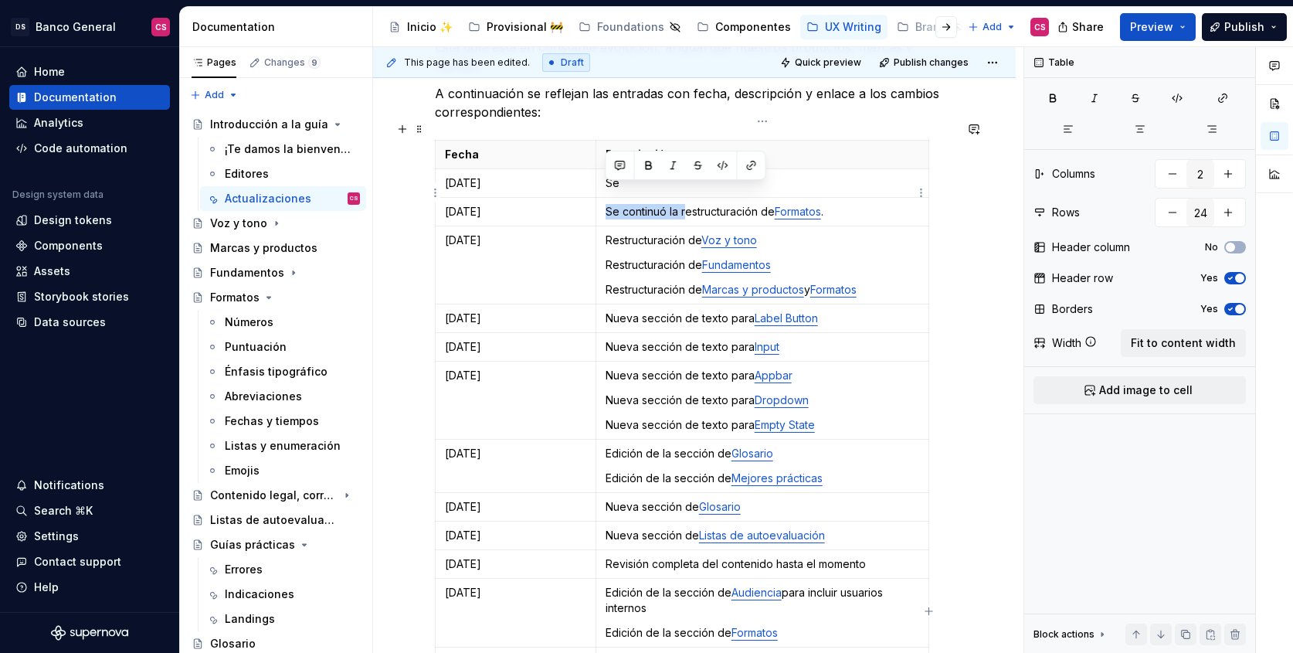
drag, startPoint x: 684, startPoint y: 192, endPoint x: 602, endPoint y: 189, distance: 81.9
click at [602, 198] on td "Se continuó la restructuración de Formatos ." at bounding box center [762, 212] width 333 height 29
click at [785, 204] on p "Restructuración de Formatos ." at bounding box center [763, 211] width 314 height 15
click at [693, 175] on p "Se" at bounding box center [763, 182] width 314 height 15
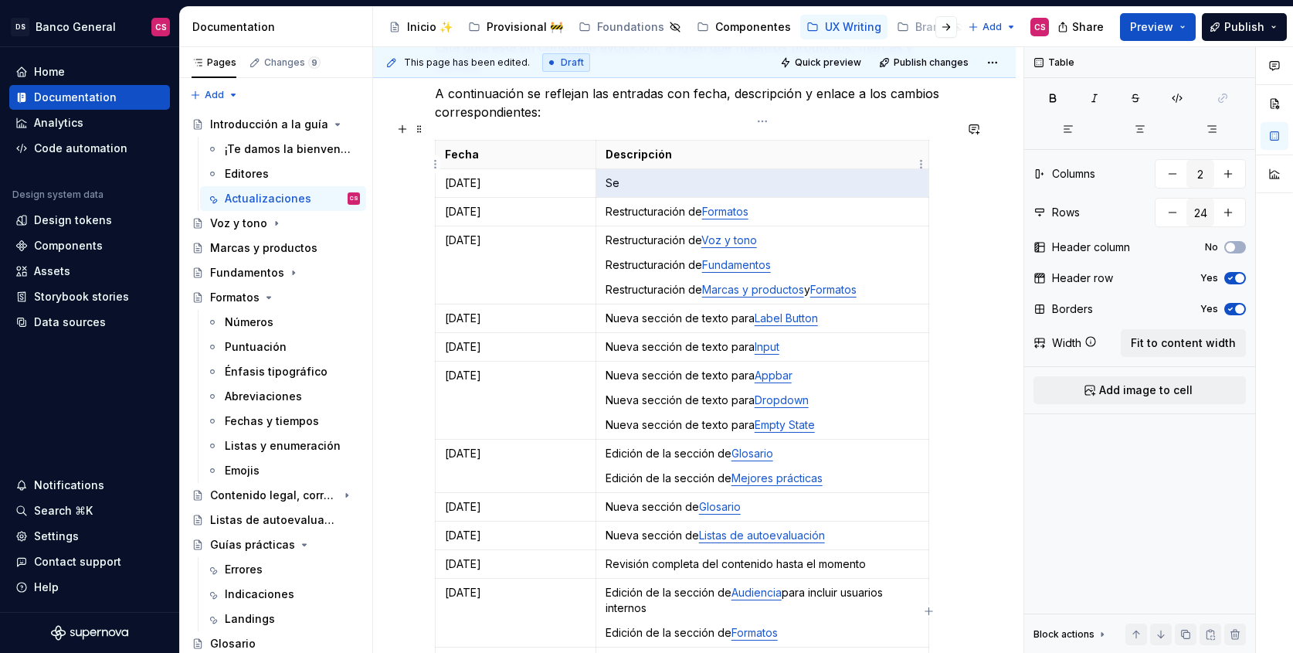
click at [693, 175] on p "Se" at bounding box center [763, 182] width 314 height 15
click at [623, 175] on p "Se" at bounding box center [763, 182] width 314 height 15
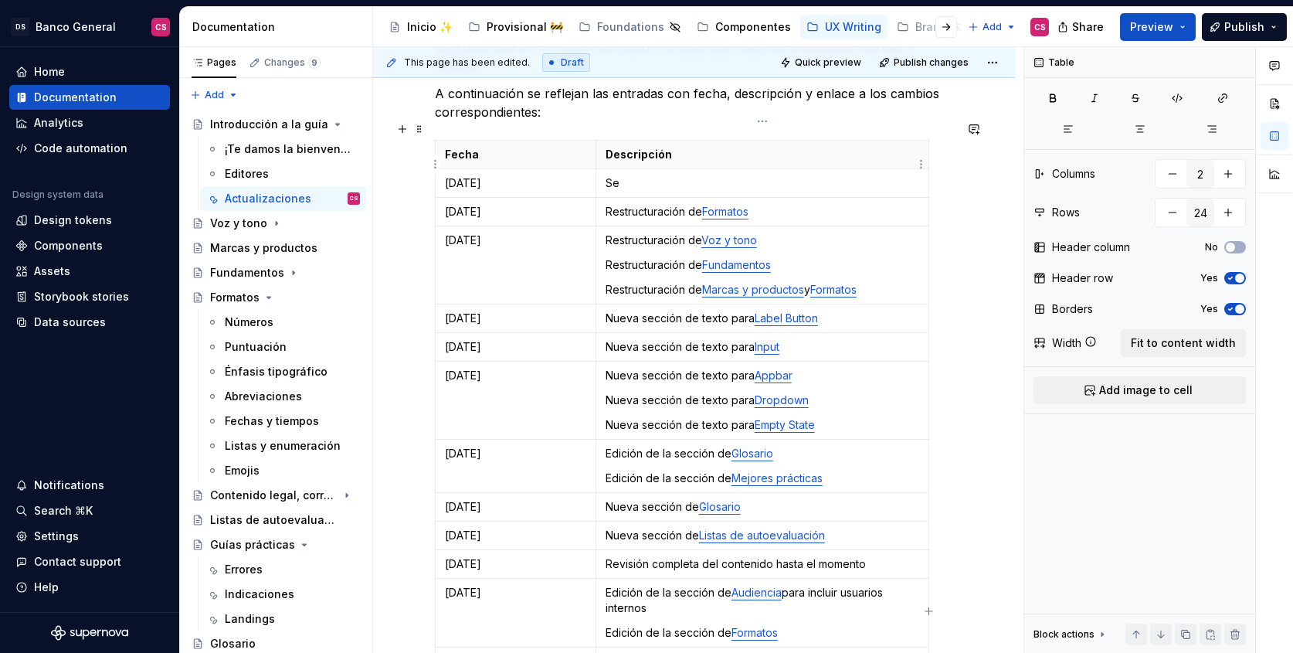
click at [613, 175] on p "Se" at bounding box center [763, 182] width 314 height 15
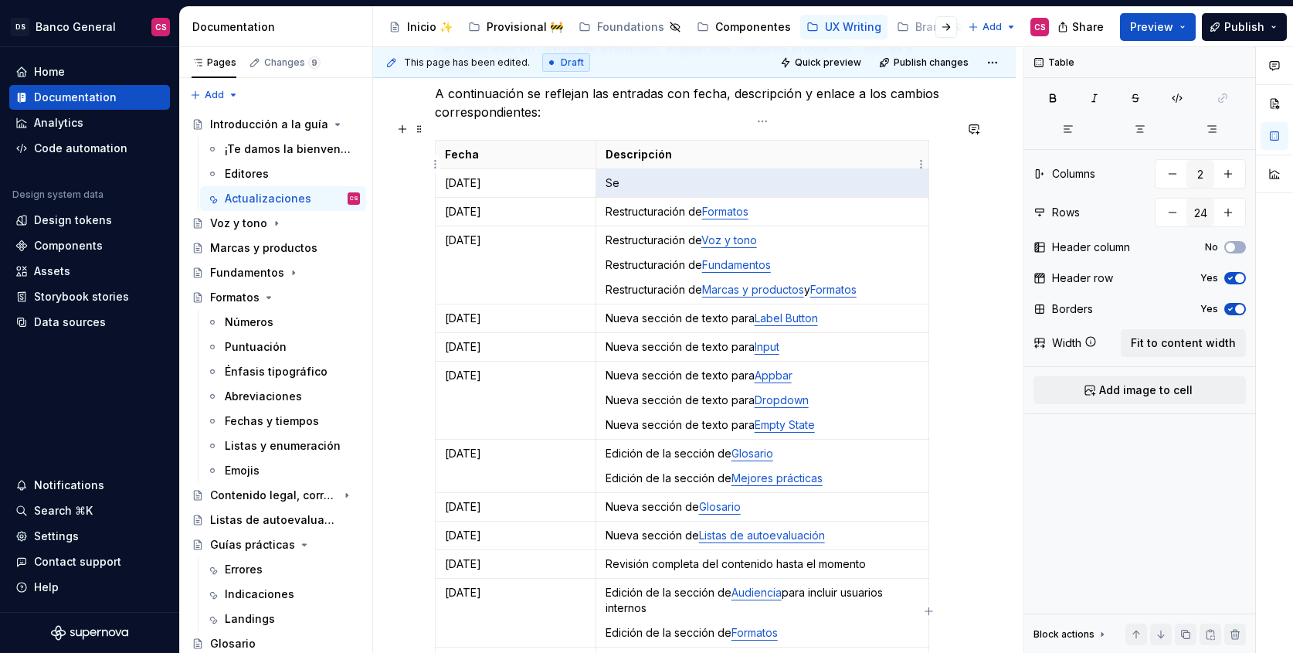
click at [619, 175] on p "Se" at bounding box center [763, 182] width 314 height 15
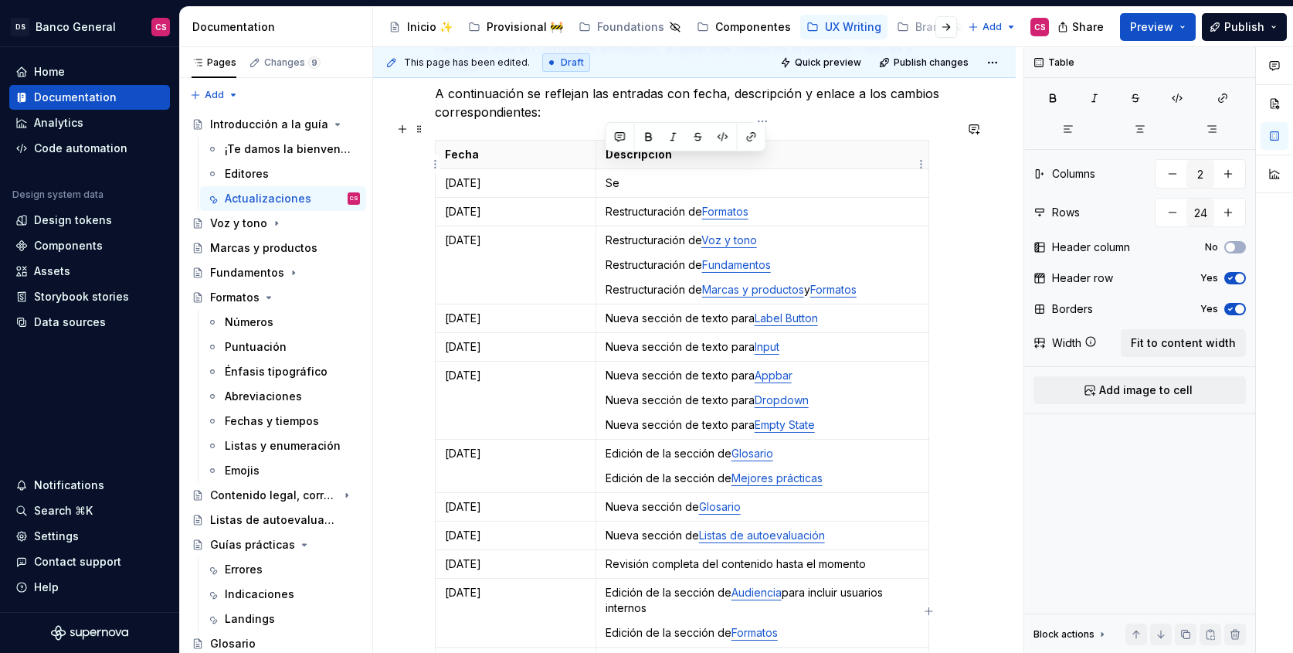
drag, startPoint x: 619, startPoint y: 162, endPoint x: 603, endPoint y: 162, distance: 16.2
click at [603, 169] on td "Se" at bounding box center [762, 183] width 333 height 29
click at [620, 232] on p "Restructuración de Voz y tono" at bounding box center [763, 239] width 314 height 15
drag, startPoint x: 620, startPoint y: 222, endPoint x: 691, endPoint y: 224, distance: 71.1
click at [691, 232] on p "Restructuración de Voz y tono" at bounding box center [763, 239] width 314 height 15
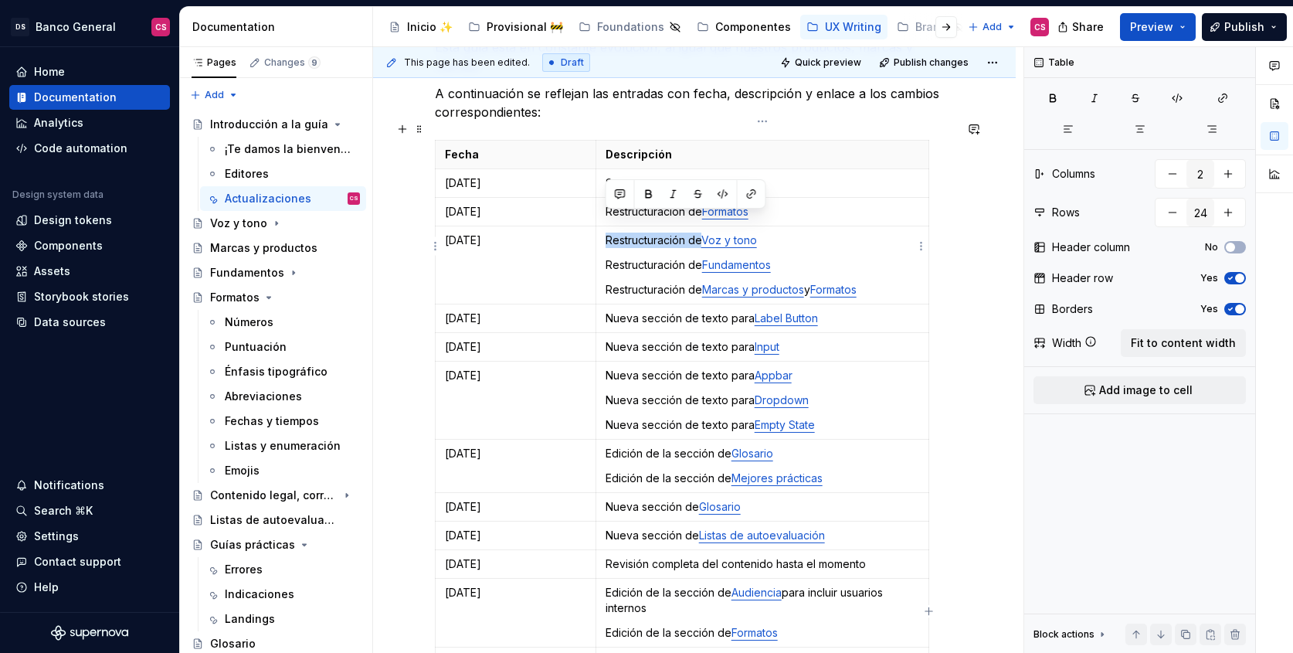
click at [658, 232] on p "Restructuración de Voz y tono" at bounding box center [763, 239] width 314 height 15
click at [620, 232] on p "Revisión de Voz y tono" at bounding box center [763, 239] width 314 height 15
copy p "Revisión"
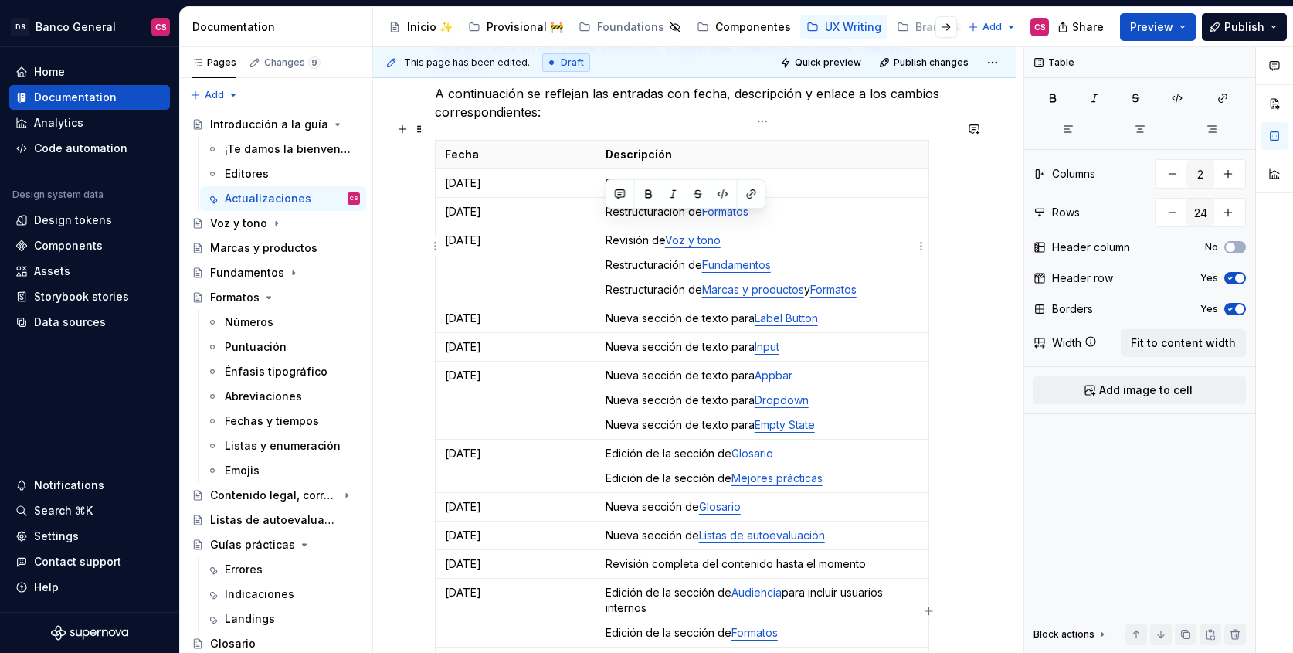
click at [626, 234] on td "Revisión de Voz y tono Restructuración de Fundamentos Restructuración de Marcas…" at bounding box center [762, 265] width 333 height 78
click at [626, 257] on p "Restructuración de Fundamentos" at bounding box center [763, 264] width 314 height 15
click at [623, 282] on p "Restructuración de Marcas y productos y Formatos" at bounding box center [763, 289] width 314 height 15
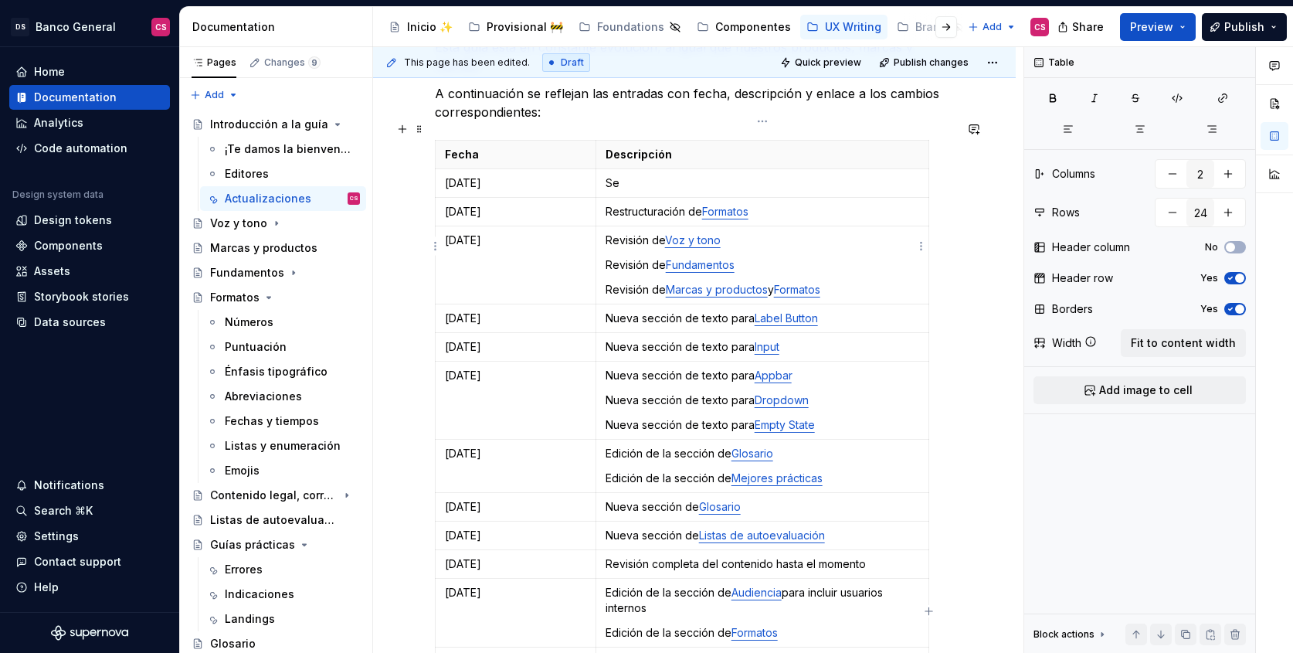
click at [778, 282] on p "Revisión de Marcas y productos y Formatos" at bounding box center [763, 289] width 314 height 15
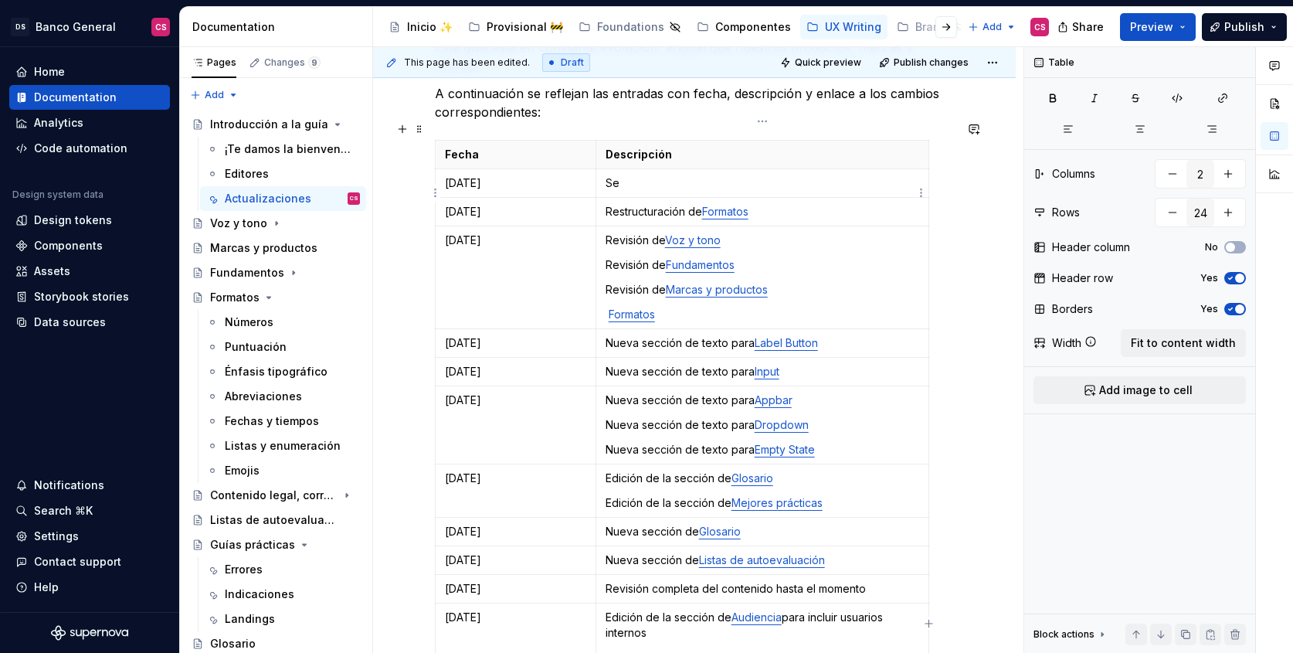
click at [623, 200] on td "Restructuración de Formatos" at bounding box center [762, 212] width 333 height 29
click at [620, 204] on p "Restructuración de Formatos" at bounding box center [763, 211] width 314 height 15
drag, startPoint x: 620, startPoint y: 189, endPoint x: 697, endPoint y: 191, distance: 76.5
click at [697, 204] on p "Restructuración de Formatos" at bounding box center [763, 211] width 314 height 15
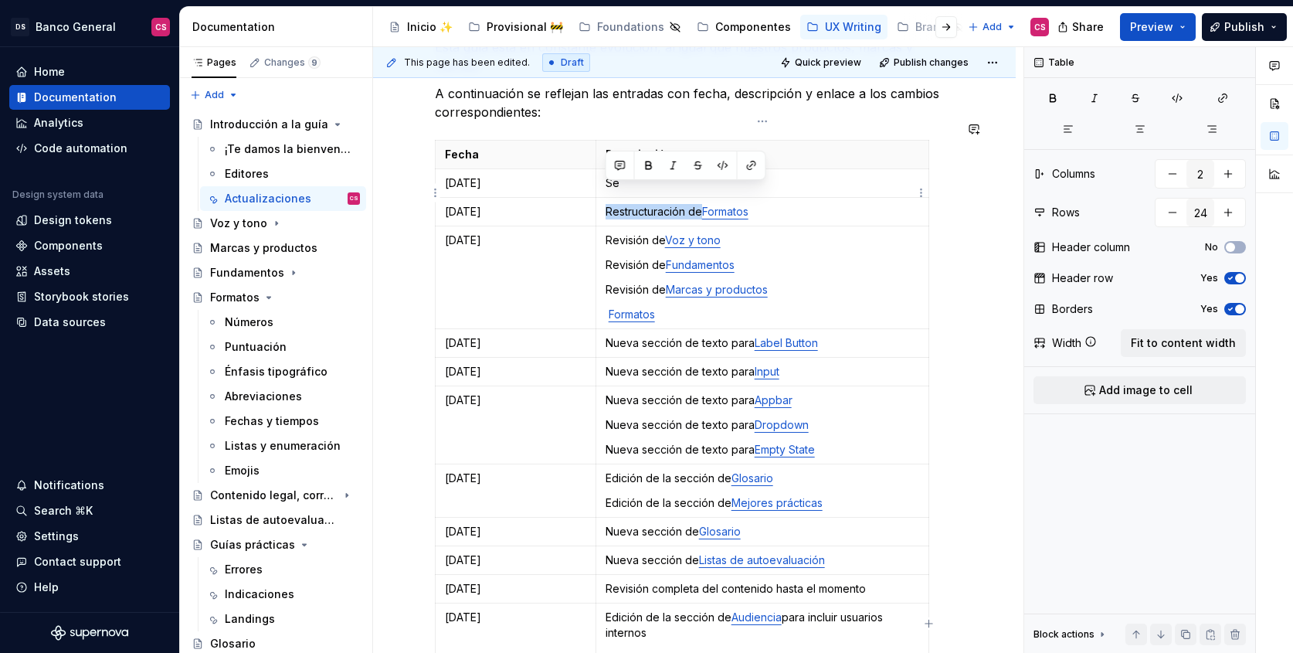
copy p "Restructuración de"
click at [607, 307] on p "Formatos" at bounding box center [763, 314] width 314 height 15
click at [617, 169] on td "Se" at bounding box center [762, 183] width 333 height 29
click at [617, 175] on p "Se" at bounding box center [763, 182] width 314 height 15
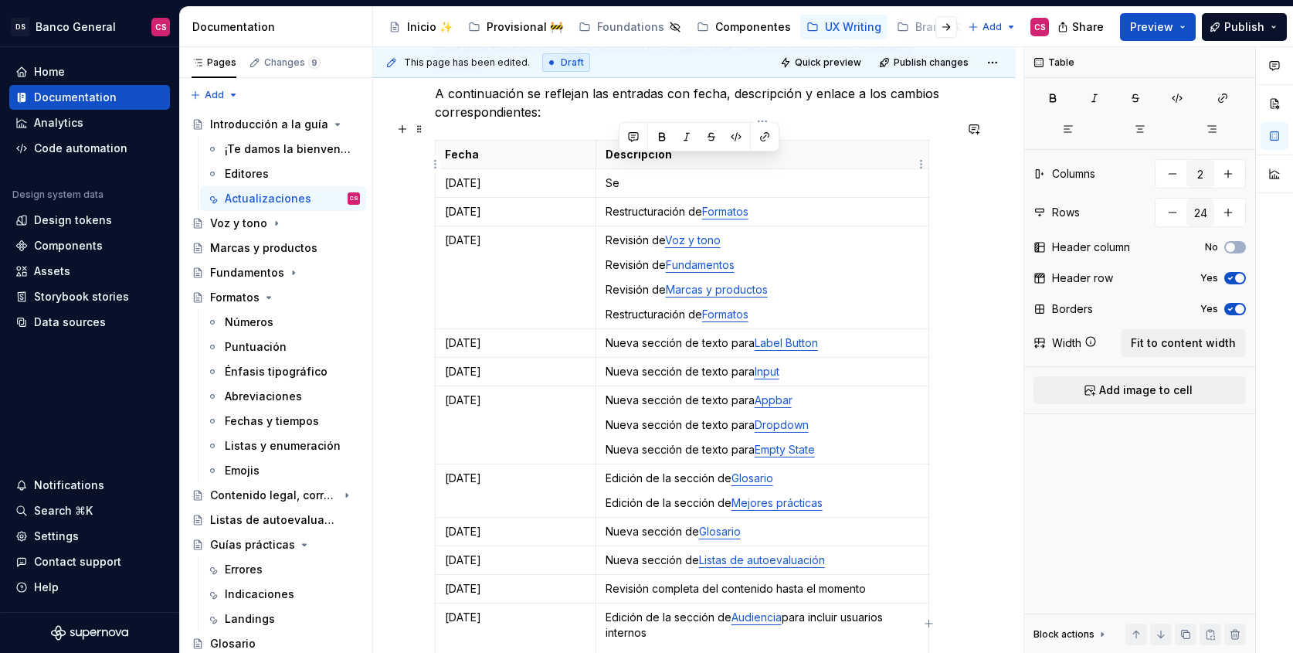
click at [612, 175] on p "Se" at bounding box center [763, 182] width 314 height 15
type textarea "*"
click at [747, 175] on p "Revisión de ejemplos en Fundamentos" at bounding box center [763, 182] width 314 height 15
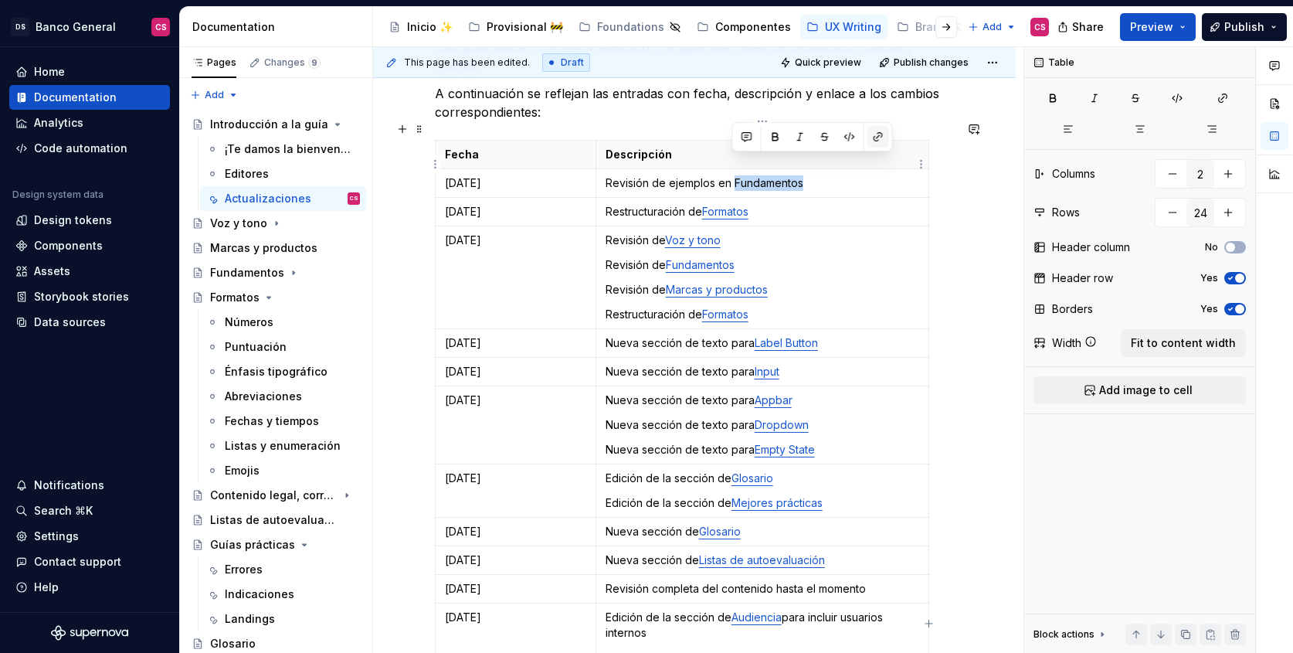
click at [872, 141] on button "button" at bounding box center [878, 137] width 22 height 22
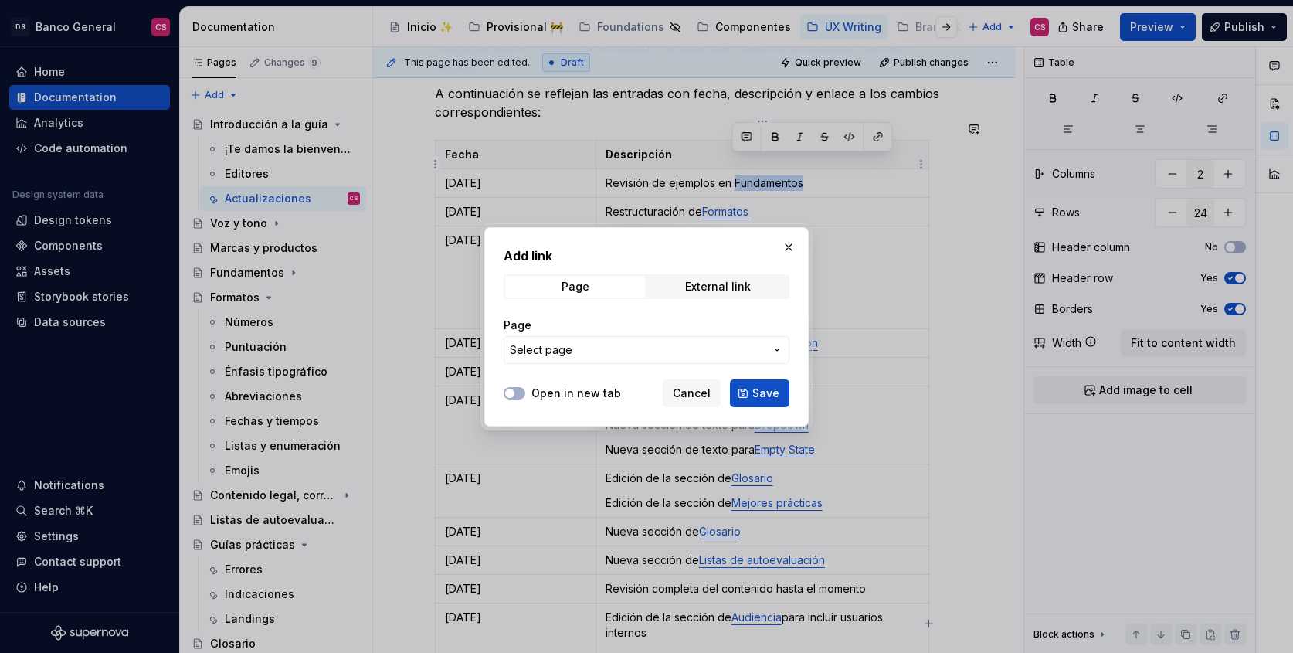
click at [596, 357] on button "Select page" at bounding box center [647, 350] width 286 height 28
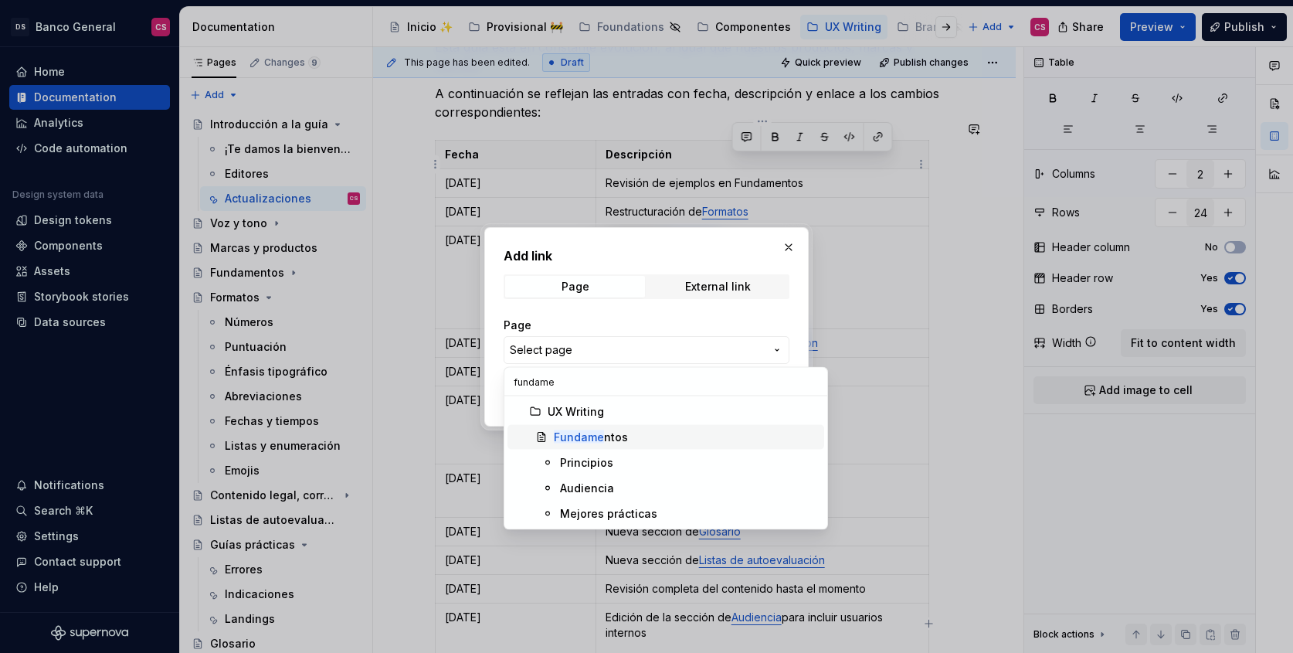
type input "fundame"
click at [618, 433] on div "Fundame ntos" at bounding box center [591, 436] width 74 height 15
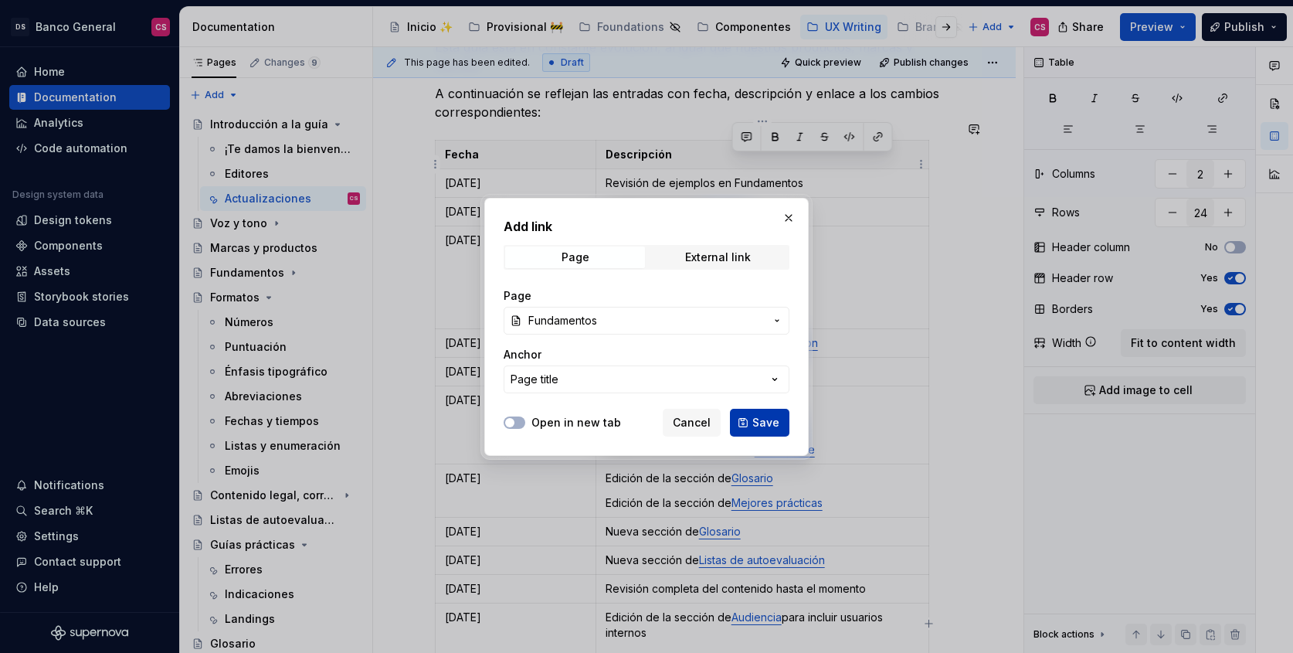
click at [755, 428] on span "Save" at bounding box center [765, 422] width 27 height 15
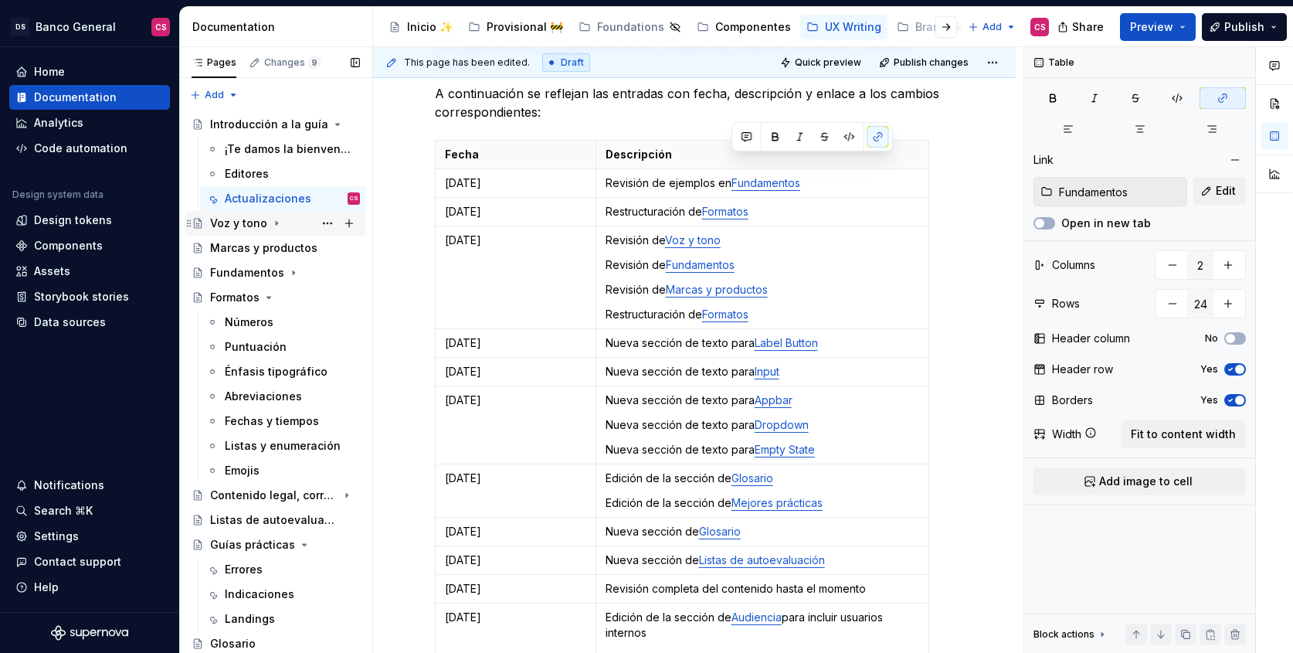
click at [239, 224] on div "Voz y tono" at bounding box center [238, 223] width 57 height 15
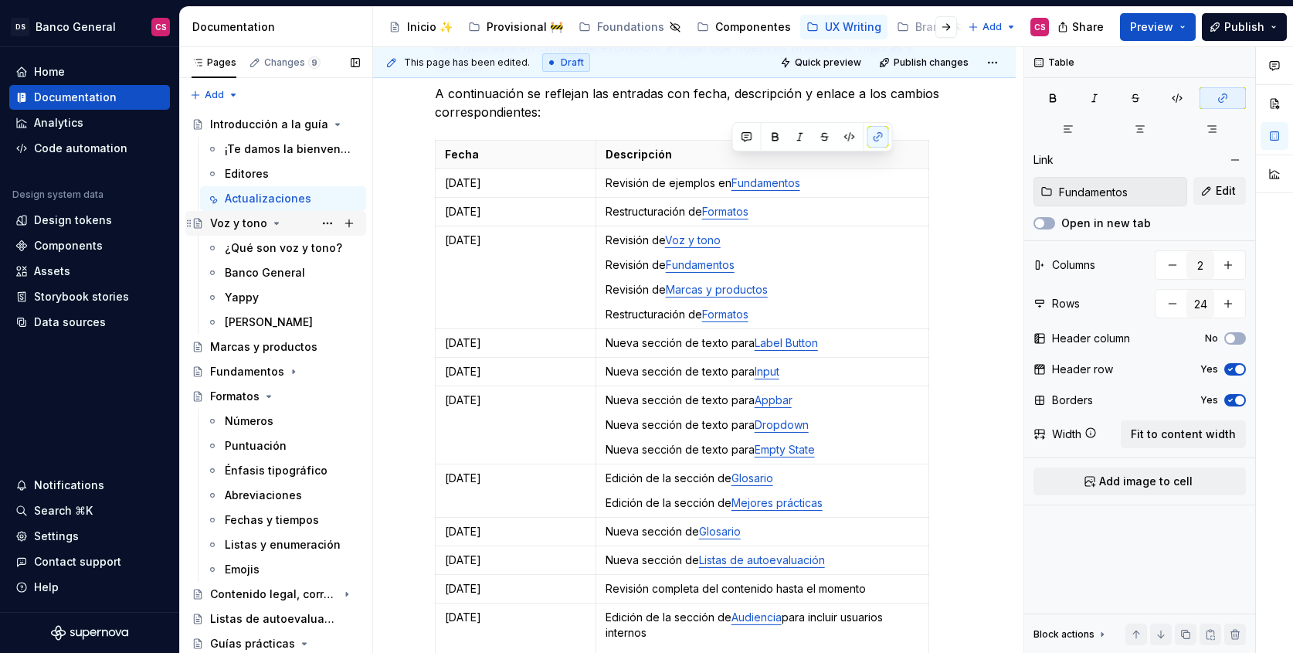
click at [239, 223] on div "Voz y tono" at bounding box center [238, 223] width 57 height 15
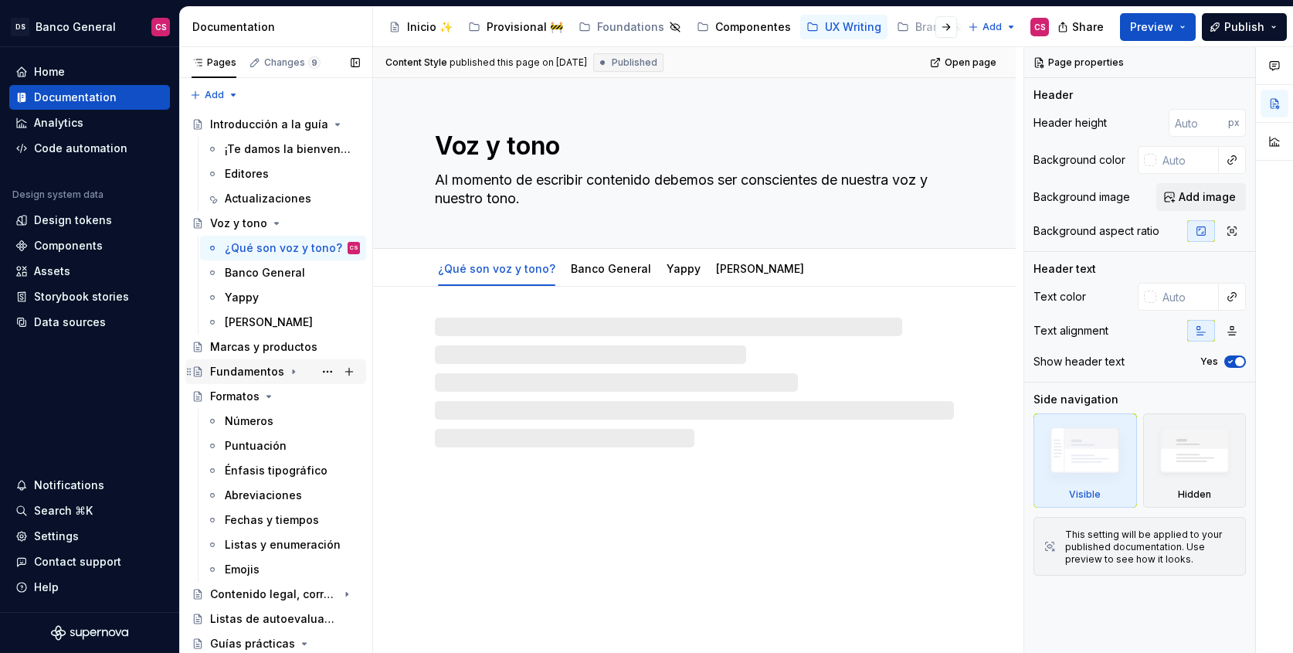
click at [242, 361] on div "Fundamentos" at bounding box center [285, 372] width 150 height 22
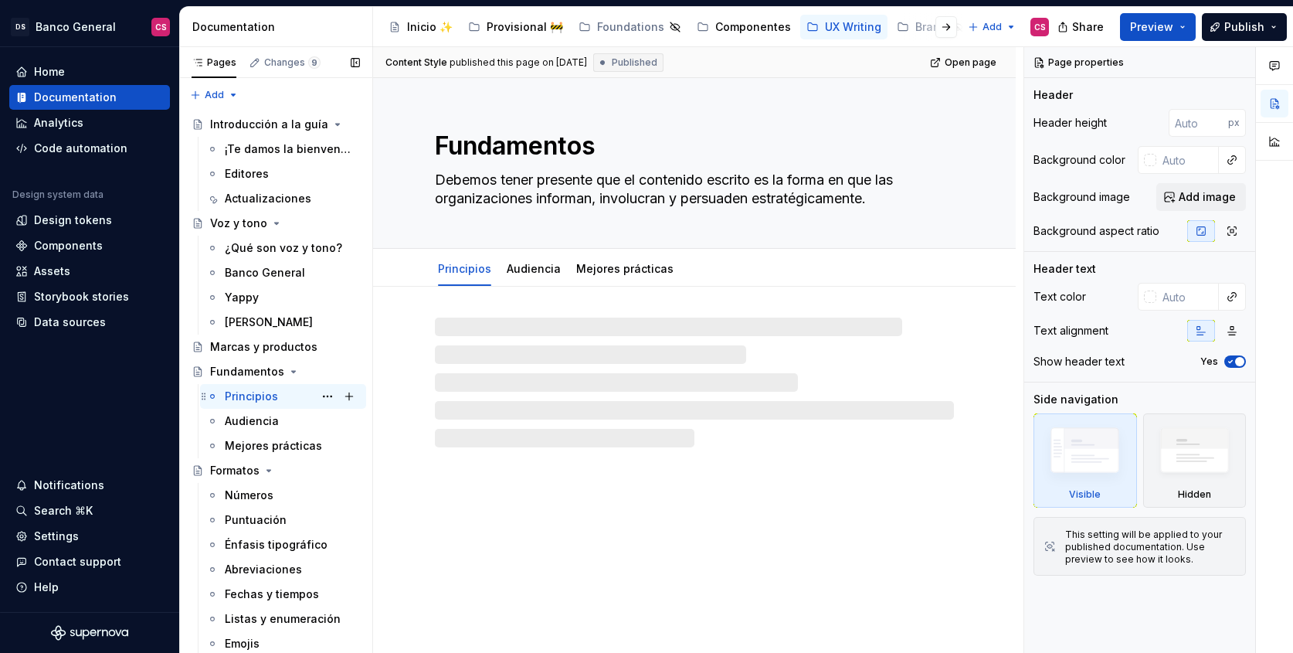
click at [252, 398] on div "Principios" at bounding box center [251, 396] width 53 height 15
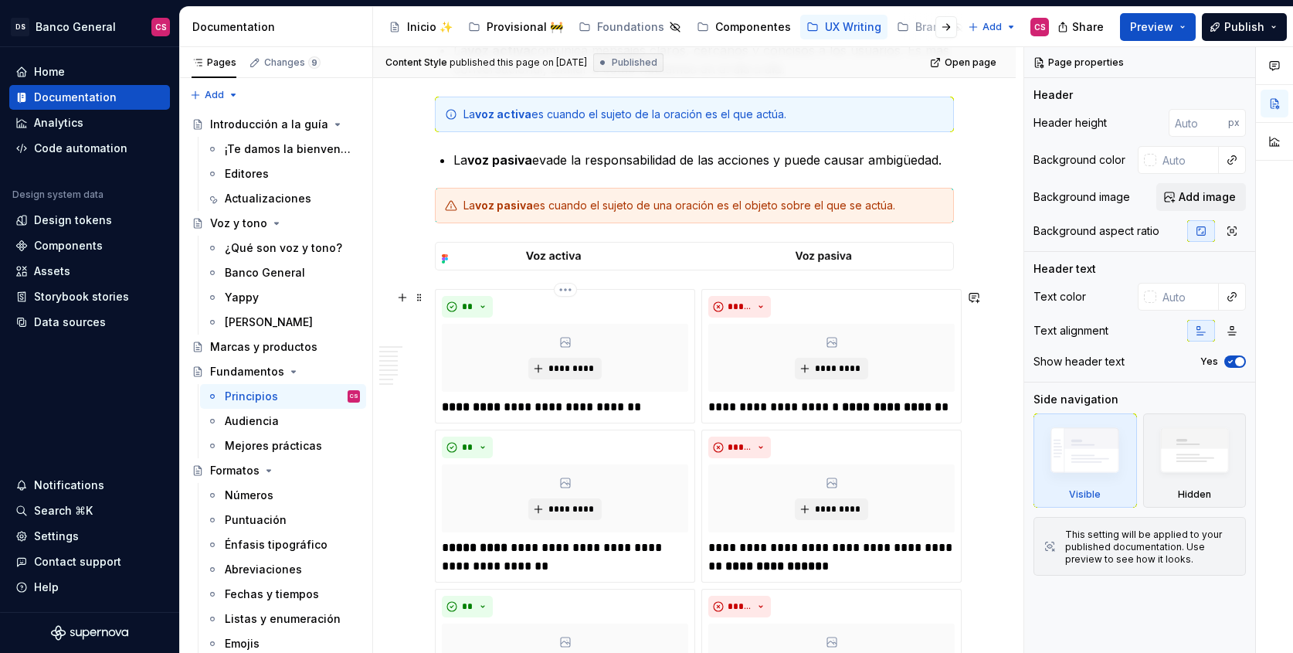
scroll to position [700, 0]
click at [562, 365] on span "*********" at bounding box center [571, 370] width 47 height 12
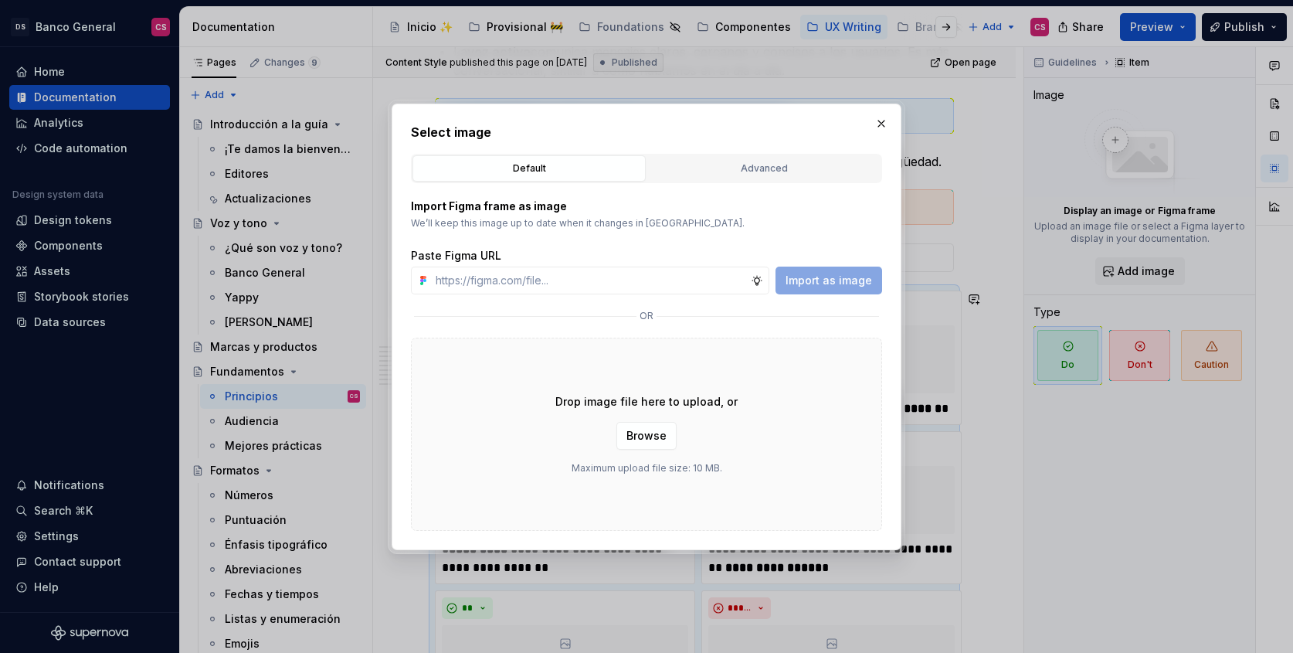
type textarea "*"
paste input "[URL][DOMAIN_NAME]"
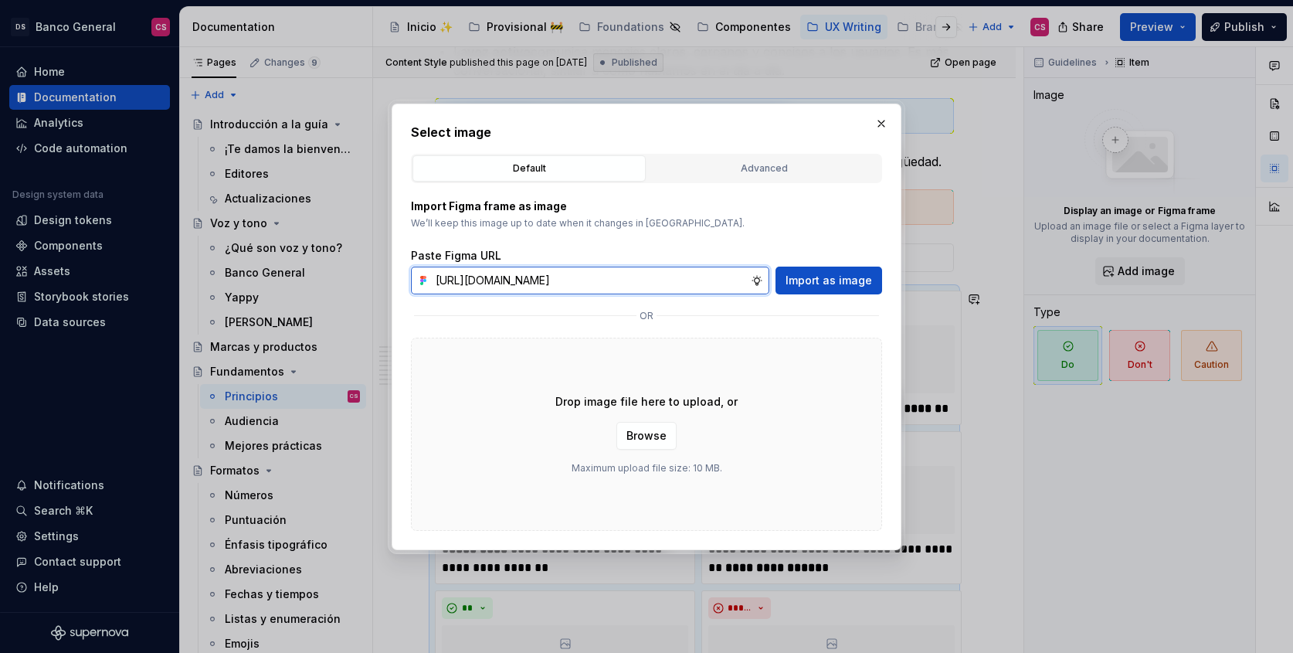
scroll to position [0, 411]
type input "[URL][DOMAIN_NAME]"
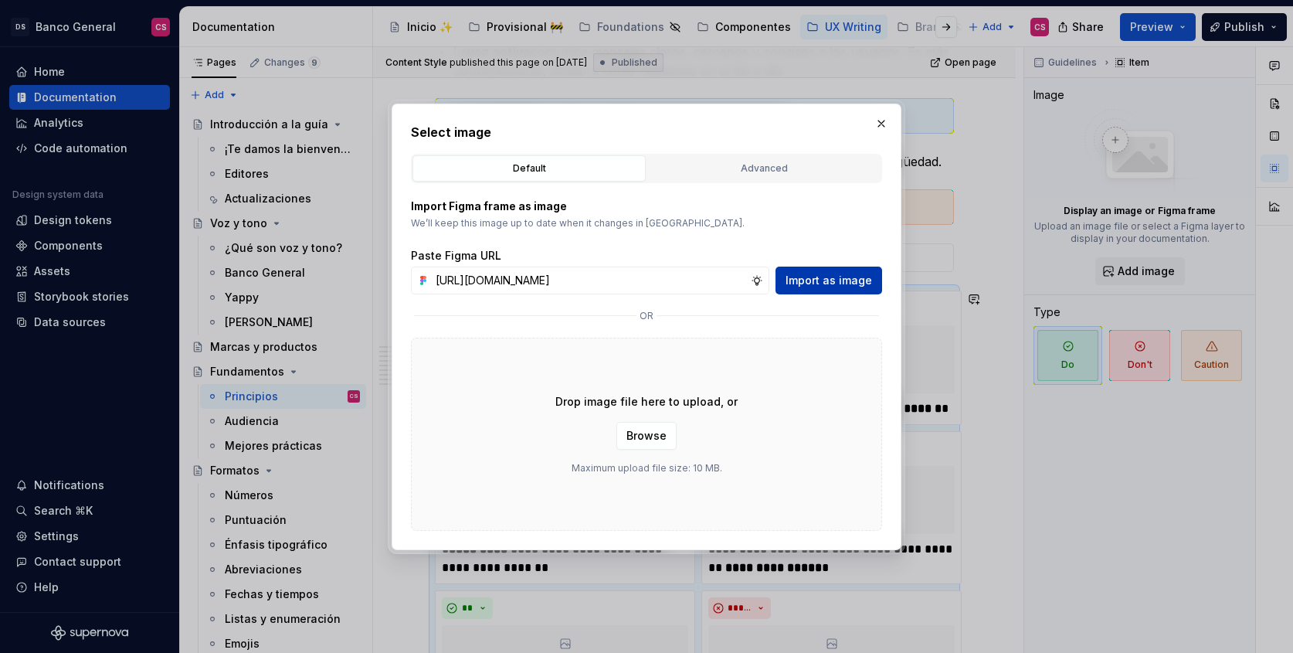
scroll to position [0, 0]
click at [843, 282] on span "Import as image" at bounding box center [829, 280] width 87 height 15
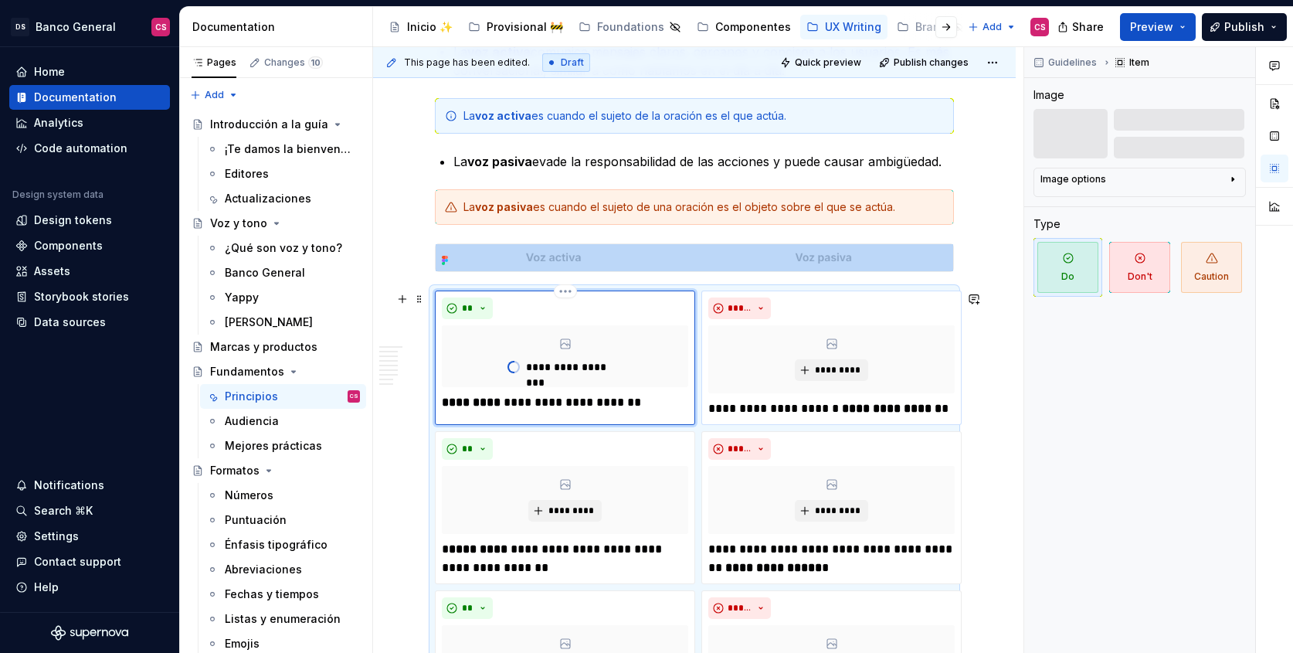
scroll to position [1013, 0]
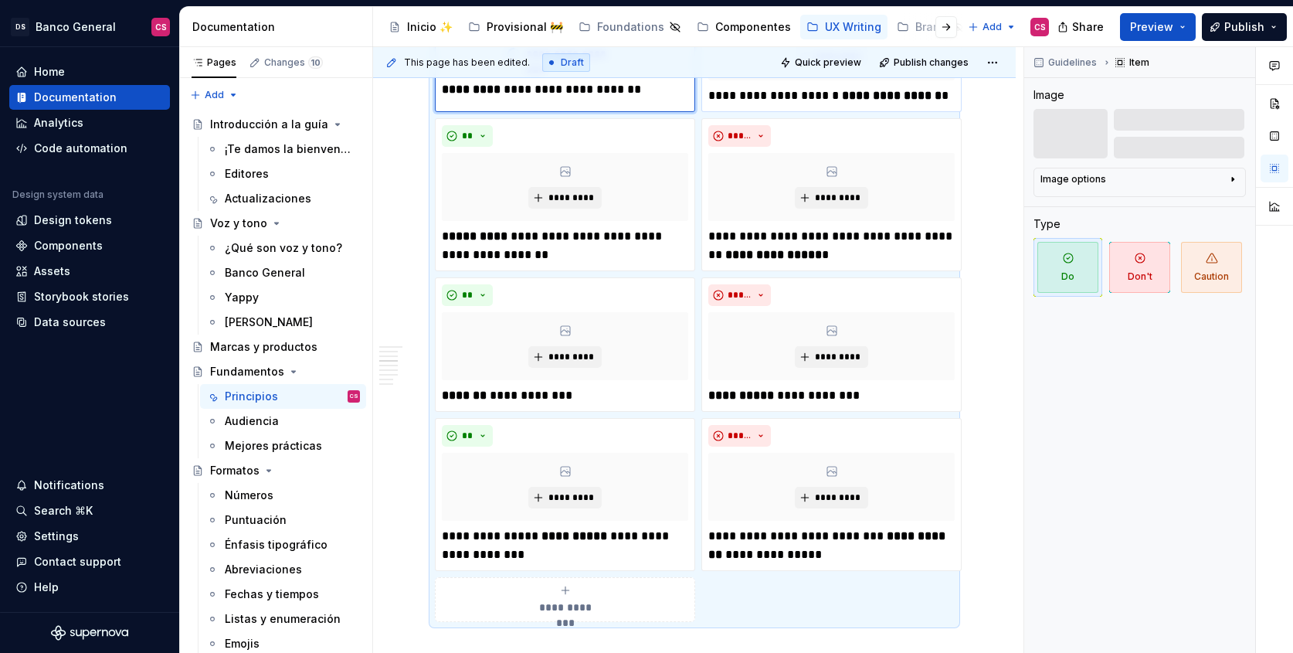
type textarea "*"
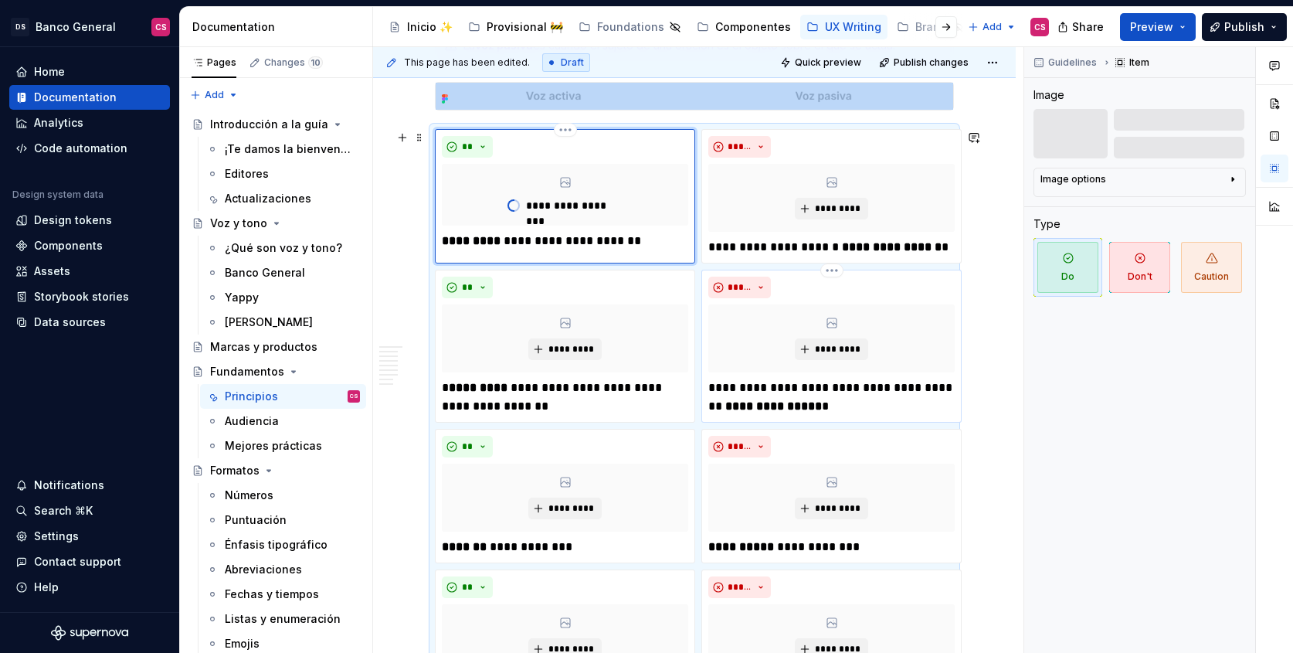
scroll to position [820, 0]
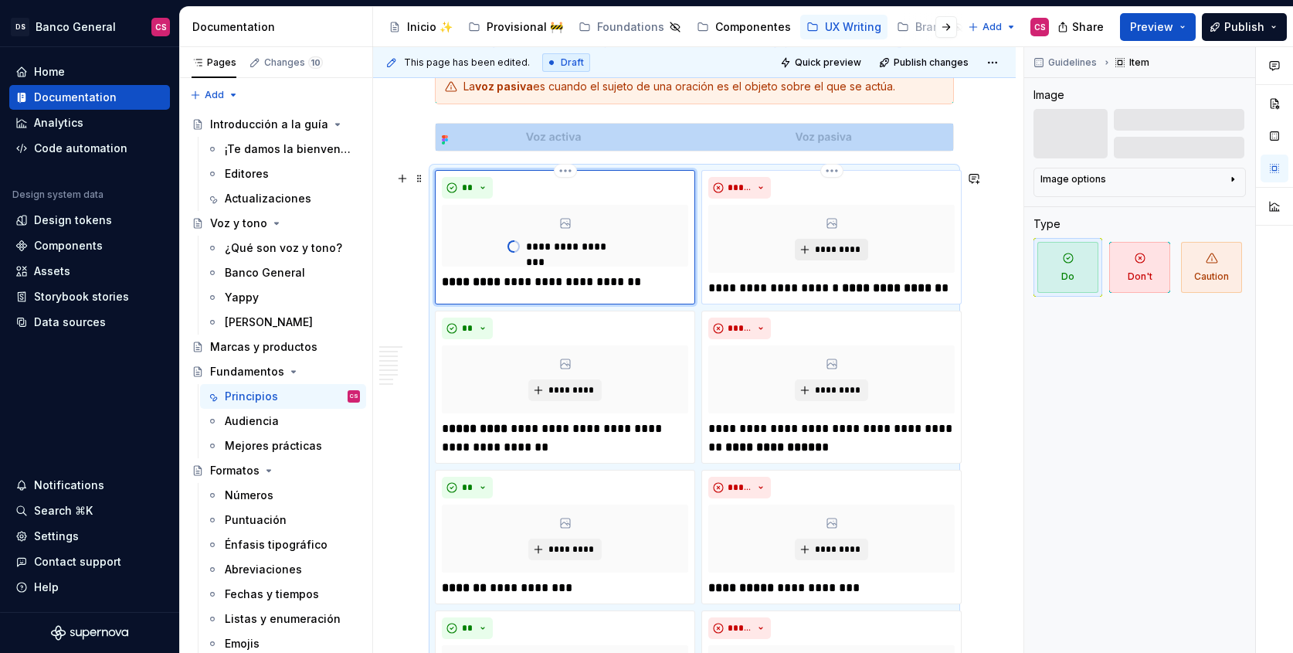
click at [821, 252] on span "*********" at bounding box center [837, 249] width 47 height 12
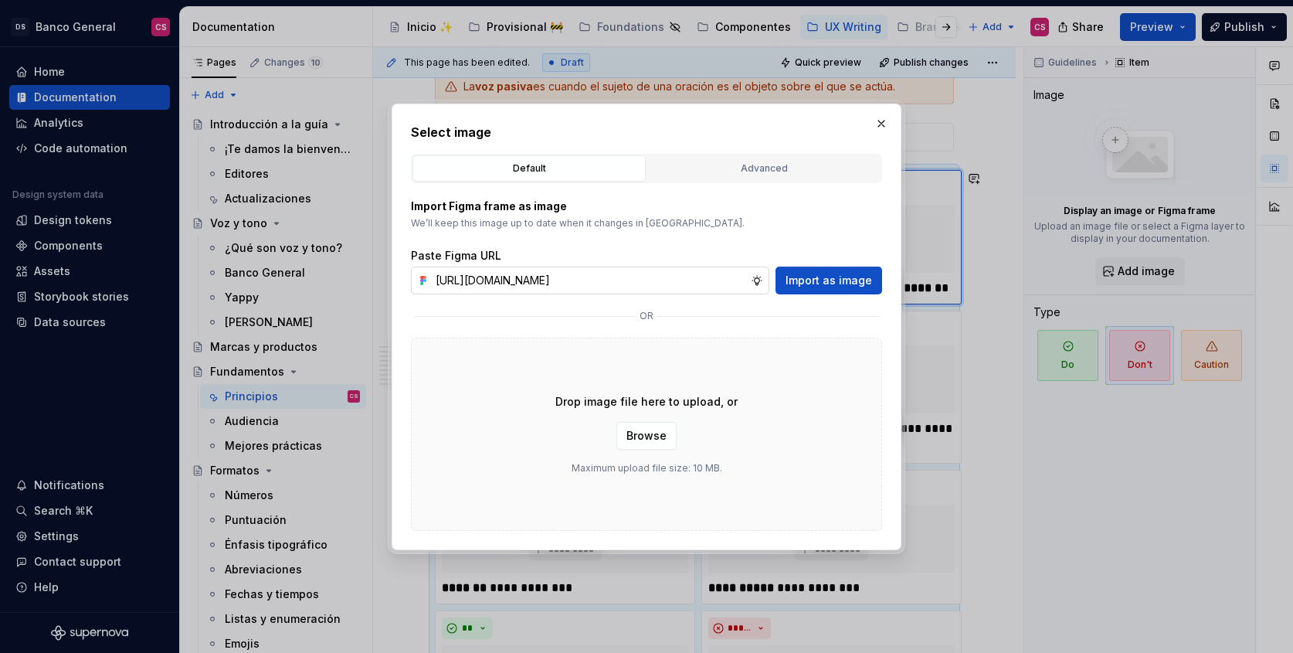
scroll to position [0, 415]
type input "[URL][DOMAIN_NAME]"
click at [826, 271] on button "Import as image" at bounding box center [829, 280] width 107 height 28
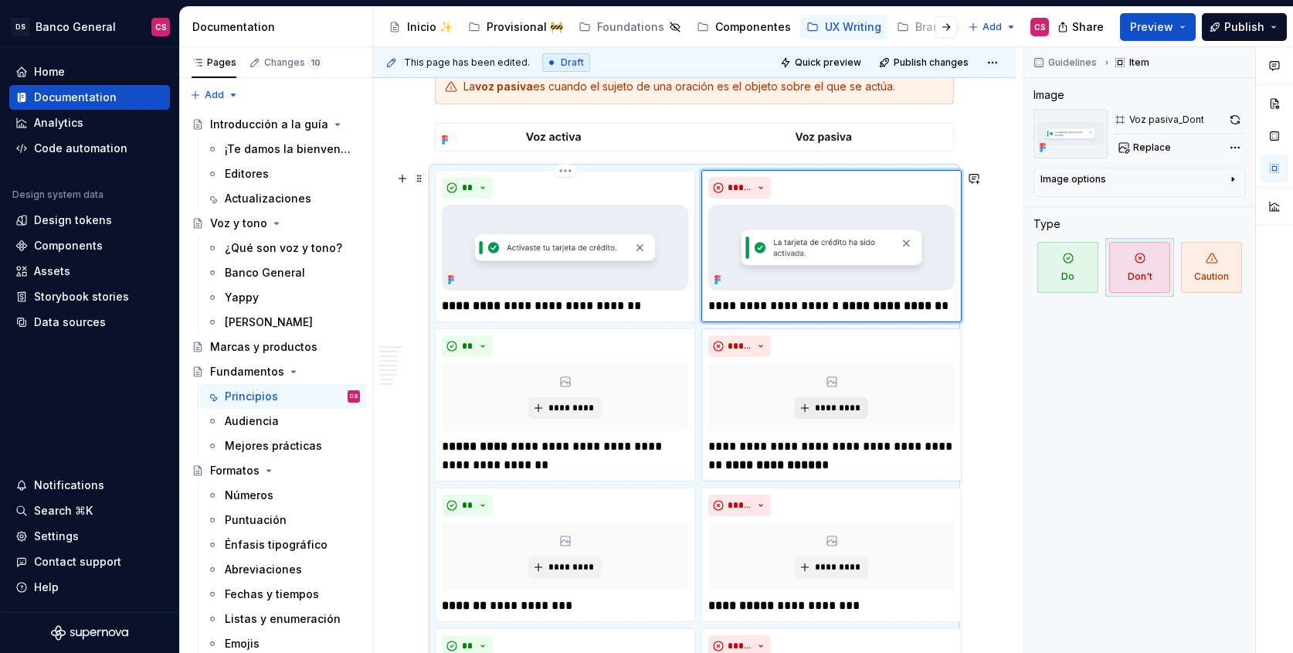
scroll to position [1030, 0]
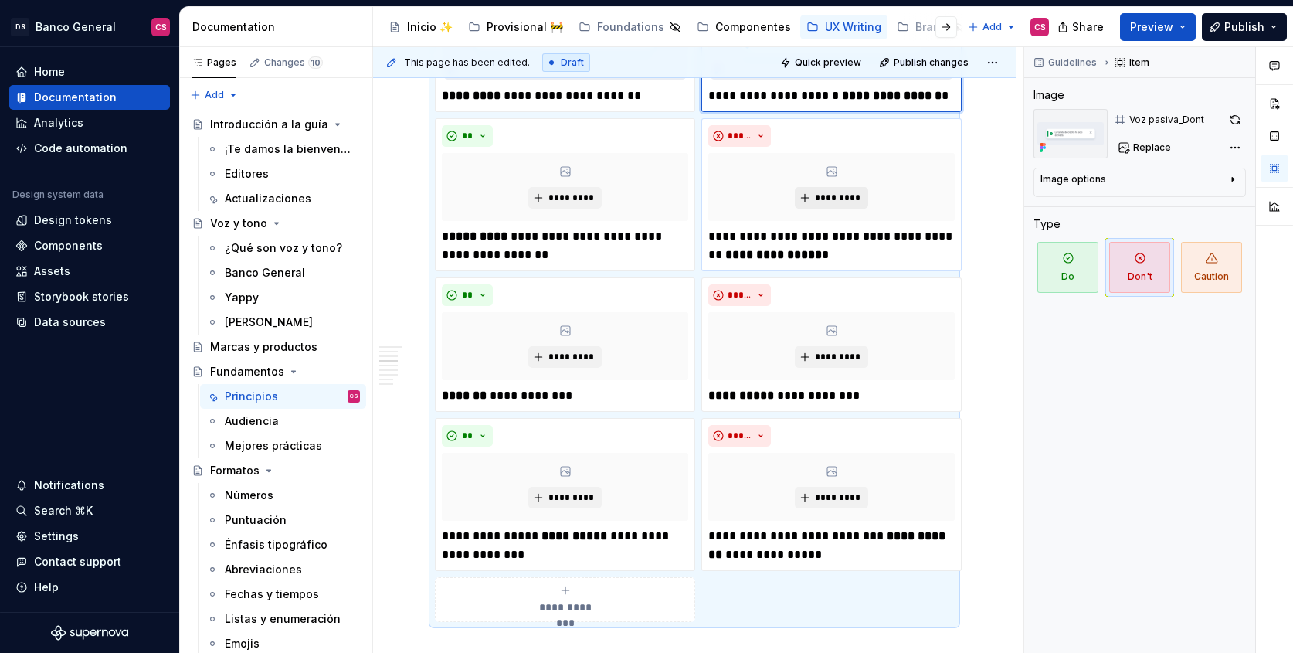
type textarea "*"
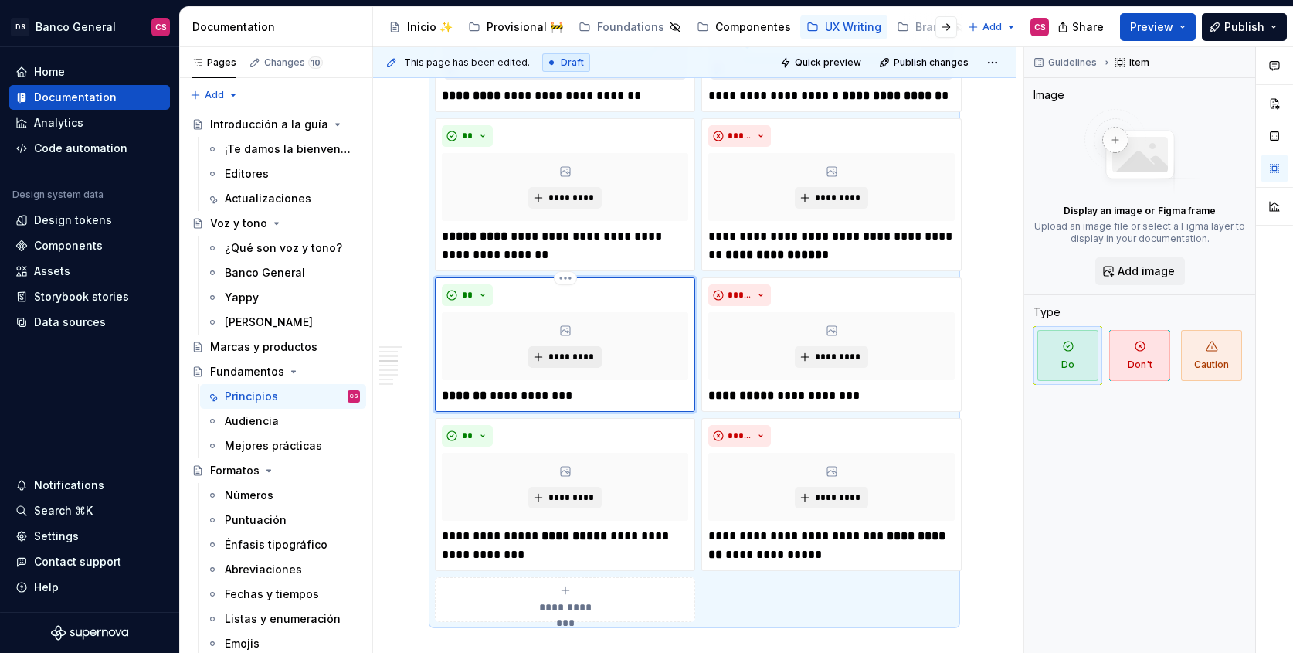
click at [538, 350] on button "*********" at bounding box center [564, 357] width 73 height 22
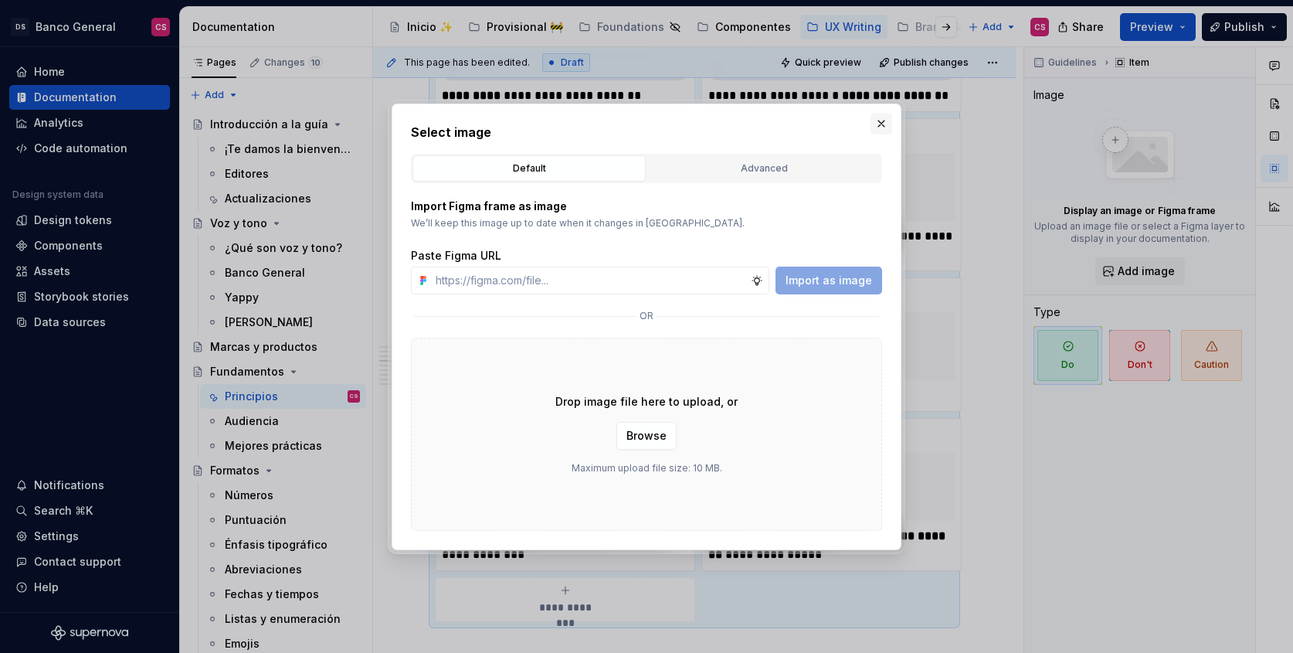
click at [884, 127] on button "button" at bounding box center [882, 124] width 22 height 22
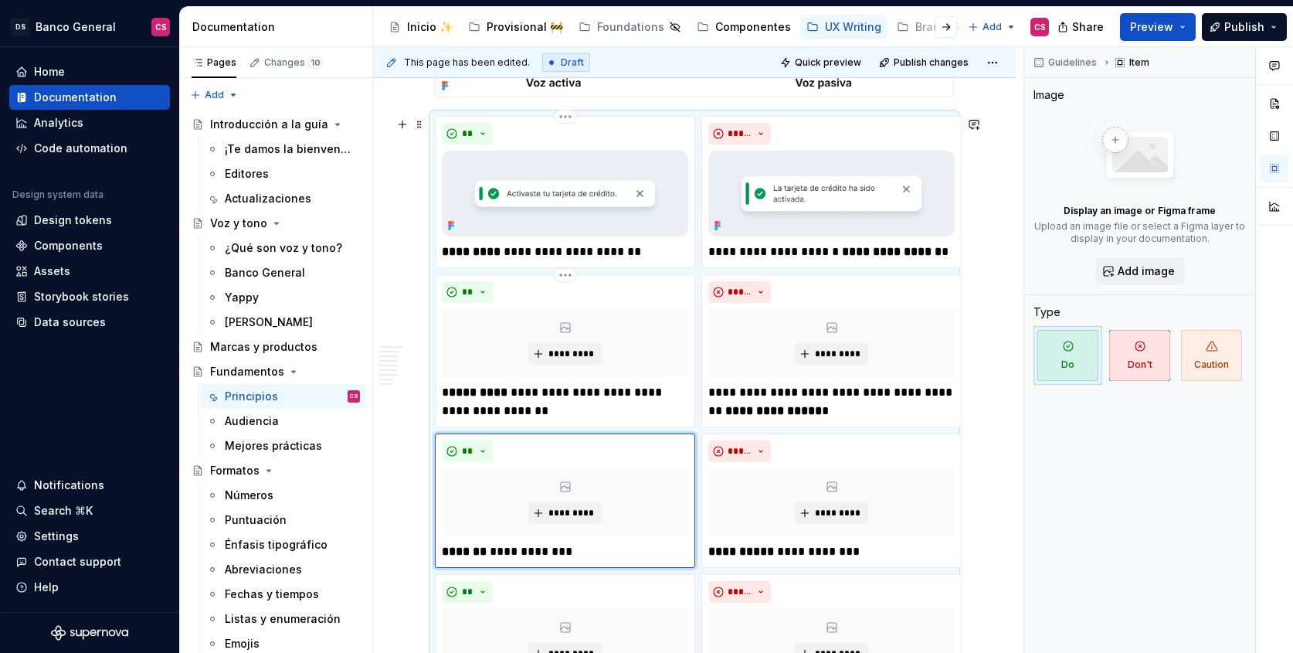
scroll to position [867, 0]
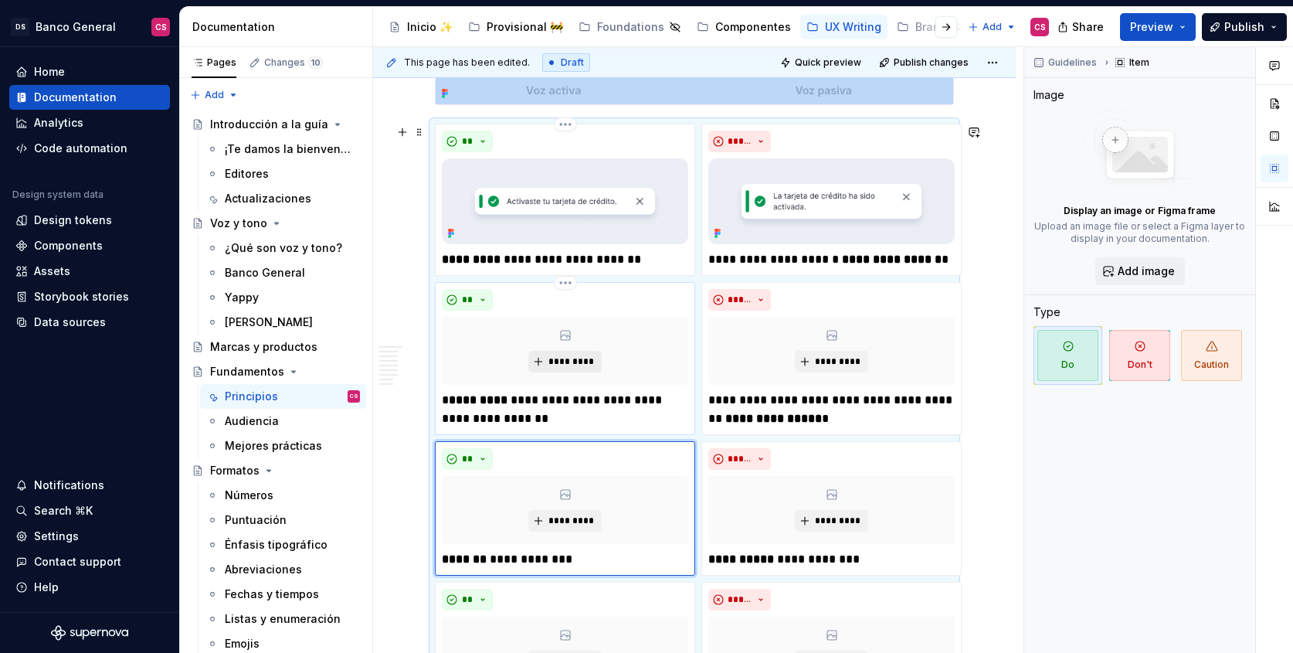
click at [568, 362] on span "*********" at bounding box center [571, 361] width 47 height 12
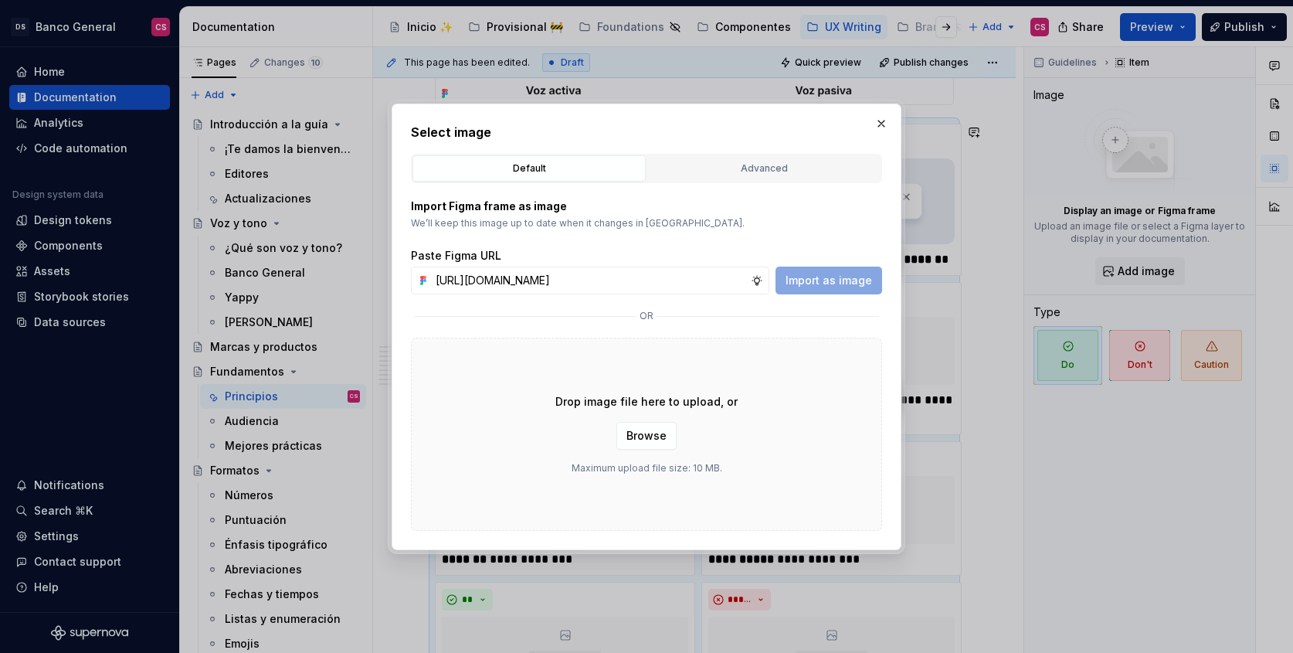
scroll to position [0, 412]
type input "[URL][DOMAIN_NAME]"
click at [808, 288] on button "Import as image" at bounding box center [829, 280] width 107 height 28
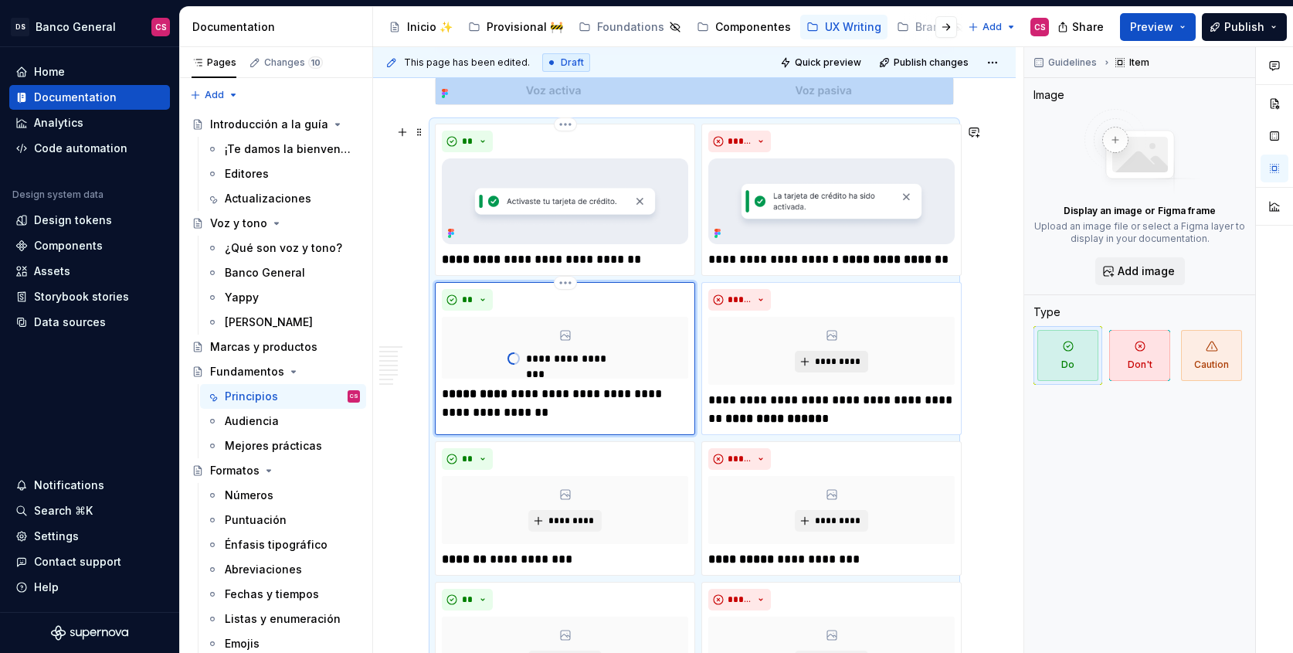
scroll to position [1030, 0]
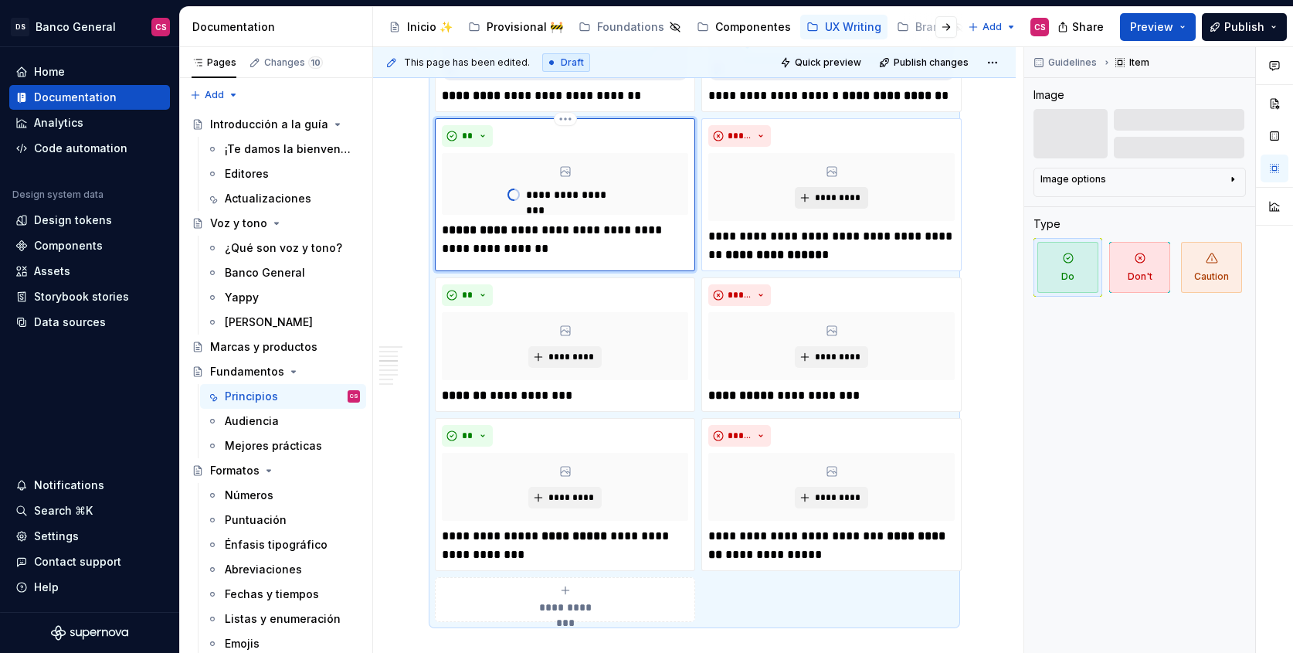
type textarea "*"
click at [819, 202] on span "*********" at bounding box center [837, 198] width 47 height 12
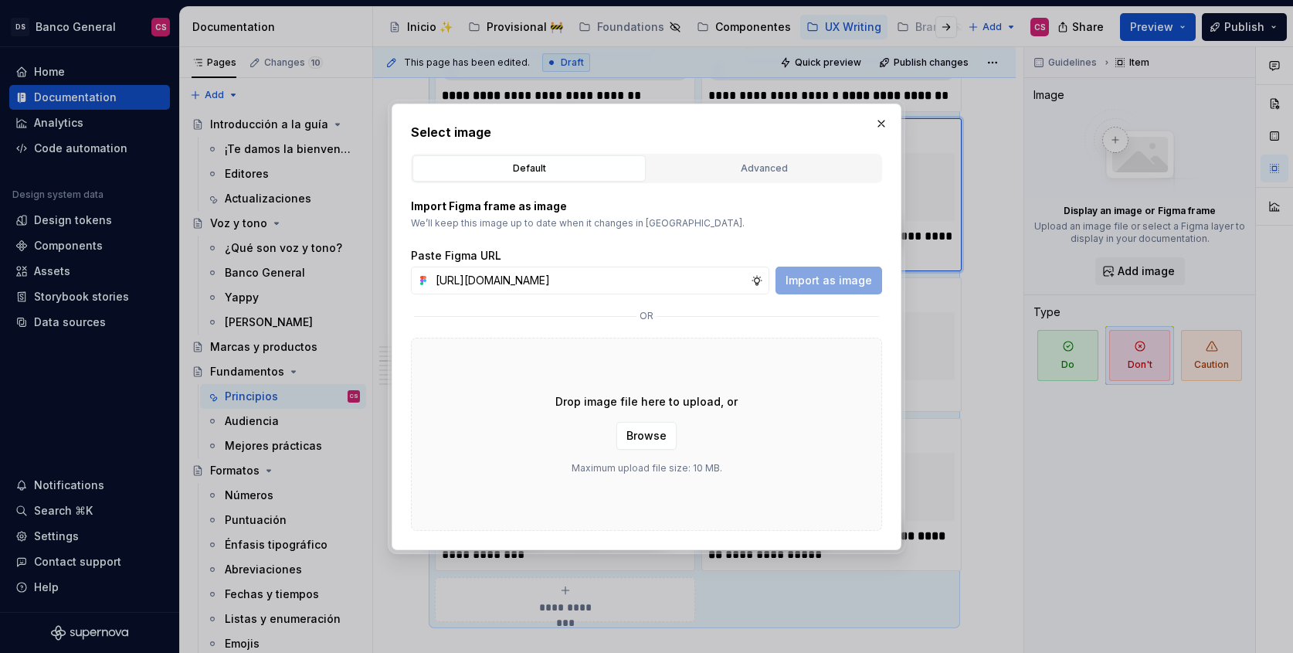
scroll to position [0, 417]
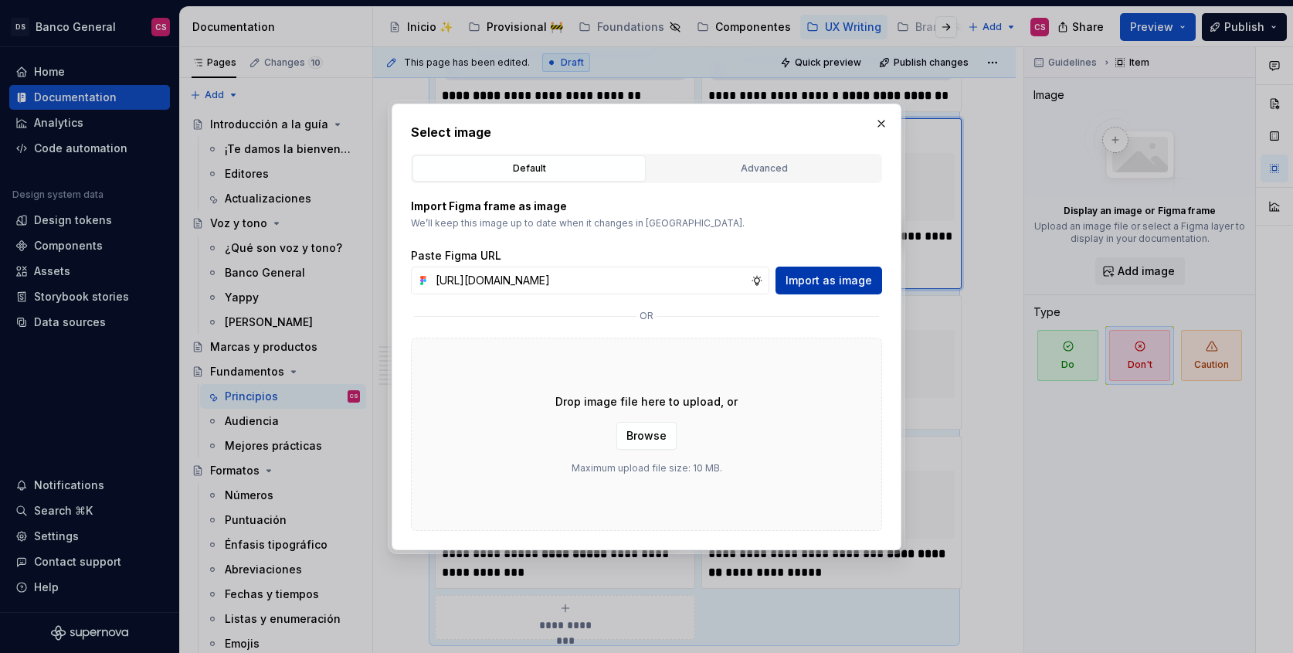
type input "[URL][DOMAIN_NAME]"
click at [830, 273] on span "Import as image" at bounding box center [829, 280] width 87 height 15
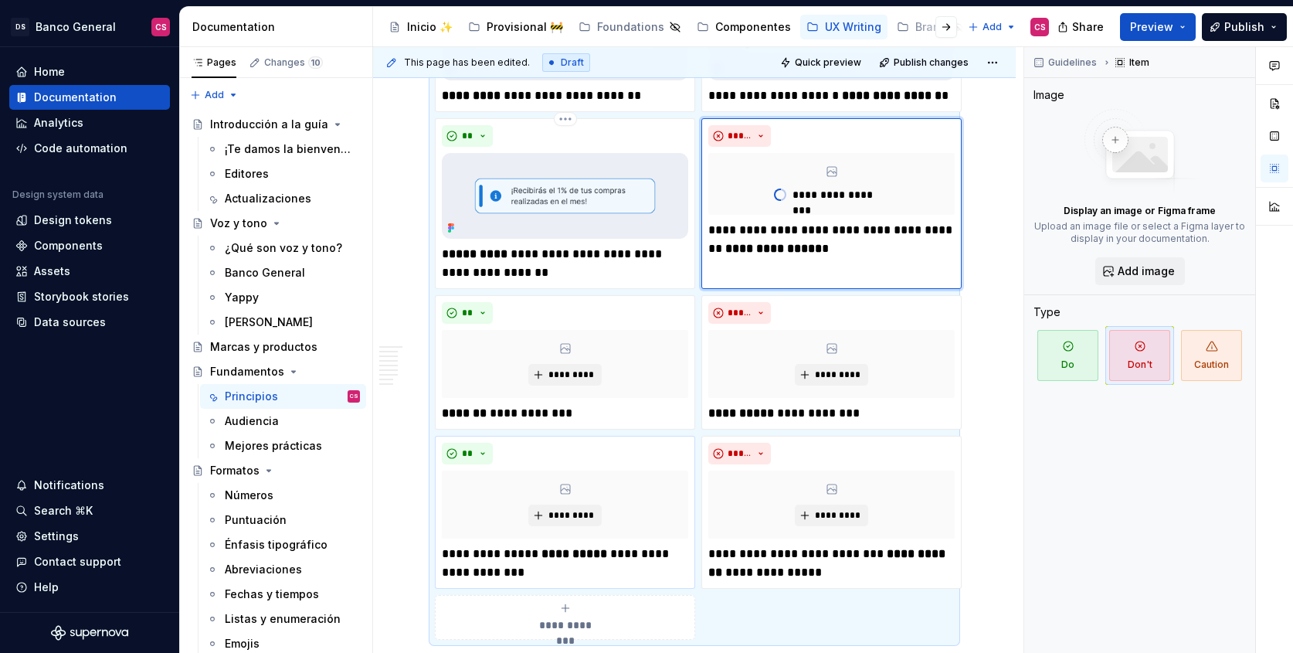
scroll to position [1049, 0]
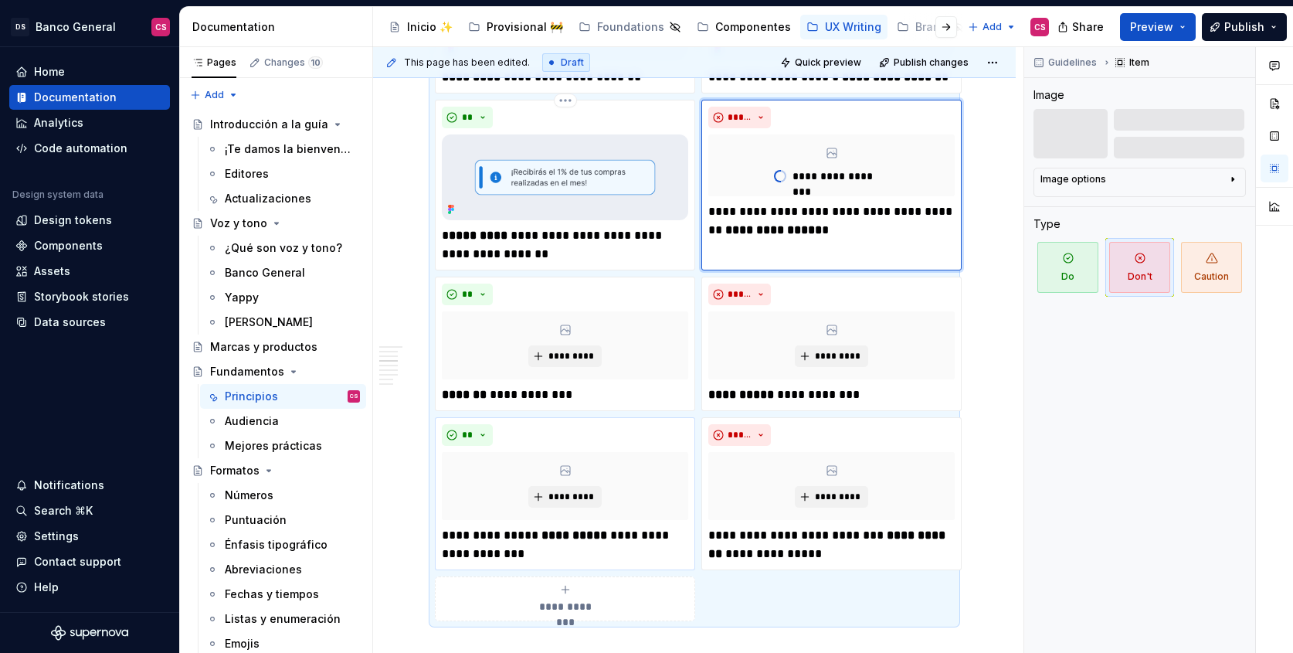
type textarea "*"
click at [594, 362] on button "*********" at bounding box center [564, 356] width 73 height 22
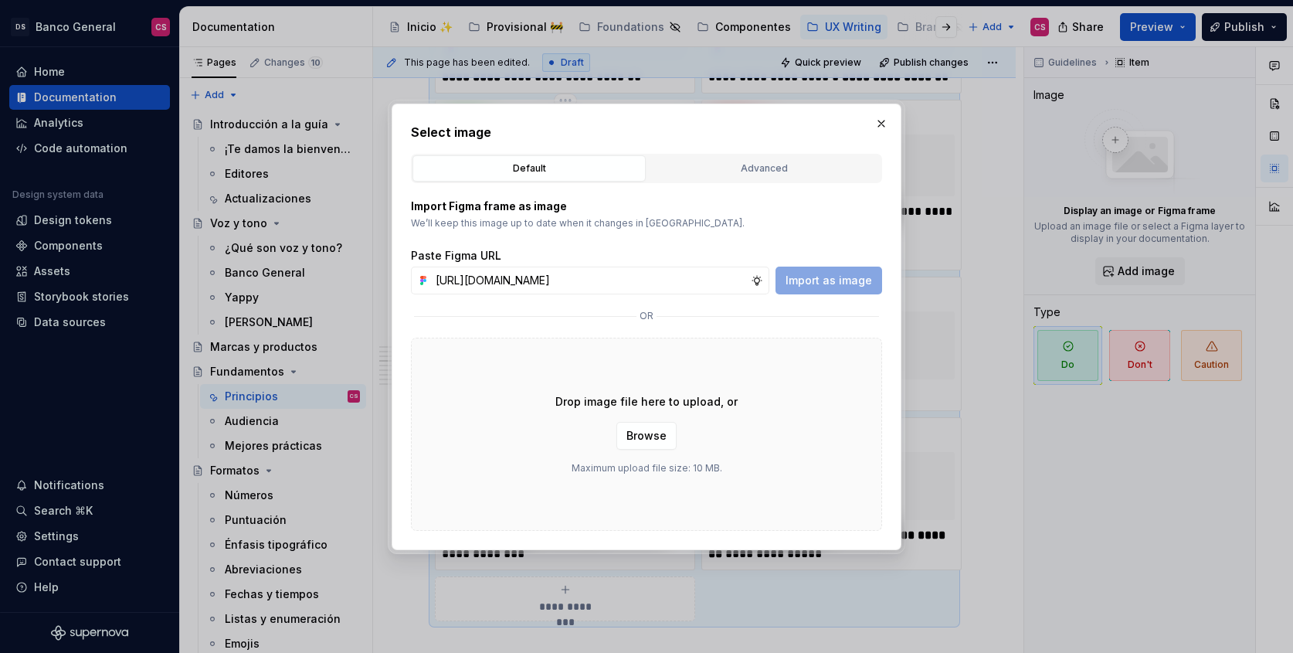
scroll to position [0, 417]
type input "[URL][DOMAIN_NAME]"
click at [844, 269] on button "Import as image" at bounding box center [829, 280] width 107 height 28
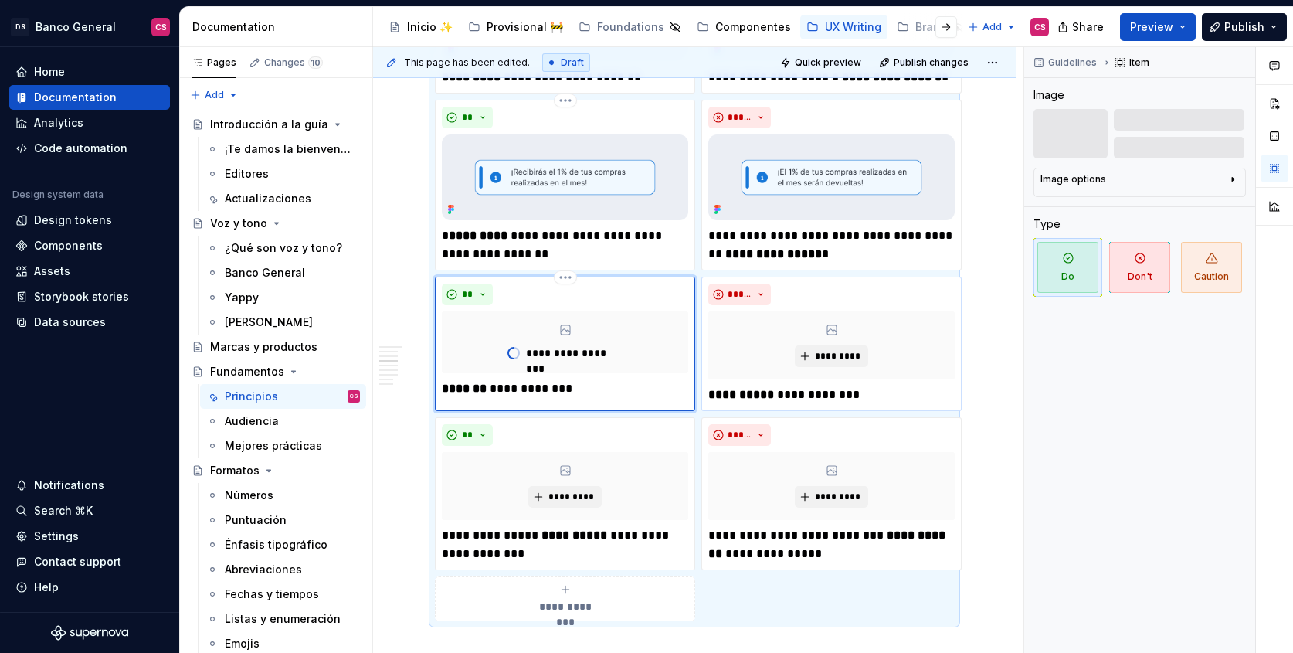
type textarea "*"
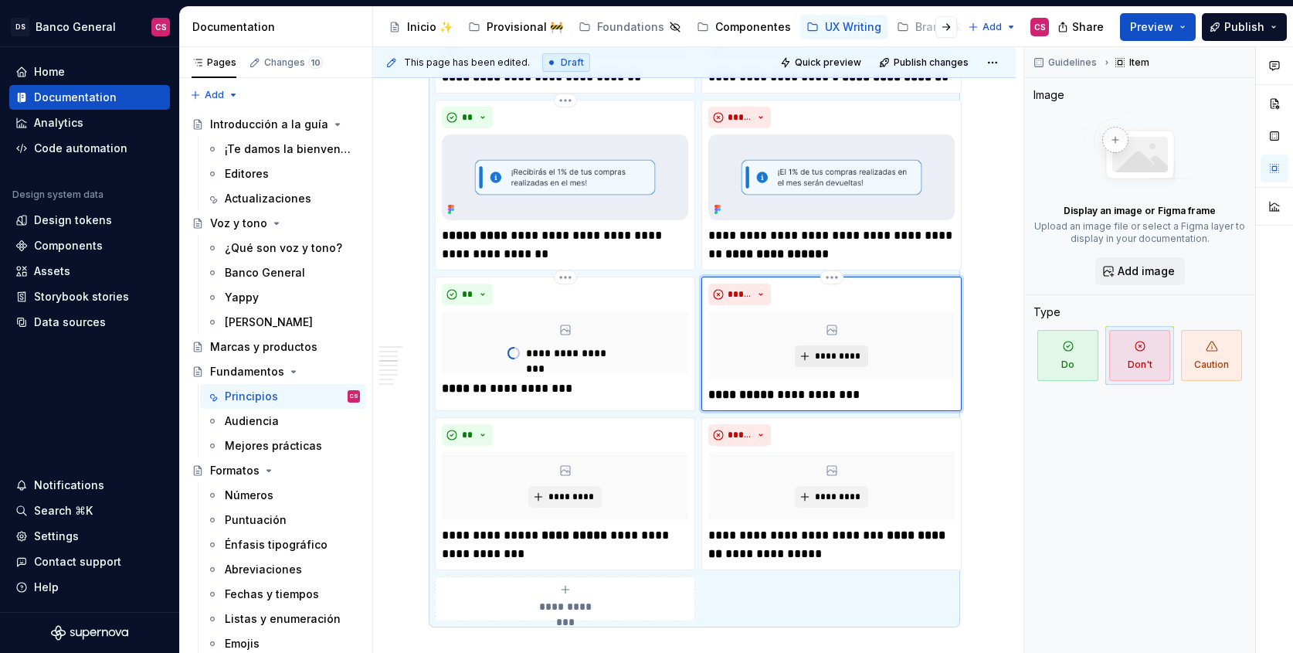
click at [807, 356] on button "*********" at bounding box center [831, 356] width 73 height 22
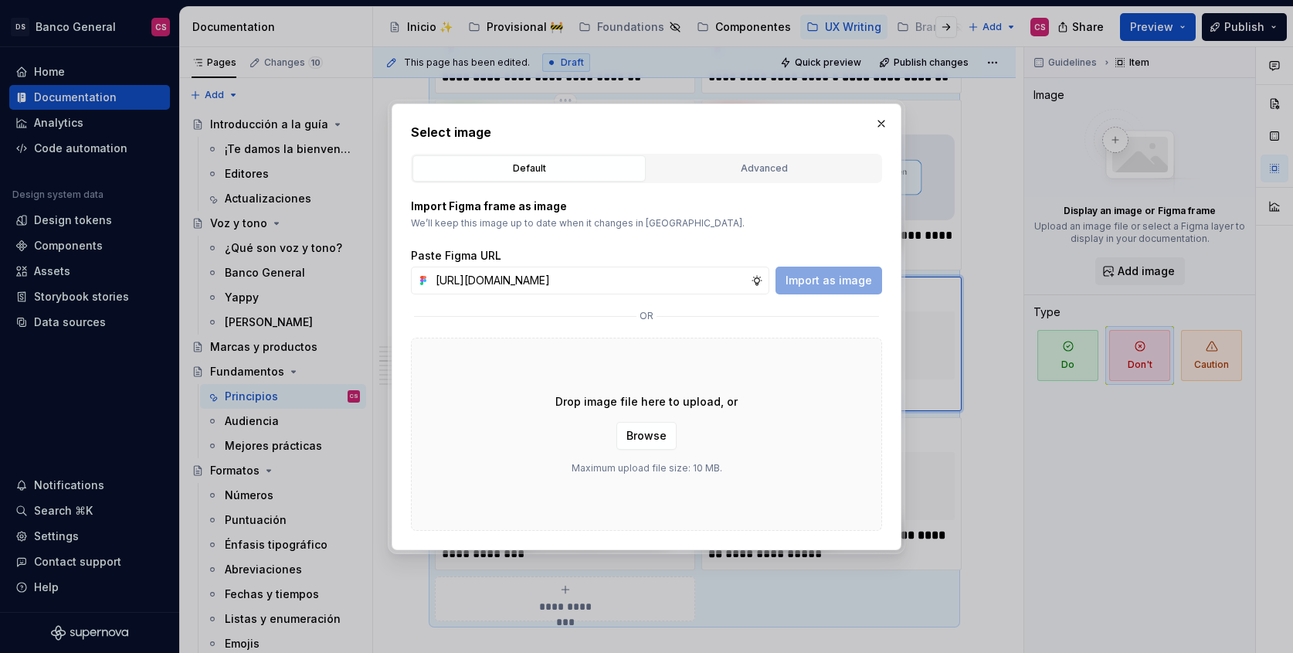
scroll to position [0, 417]
type input "[URL][DOMAIN_NAME]"
click at [820, 283] on span "Import as image" at bounding box center [829, 280] width 87 height 15
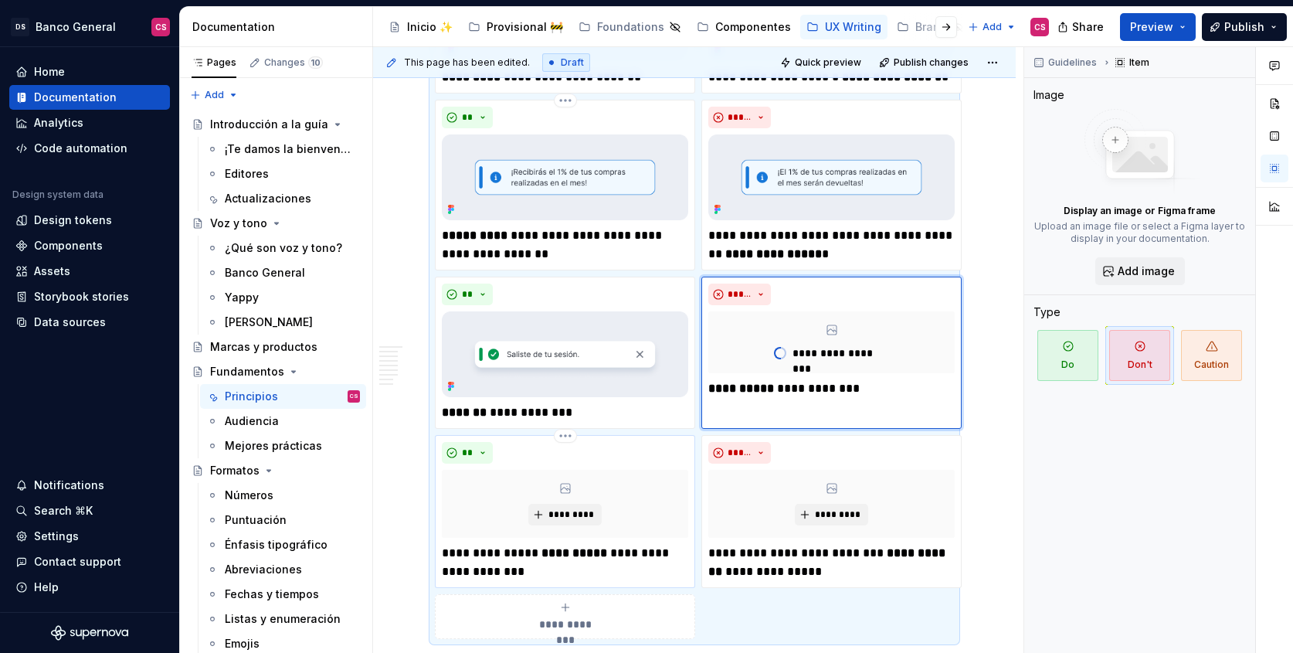
scroll to position [1067, 0]
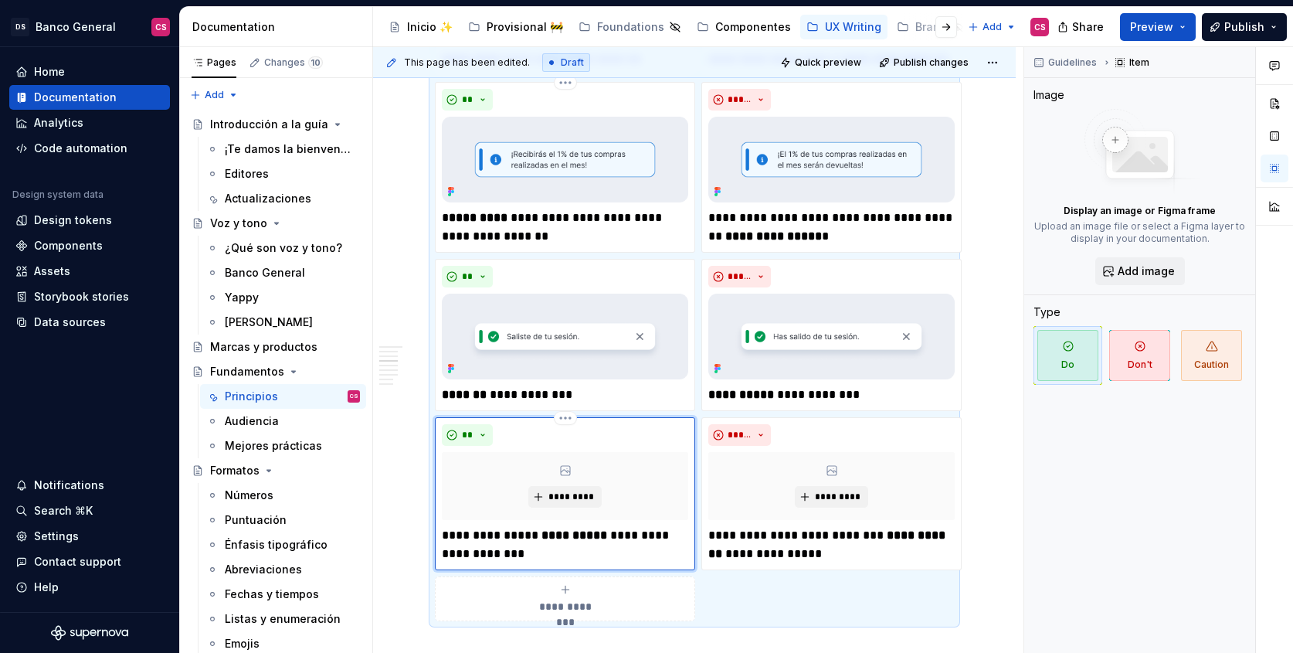
click at [526, 496] on div "*********" at bounding box center [565, 486] width 246 height 68
click at [559, 497] on span "*********" at bounding box center [571, 496] width 47 height 12
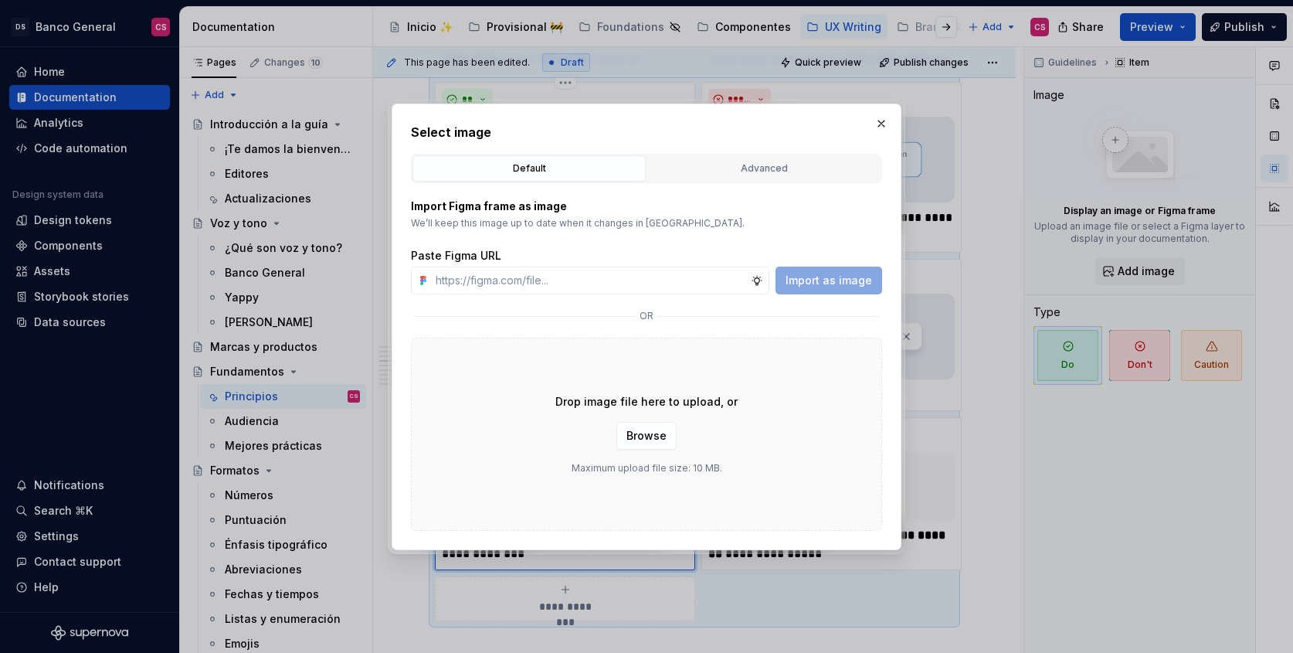
type textarea "*"
type input "[URL][DOMAIN_NAME]"
click at [813, 282] on span "Import as image" at bounding box center [829, 280] width 87 height 15
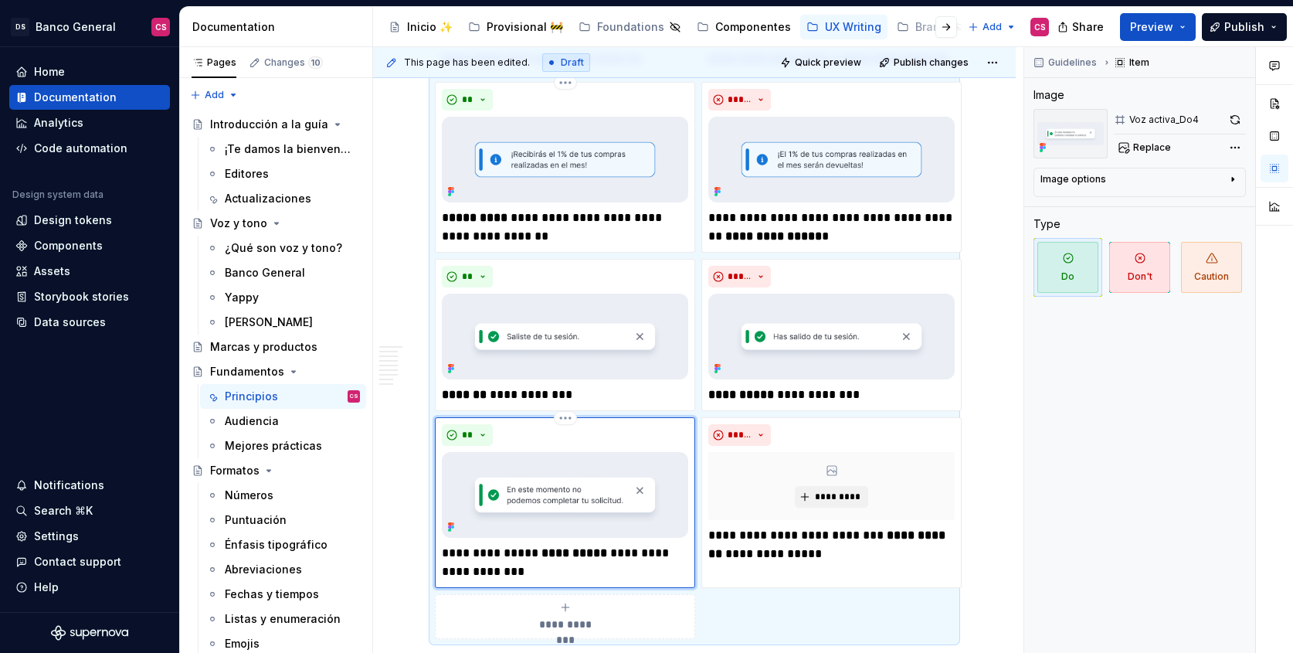
click at [564, 429] on div "**" at bounding box center [565, 435] width 246 height 22
click at [1227, 118] on button "button" at bounding box center [1235, 120] width 22 height 22
click at [857, 440] on div "*****" at bounding box center [831, 435] width 246 height 22
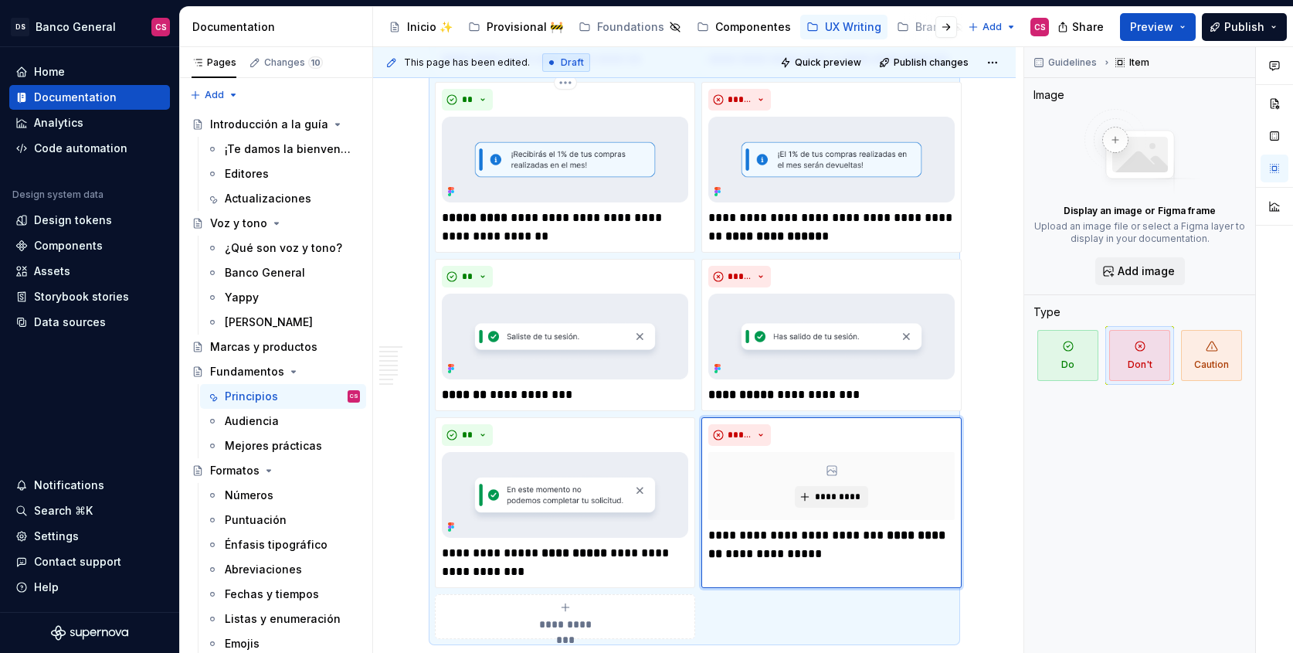
type textarea "*"
click at [804, 504] on button "*********" at bounding box center [831, 497] width 73 height 22
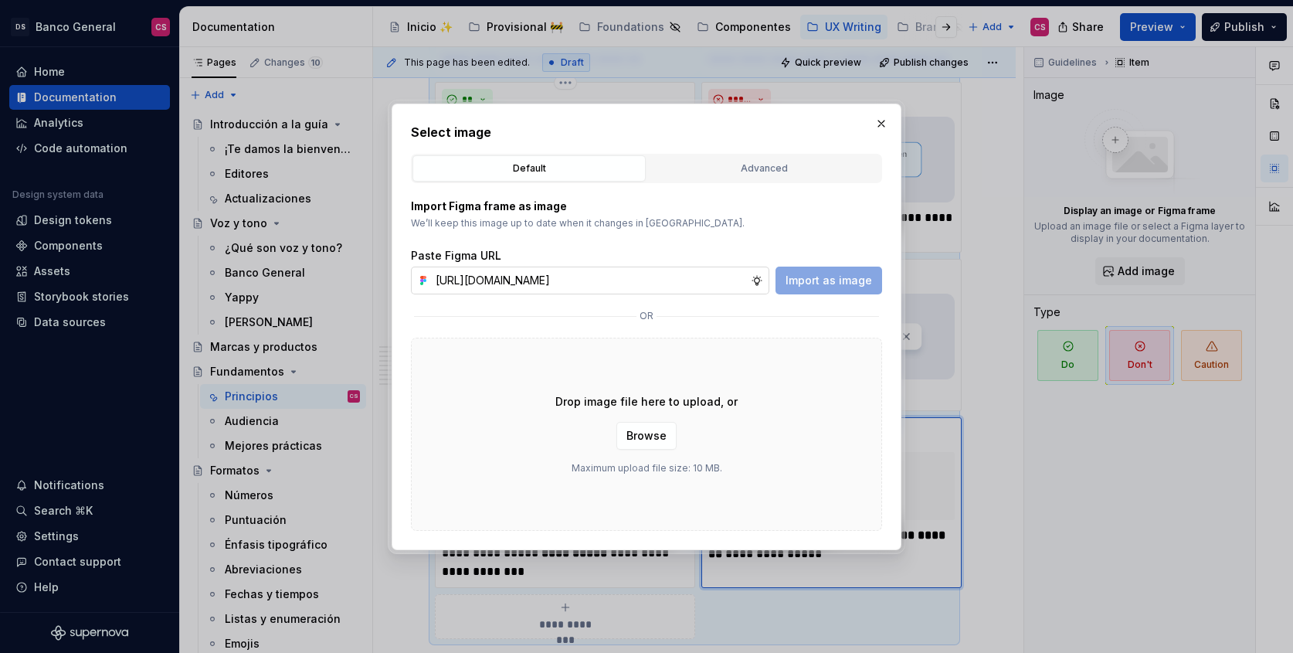
scroll to position [0, 419]
type input "[URL][DOMAIN_NAME]"
click at [823, 287] on button "Import as image" at bounding box center [829, 280] width 107 height 28
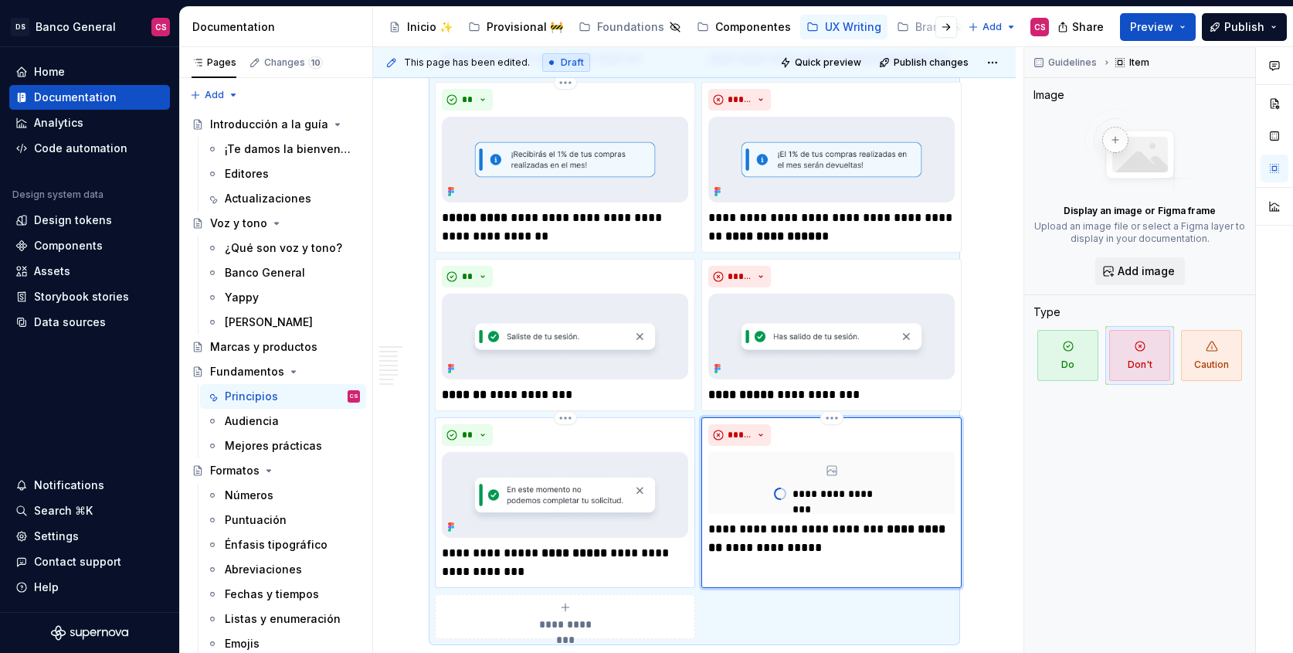
click at [626, 440] on div "**" at bounding box center [565, 435] width 246 height 22
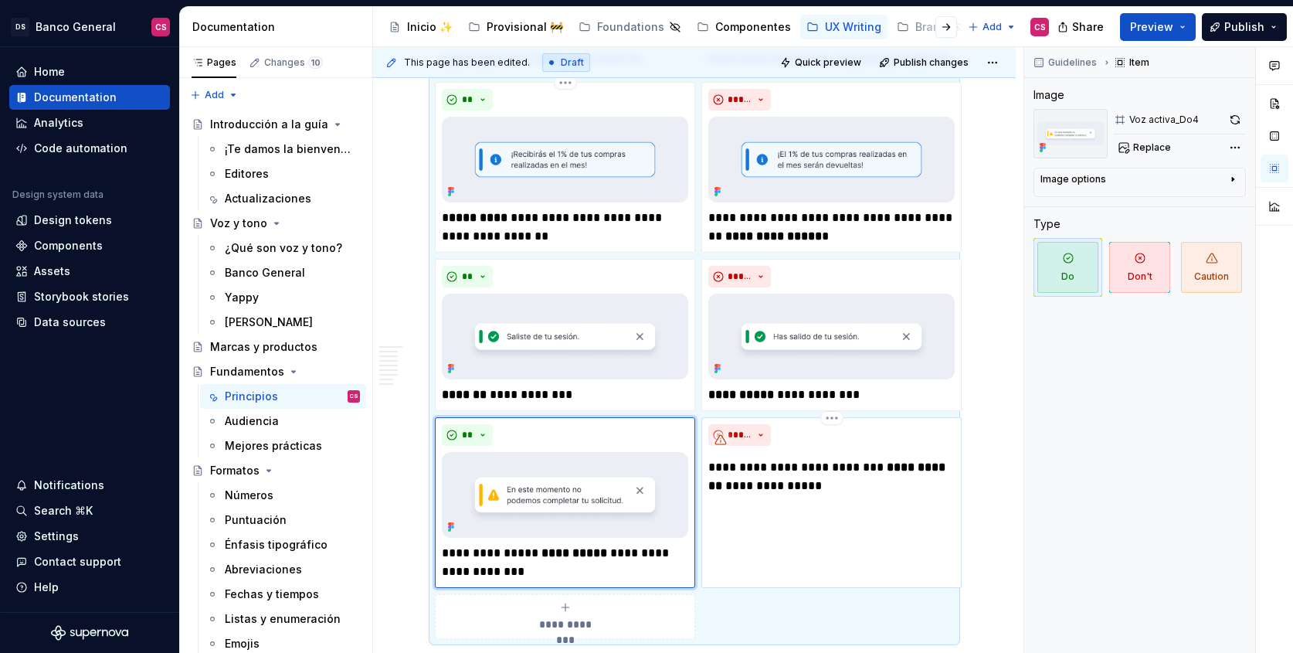
click at [832, 448] on div "**********" at bounding box center [831, 459] width 246 height 71
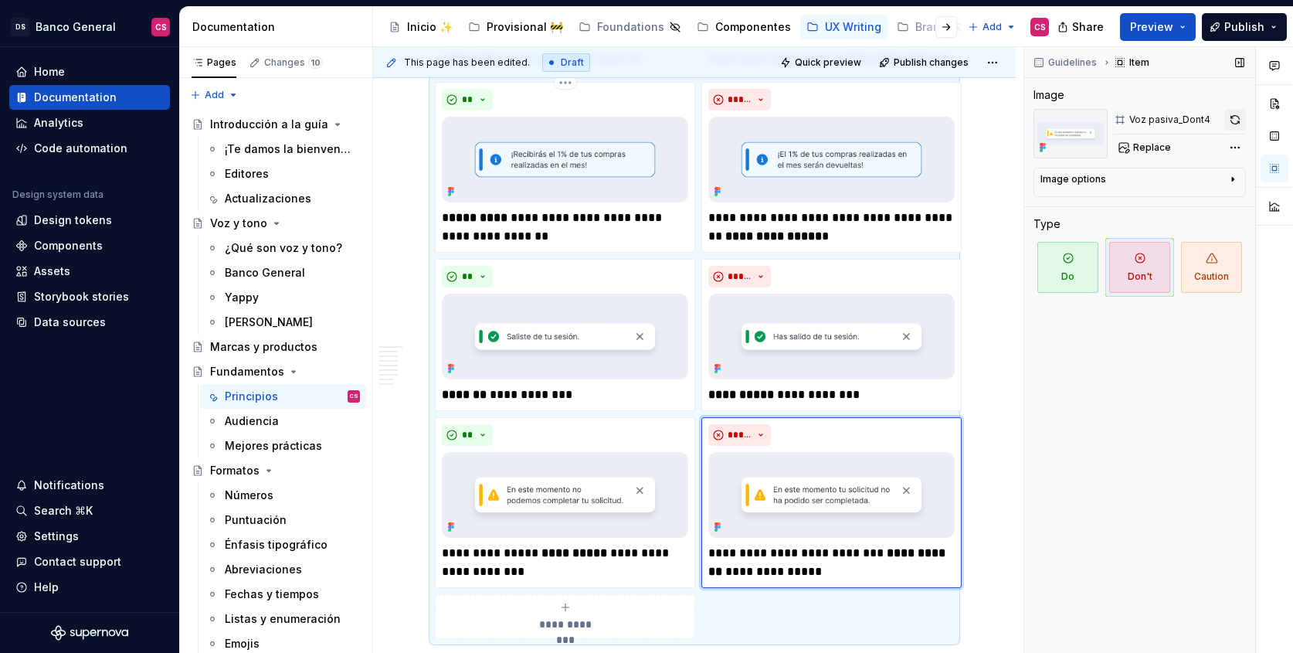
click at [1244, 116] on button "button" at bounding box center [1235, 120] width 22 height 22
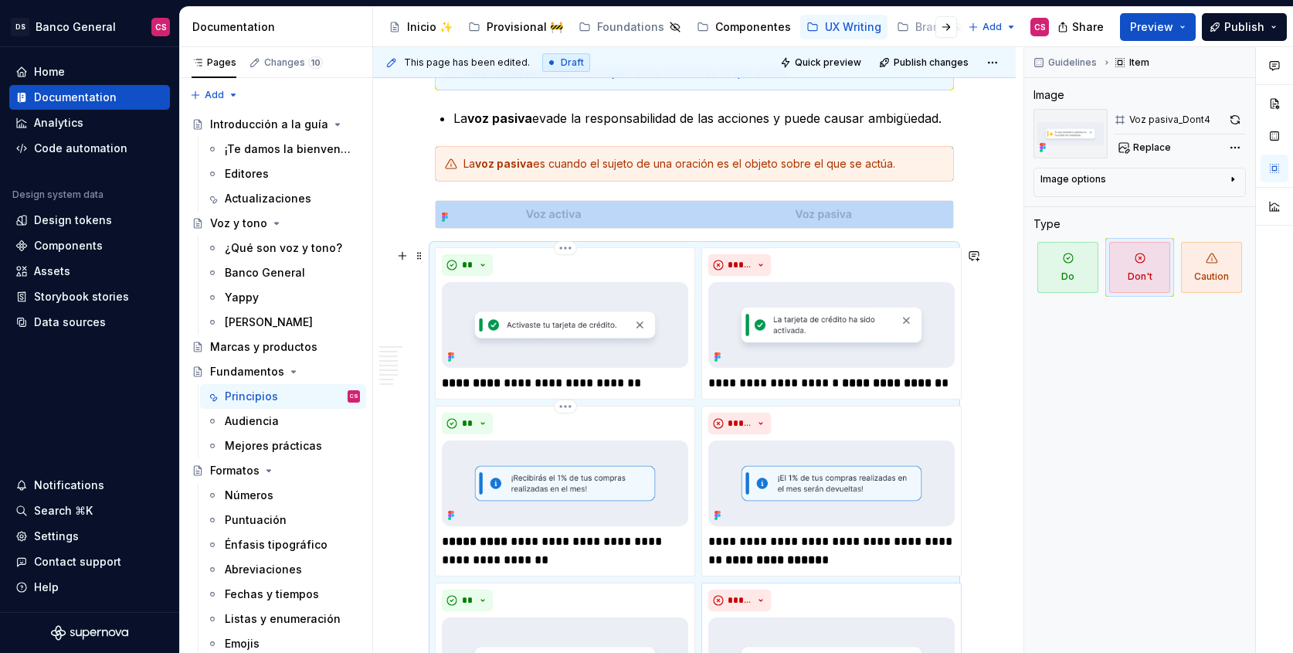
scroll to position [742, 0]
click at [759, 211] on img at bounding box center [695, 215] width 518 height 27
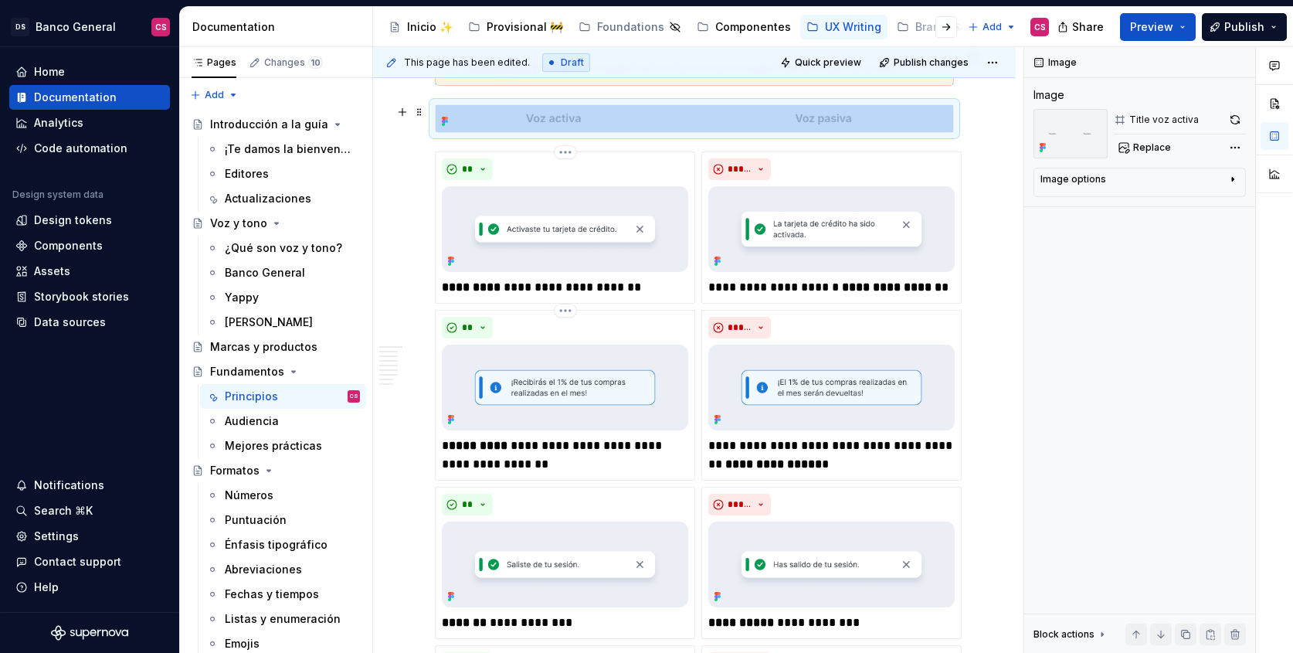
scroll to position [914, 0]
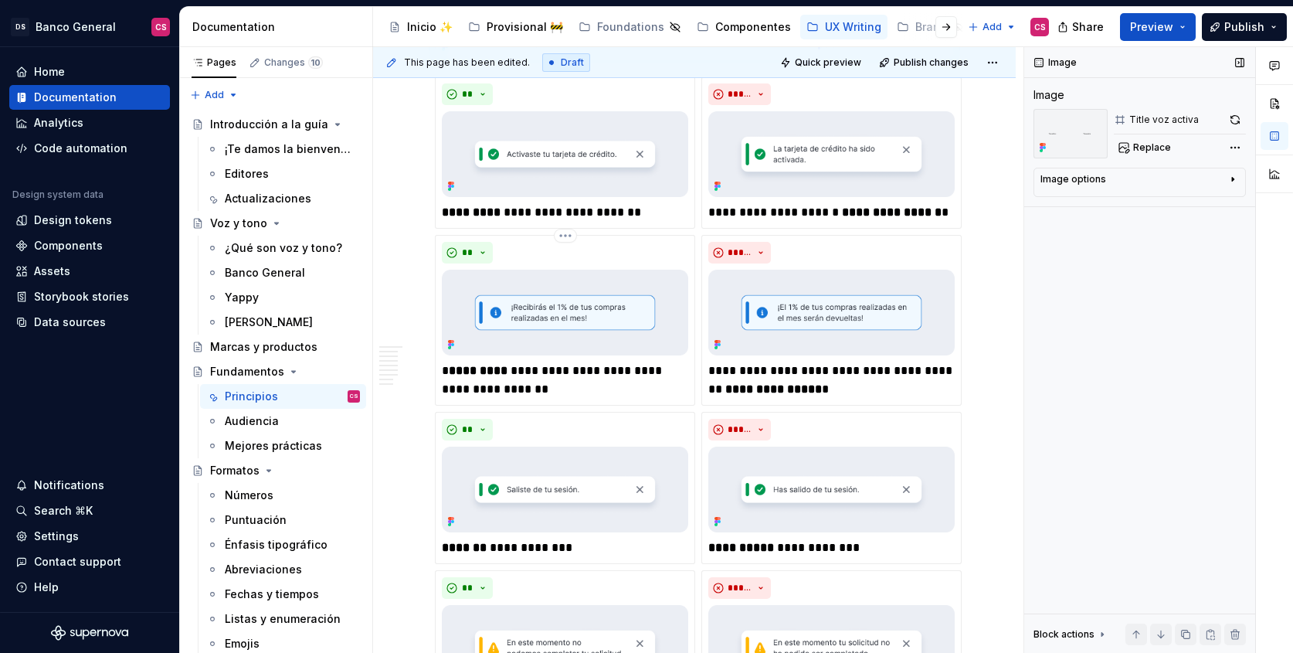
click at [1122, 118] on icon at bounding box center [1120, 120] width 8 height 8
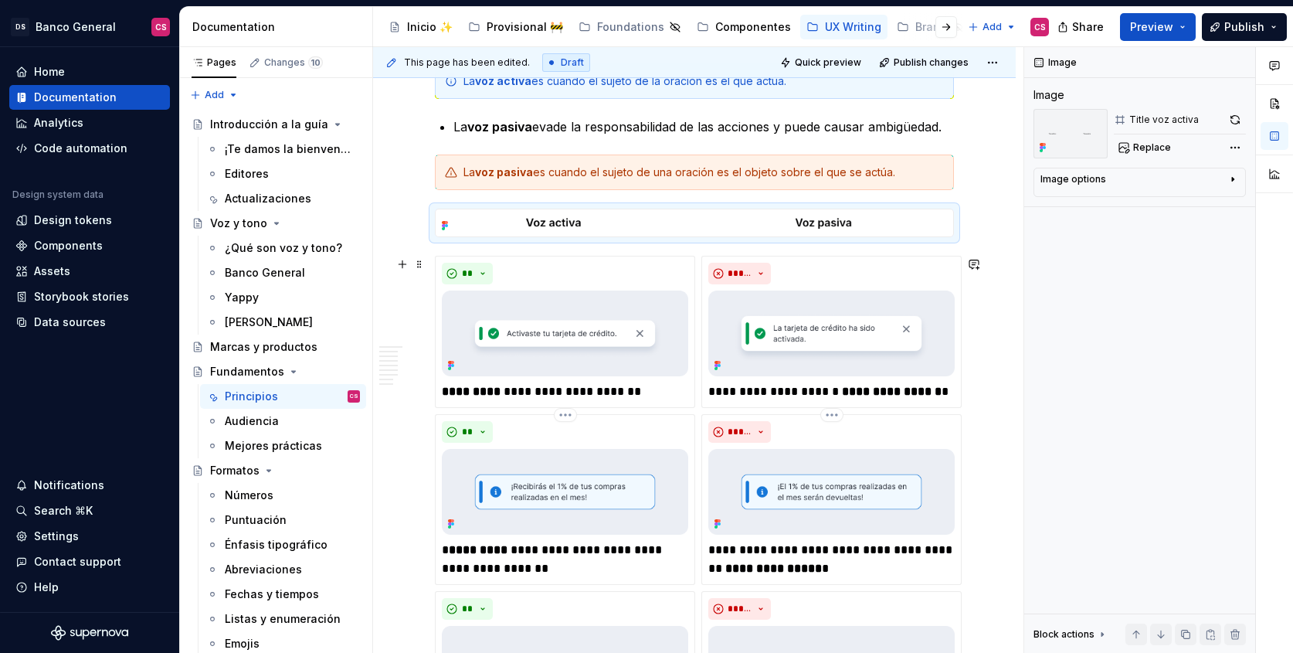
scroll to position [693, 0]
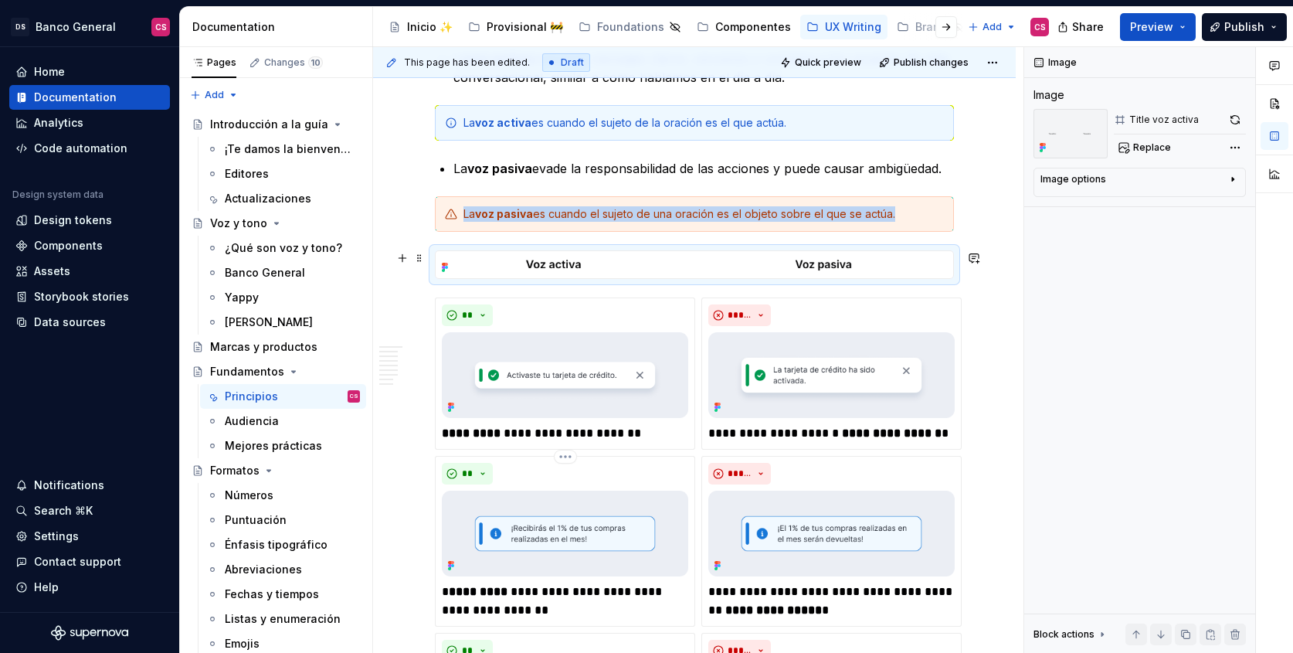
click at [748, 255] on img at bounding box center [695, 264] width 518 height 27
click at [418, 256] on span at bounding box center [419, 258] width 12 height 22
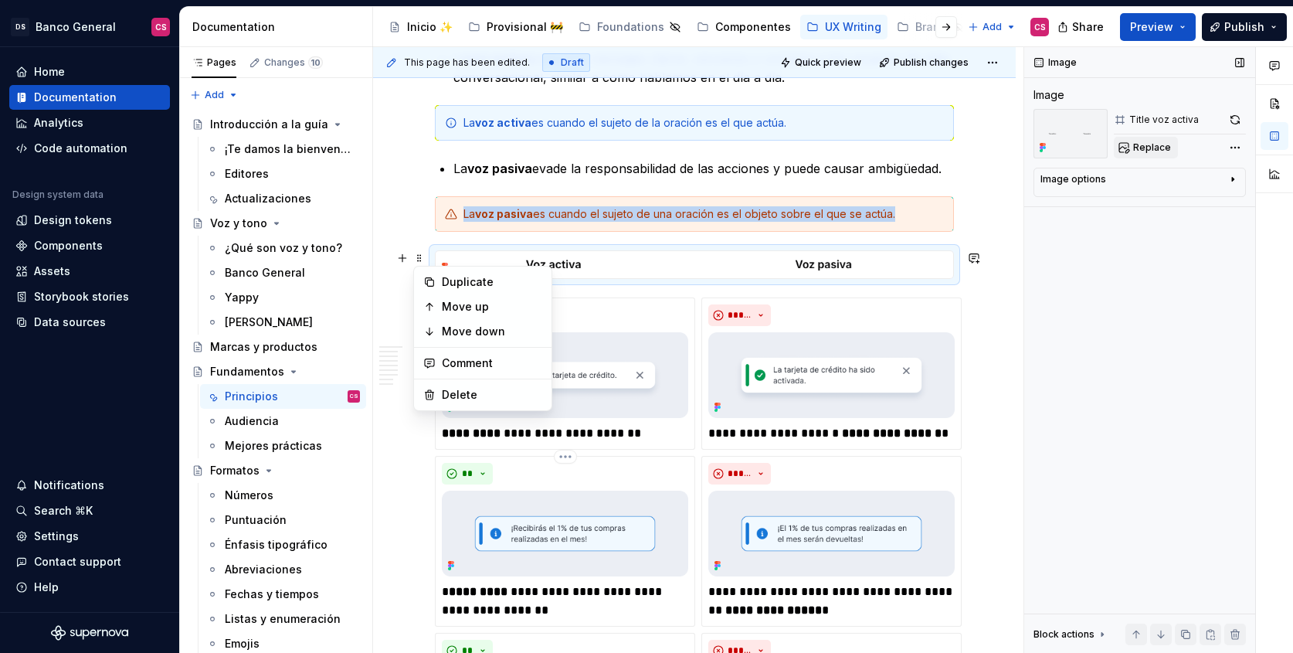
click at [1142, 141] on span "Replace" at bounding box center [1152, 147] width 38 height 12
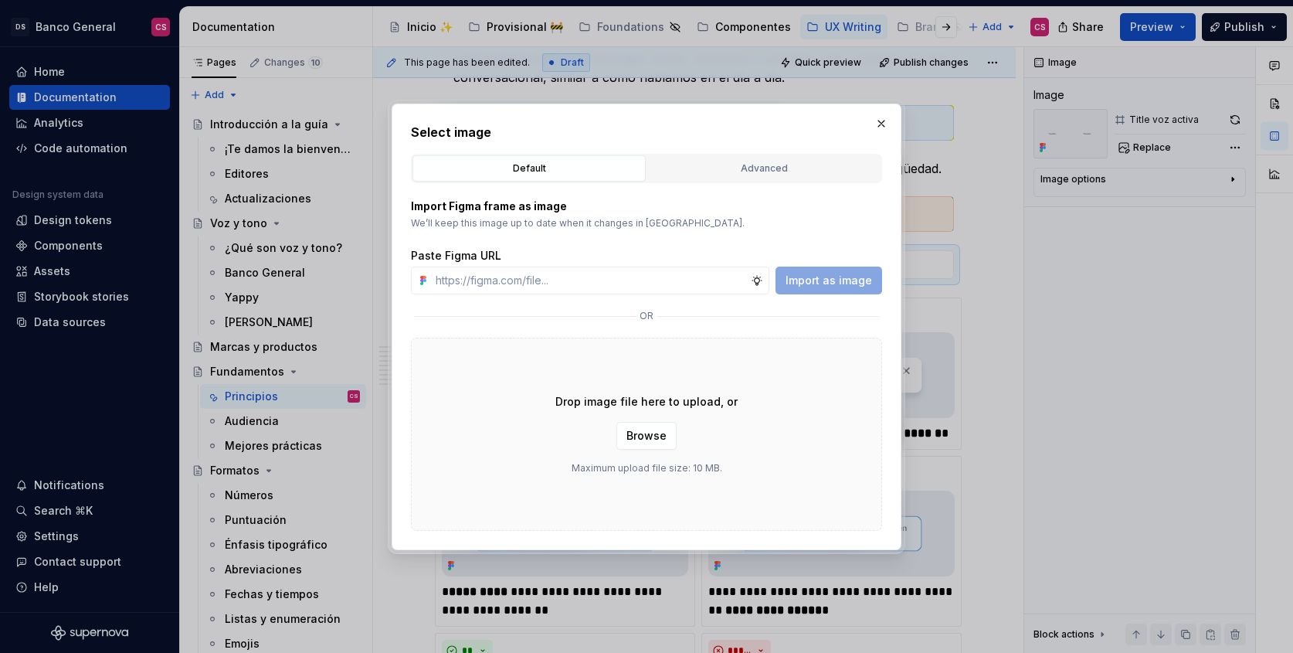
type textarea "*"
paste input "[URL][DOMAIN_NAME]"
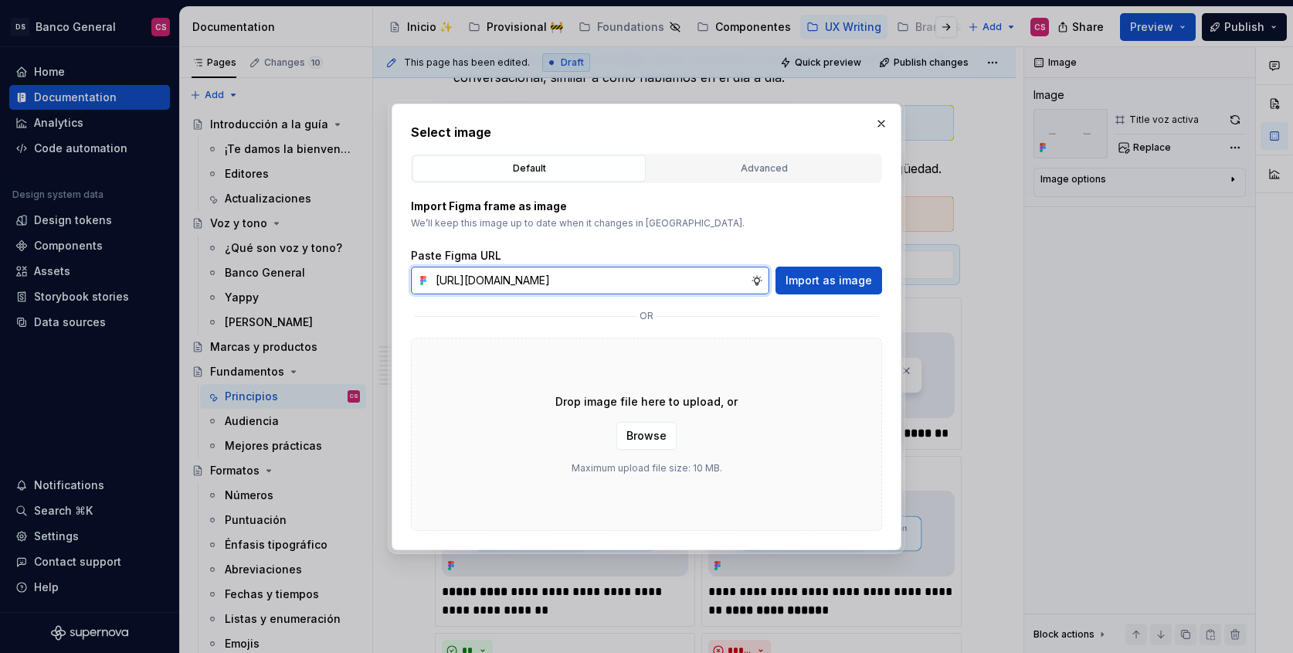
scroll to position [0, 419]
type input "[URL][DOMAIN_NAME]"
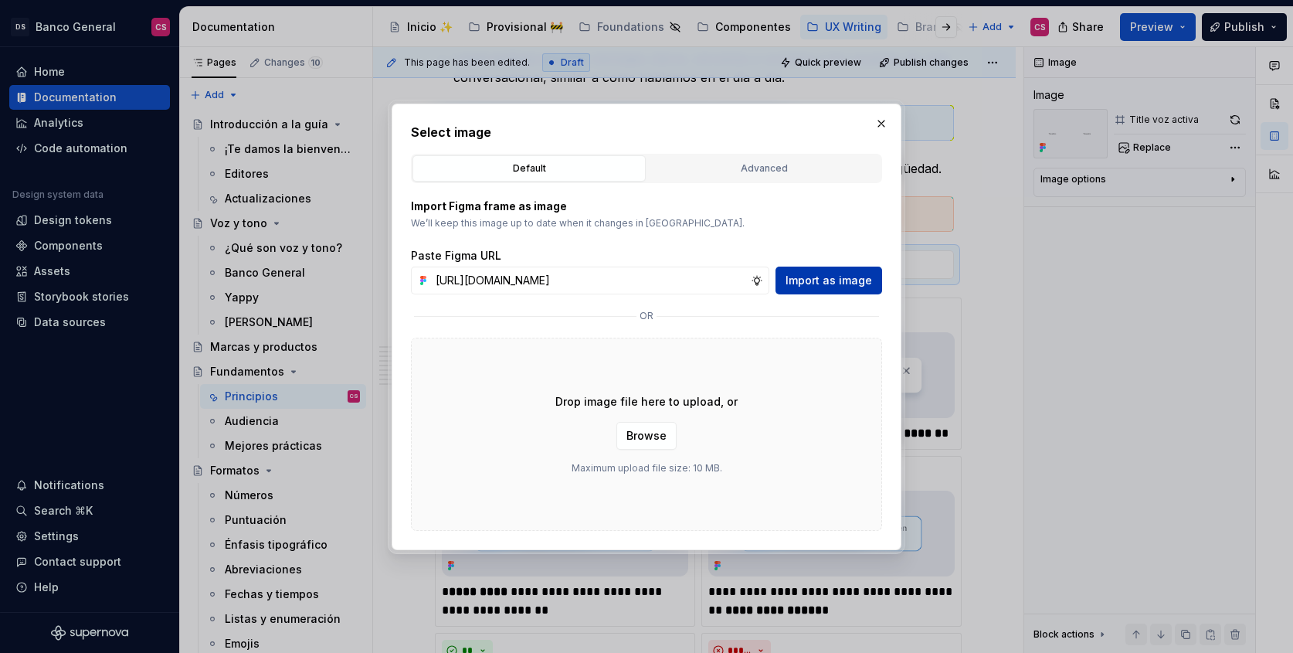
scroll to position [0, 0]
click at [836, 273] on span "Import as image" at bounding box center [829, 280] width 87 height 15
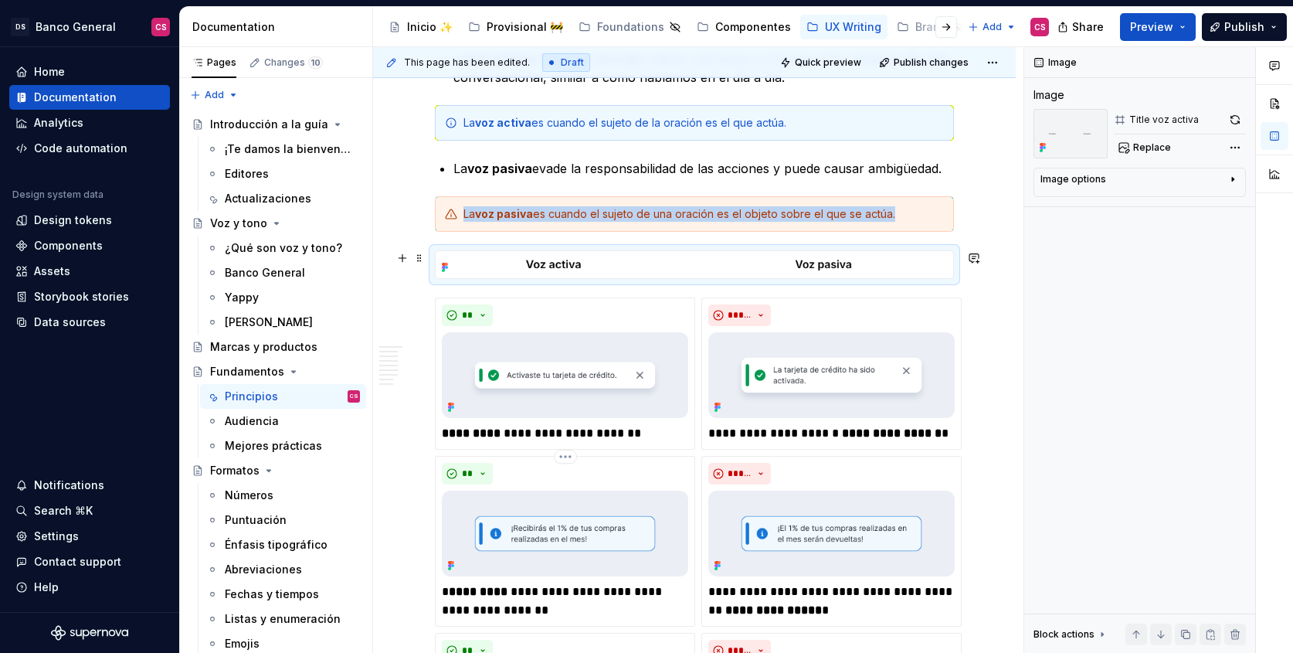
click at [895, 256] on img at bounding box center [695, 264] width 518 height 27
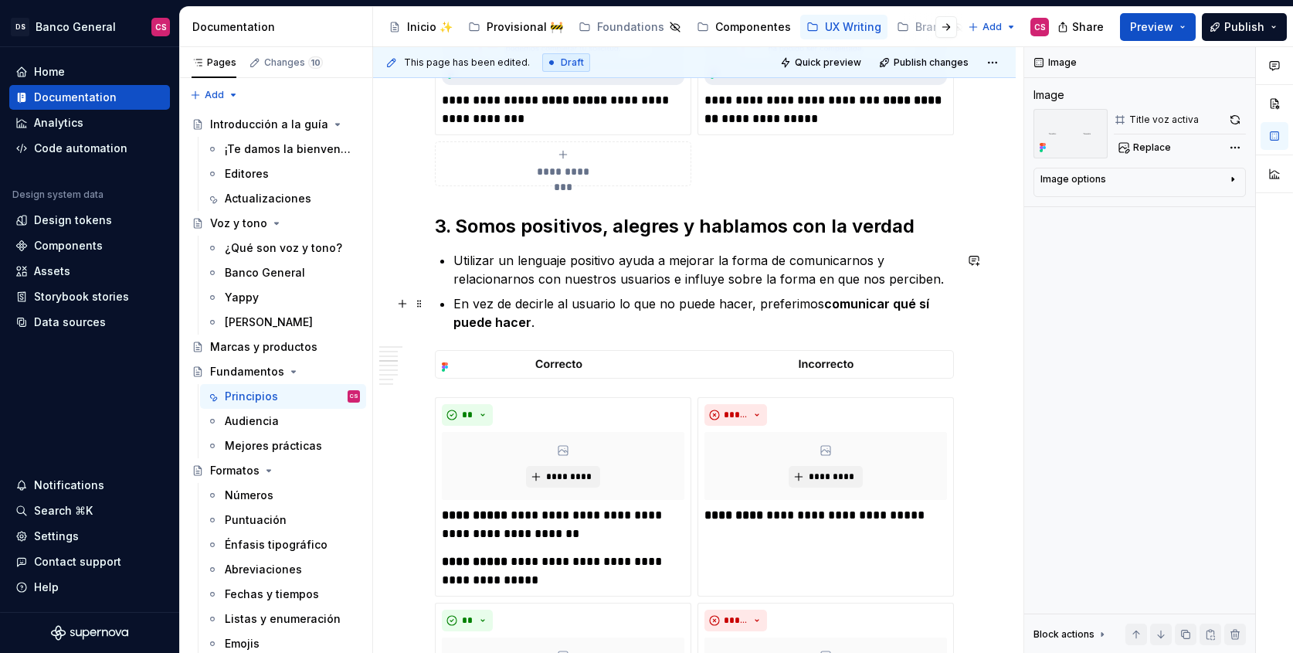
scroll to position [1515, 0]
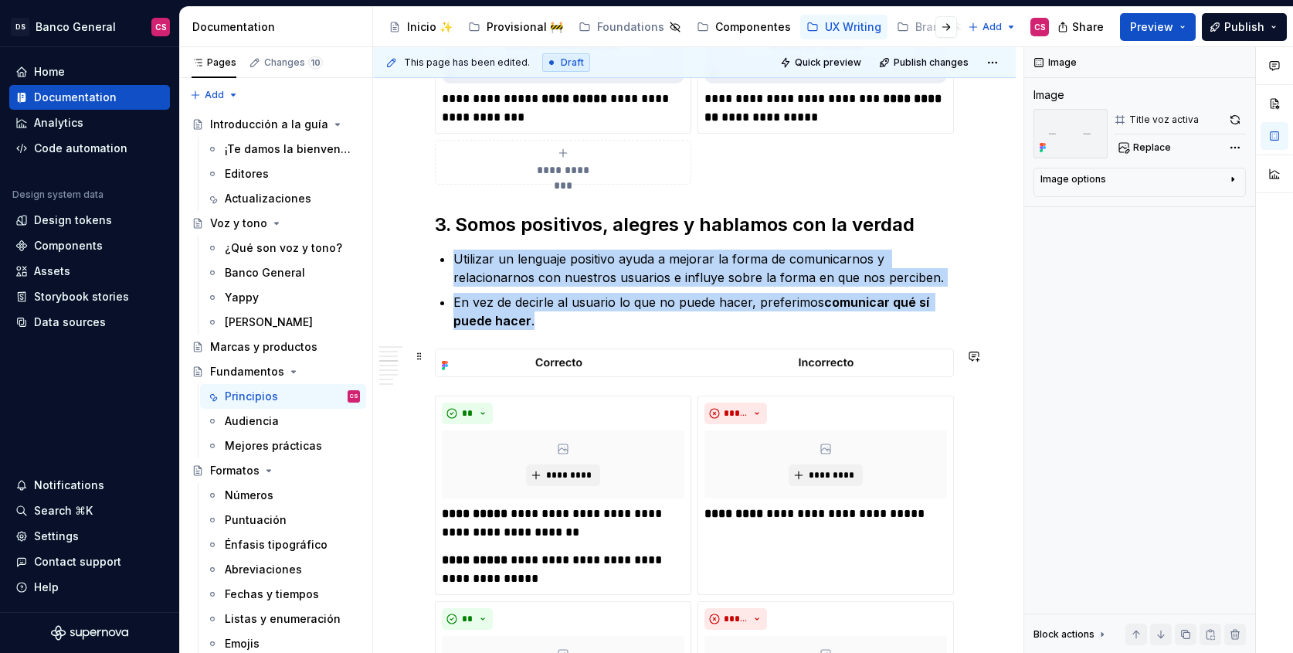
click at [515, 357] on img at bounding box center [695, 362] width 518 height 27
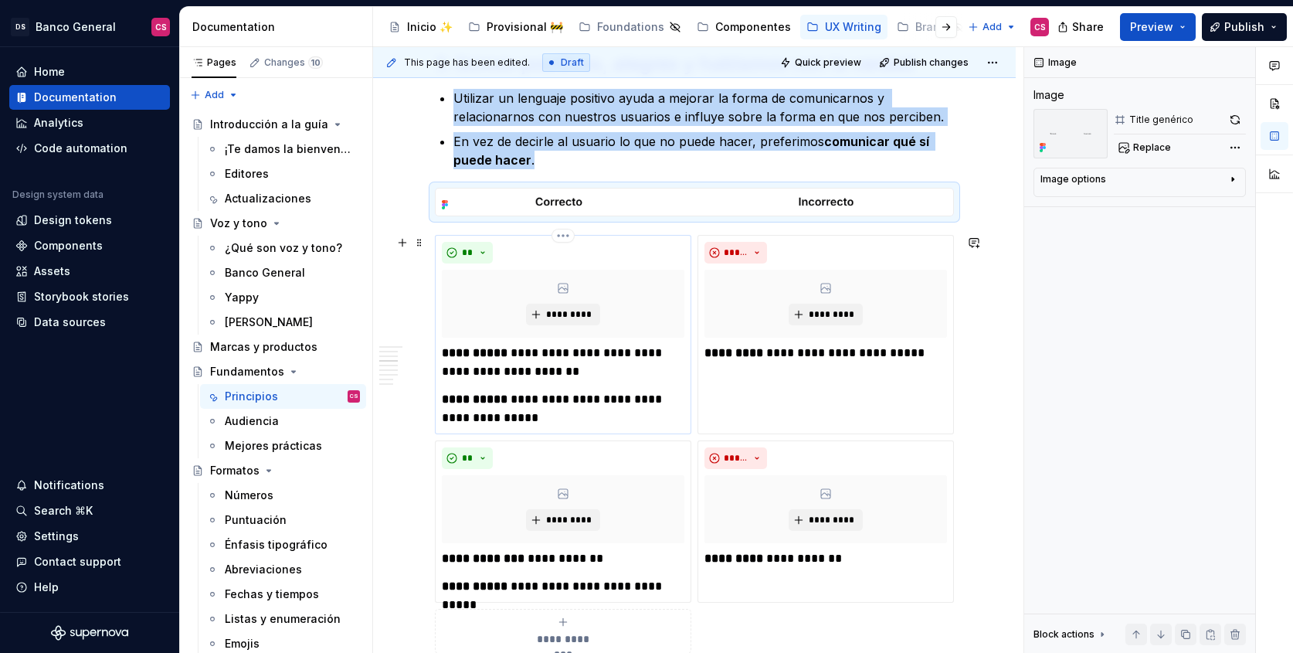
scroll to position [1682, 0]
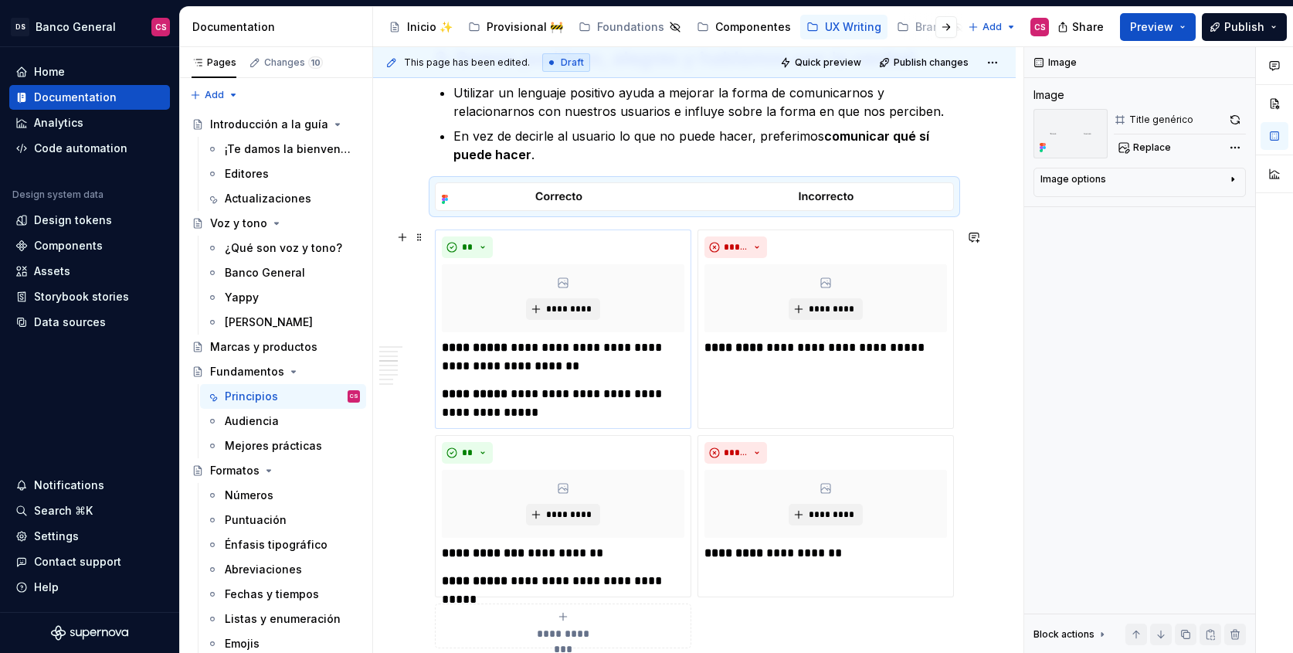
type textarea "*"
